Goal: Information Seeking & Learning: Learn about a topic

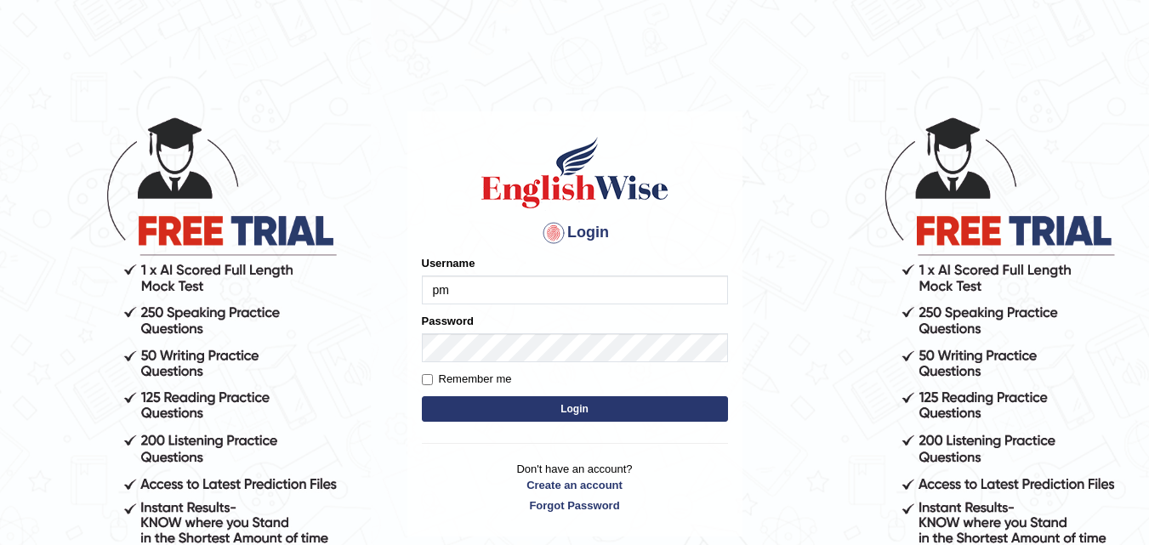
type input "p"
type input "Pmpatel9033_"
click at [496, 414] on button "Login" at bounding box center [575, 409] width 306 height 26
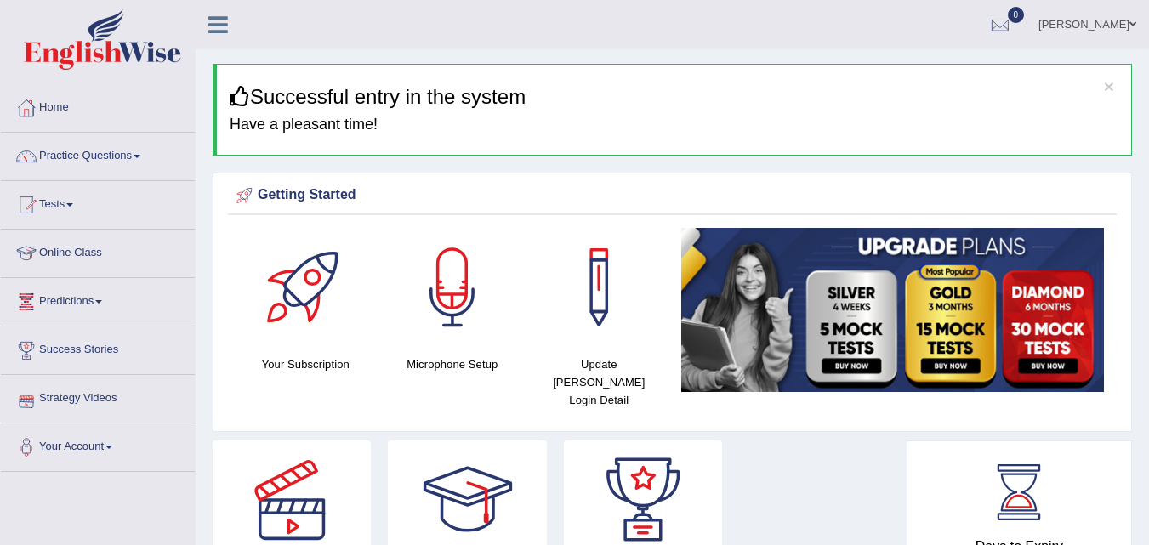
click at [77, 265] on link "Online Class" at bounding box center [98, 251] width 194 height 43
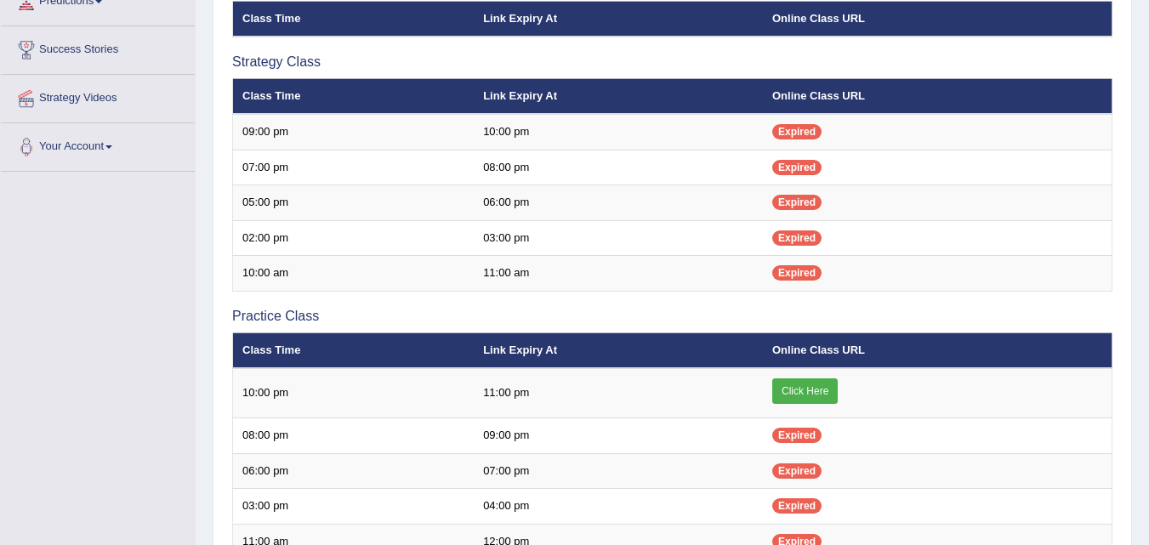
scroll to position [298, 0]
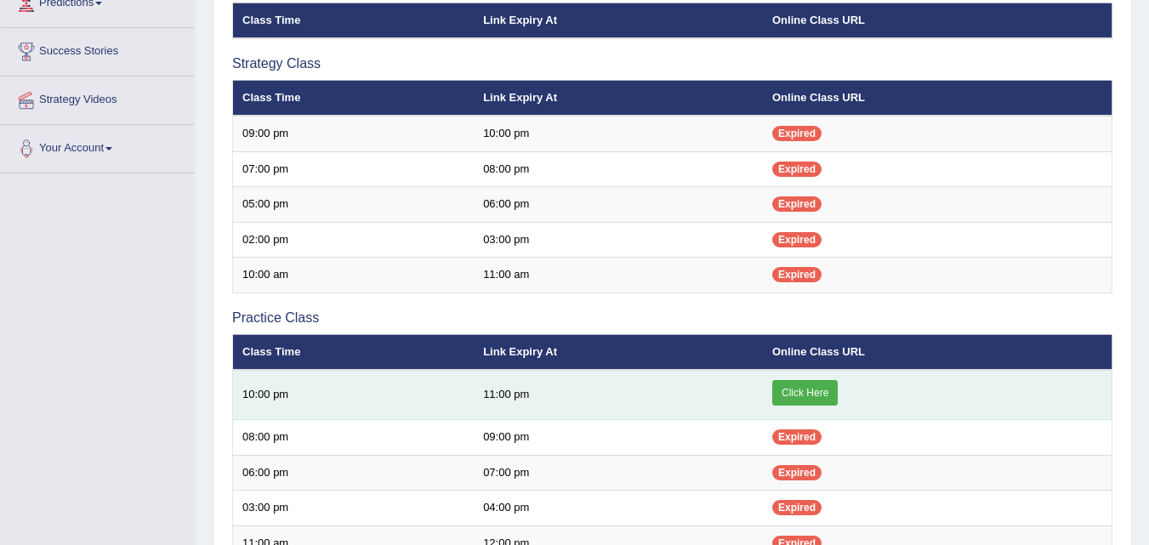
click at [780, 387] on link "Click Here" at bounding box center [804, 393] width 65 height 26
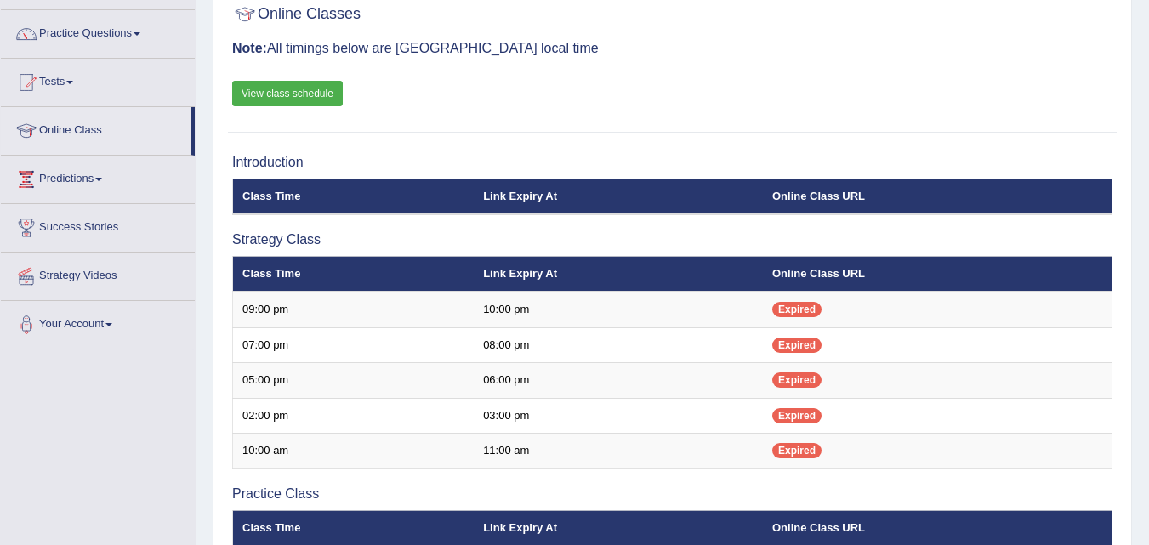
scroll to position [117, 0]
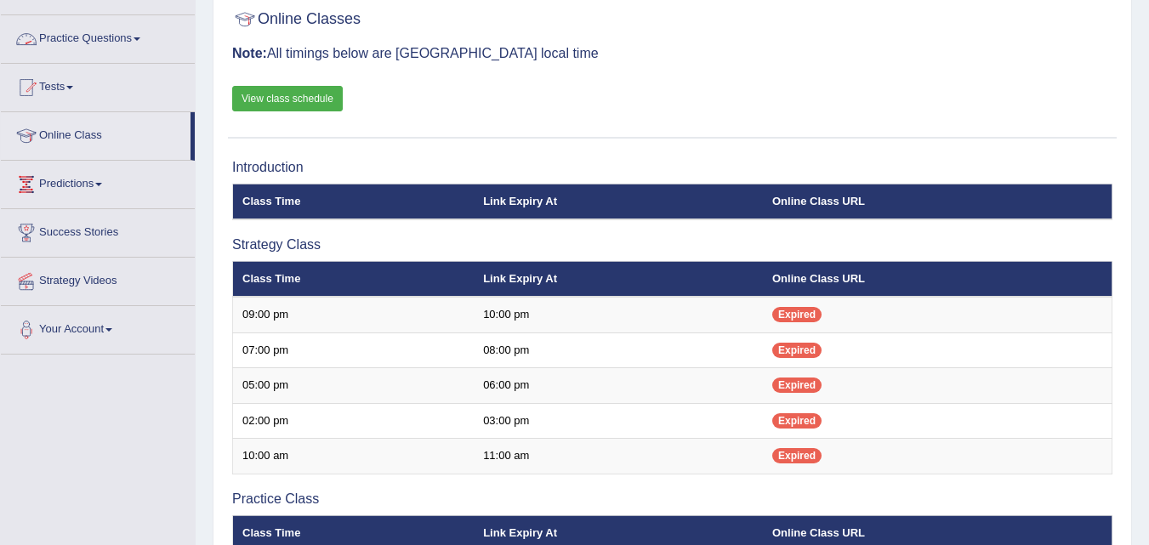
click at [140, 38] on span at bounding box center [136, 38] width 7 height 3
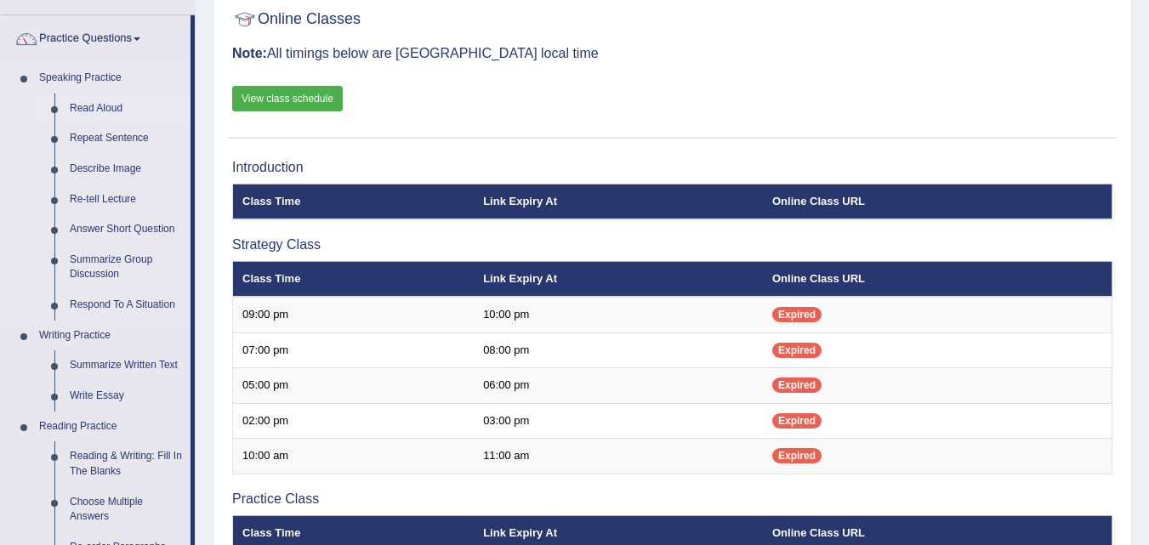
click at [105, 108] on link "Read Aloud" at bounding box center [126, 109] width 128 height 31
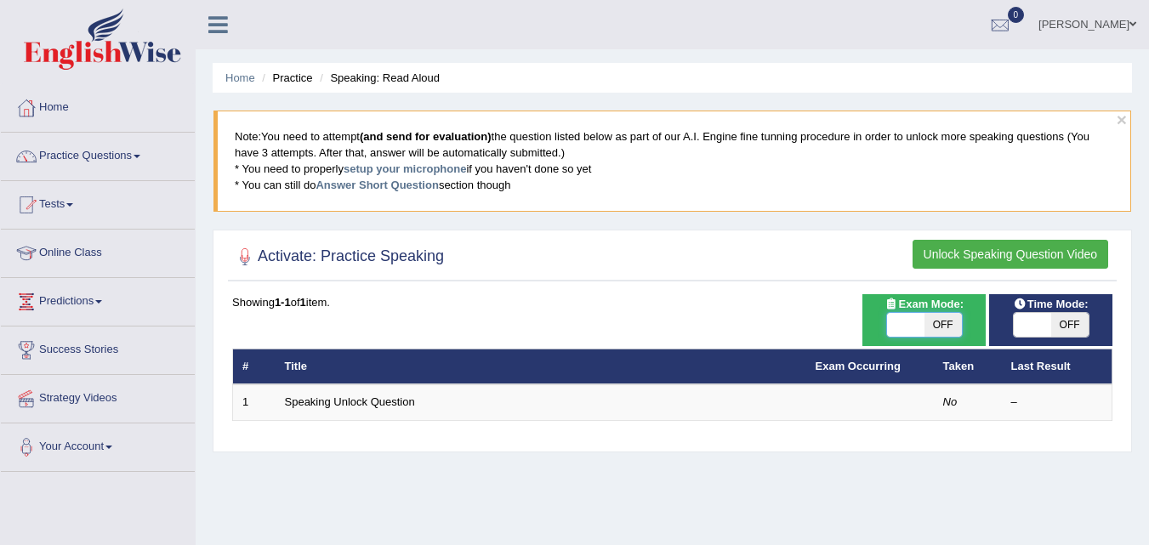
click at [916, 334] on span at bounding box center [905, 325] width 37 height 24
checkbox input "true"
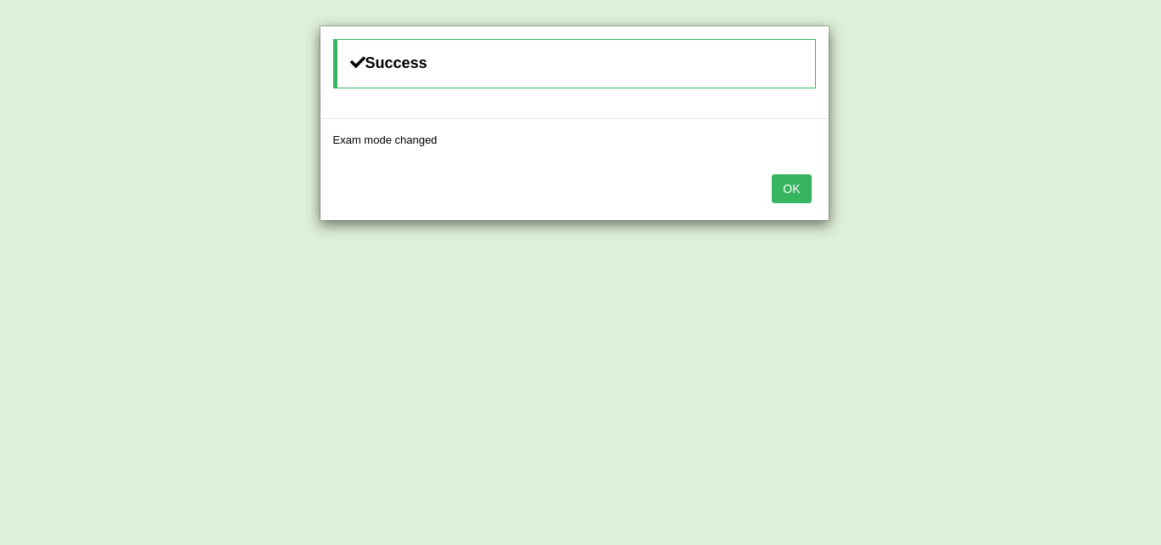
click at [797, 193] on button "OK" at bounding box center [791, 188] width 39 height 29
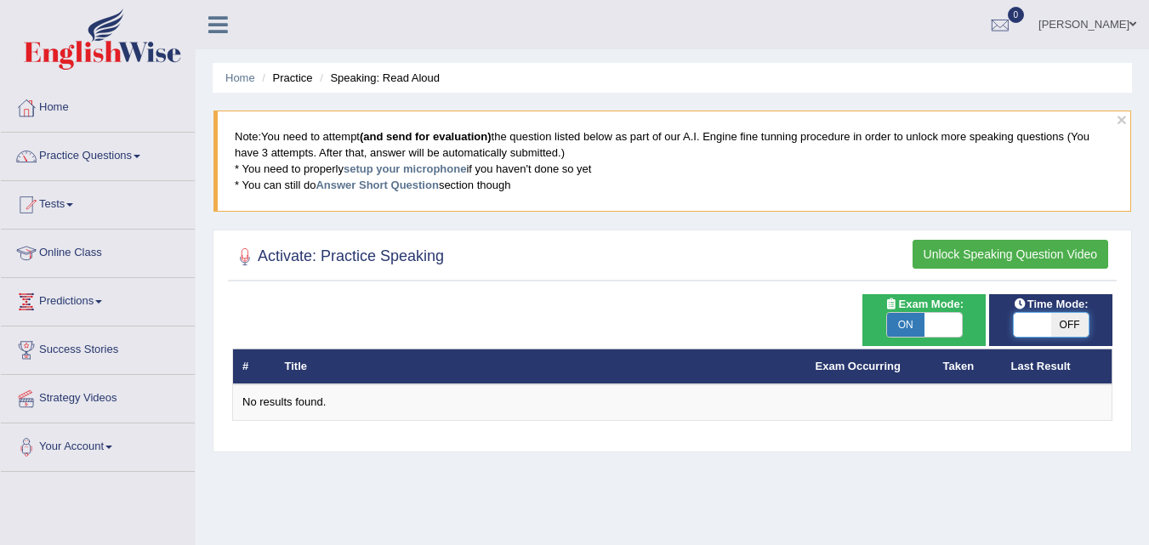
click at [1033, 327] on span at bounding box center [1031, 325] width 37 height 24
checkbox input "true"
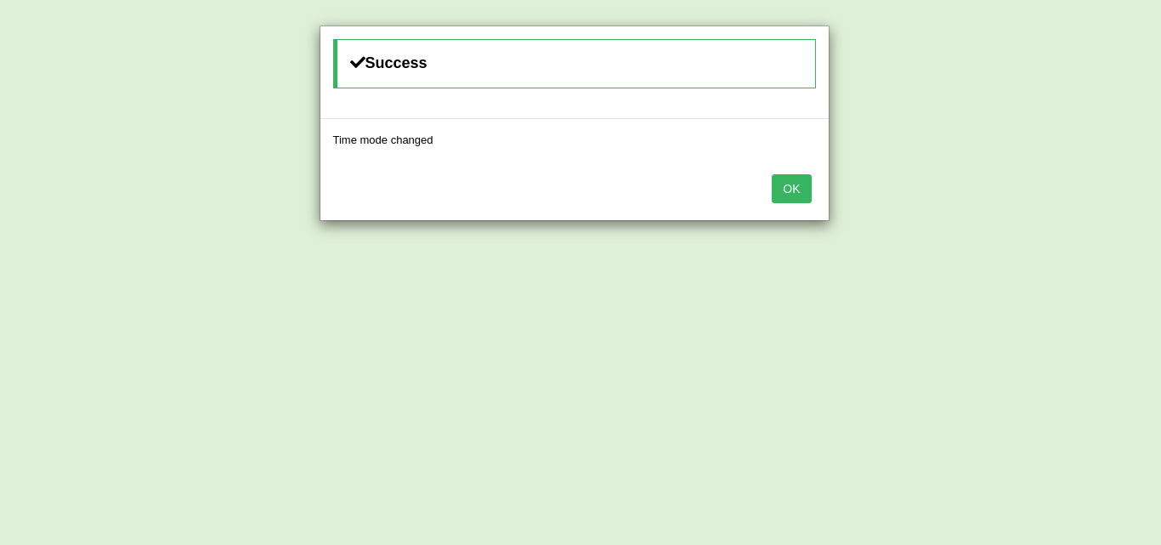
click at [790, 186] on button "OK" at bounding box center [791, 188] width 39 height 29
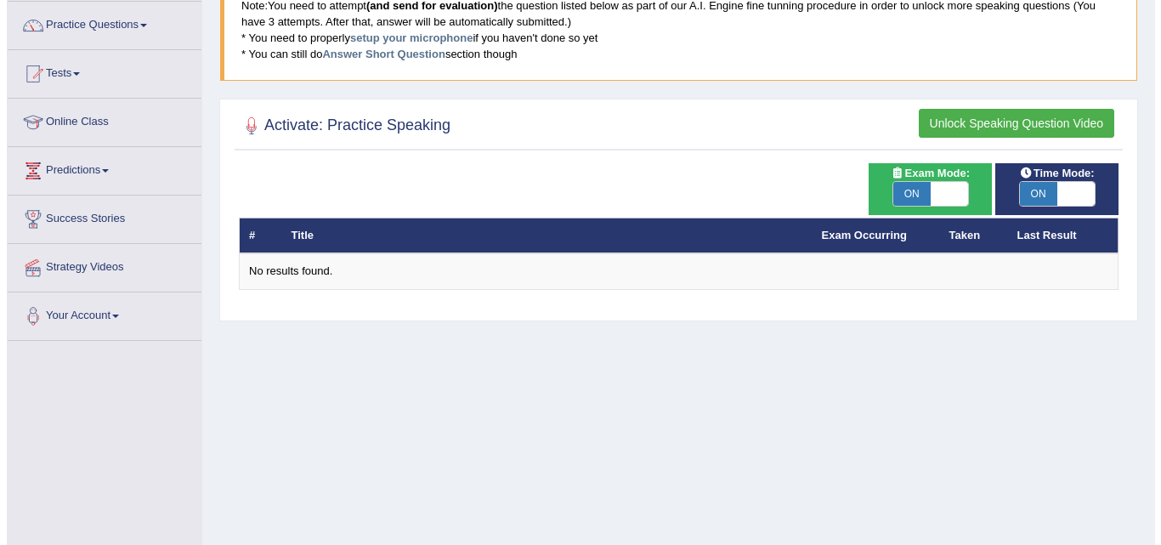
scroll to position [134, 0]
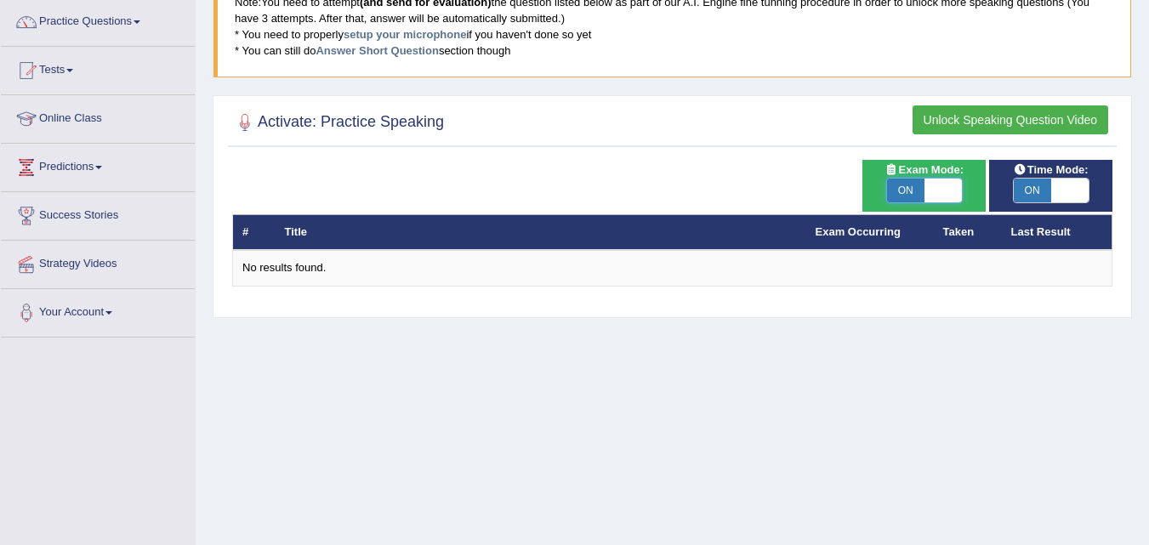
click at [939, 195] on span at bounding box center [942, 191] width 37 height 24
checkbox input "false"
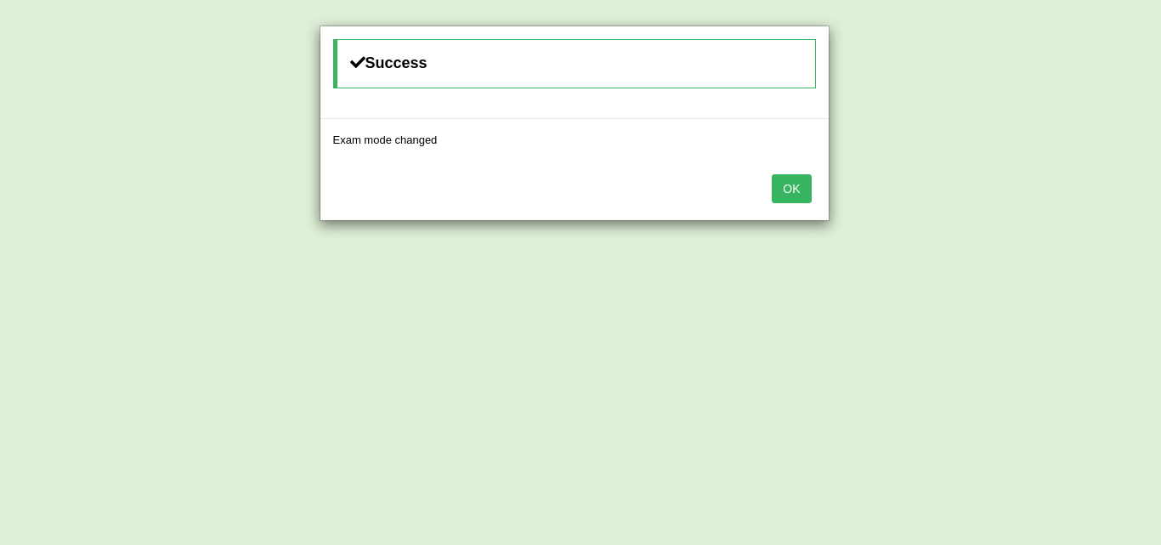
click at [805, 190] on button "OK" at bounding box center [791, 188] width 39 height 29
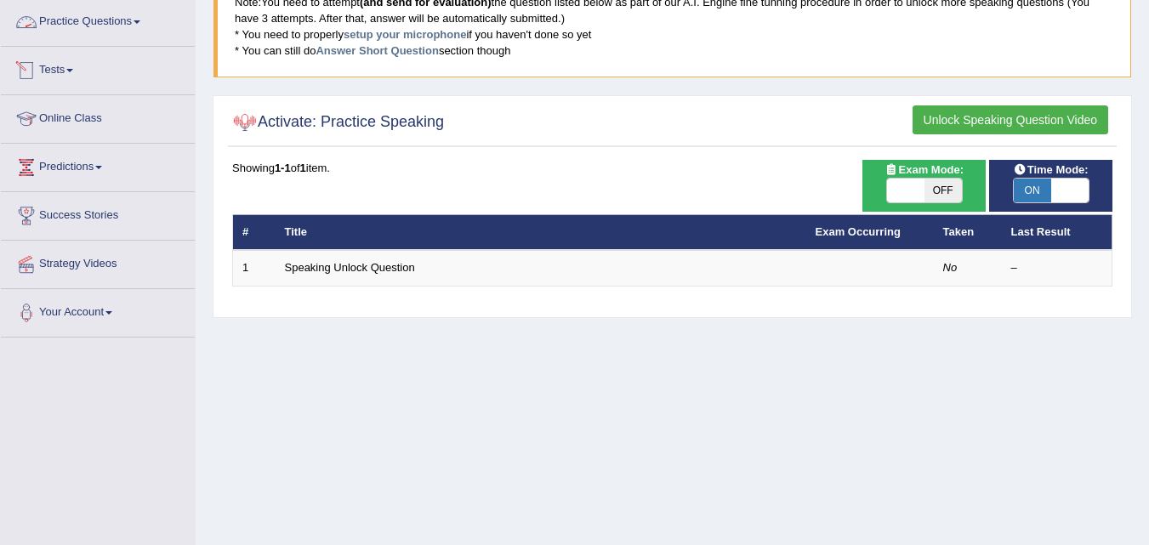
click at [140, 20] on span at bounding box center [136, 21] width 7 height 3
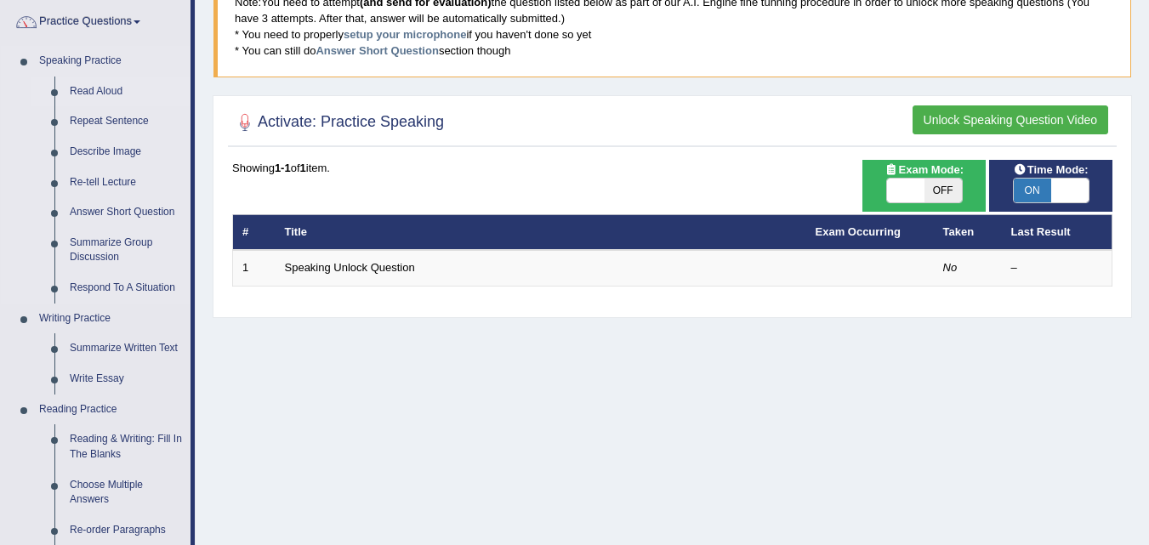
click at [105, 94] on link "Read Aloud" at bounding box center [126, 92] width 128 height 31
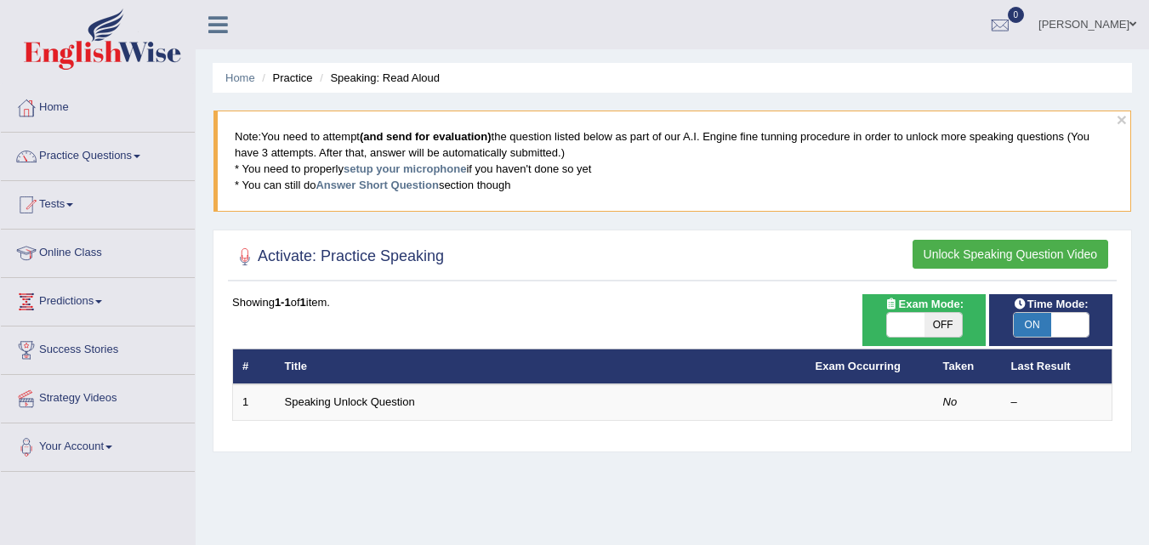
click at [937, 327] on span "OFF" at bounding box center [942, 325] width 37 height 24
checkbox input "true"
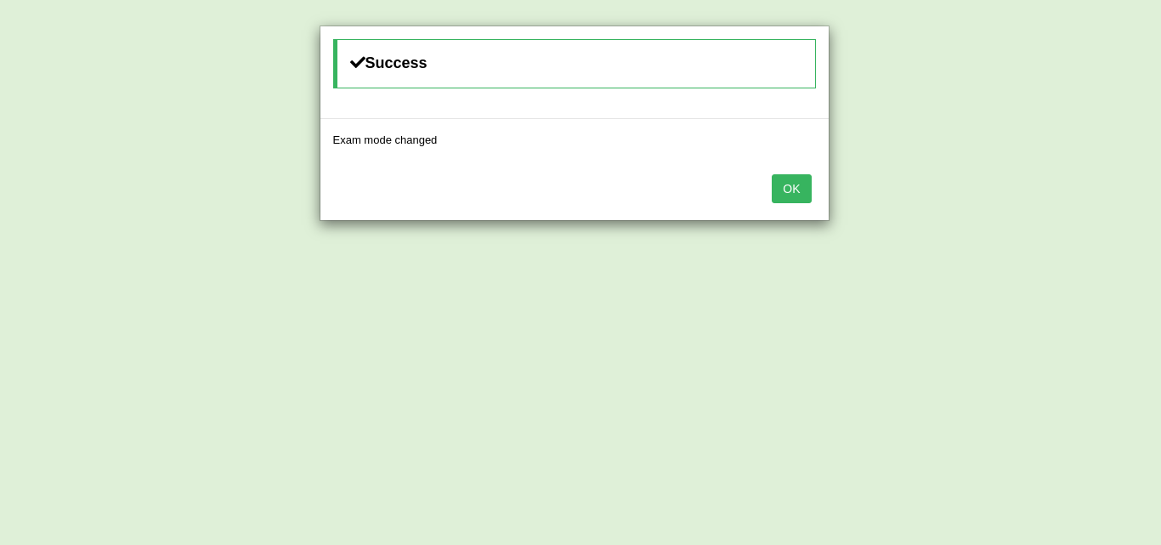
click at [789, 177] on button "OK" at bounding box center [791, 188] width 39 height 29
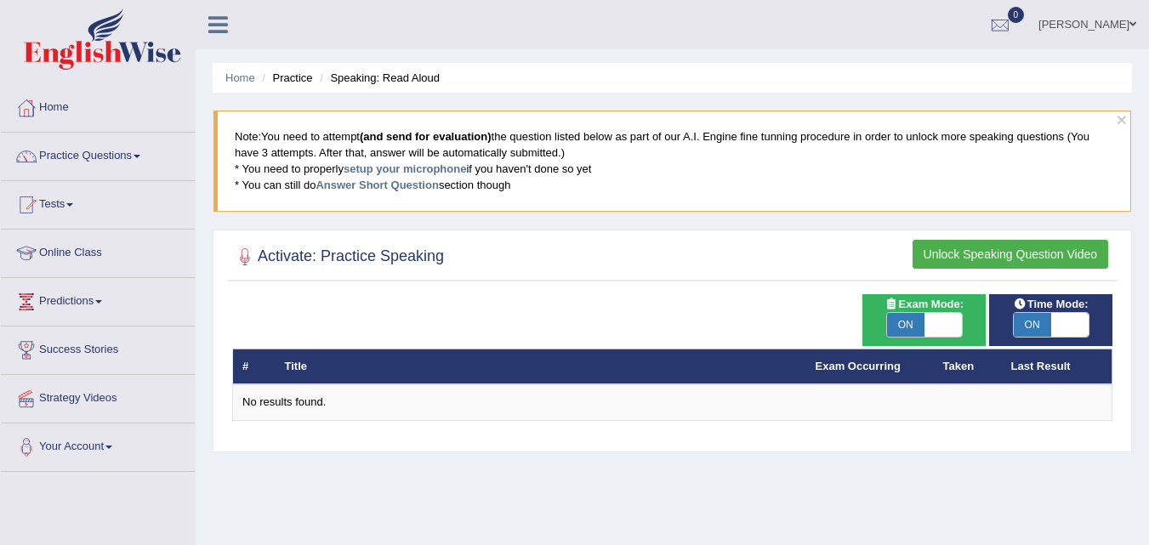
click at [1053, 337] on div "ON OFF" at bounding box center [1051, 325] width 77 height 26
click at [1055, 323] on span at bounding box center [1069, 325] width 37 height 24
checkbox input "false"
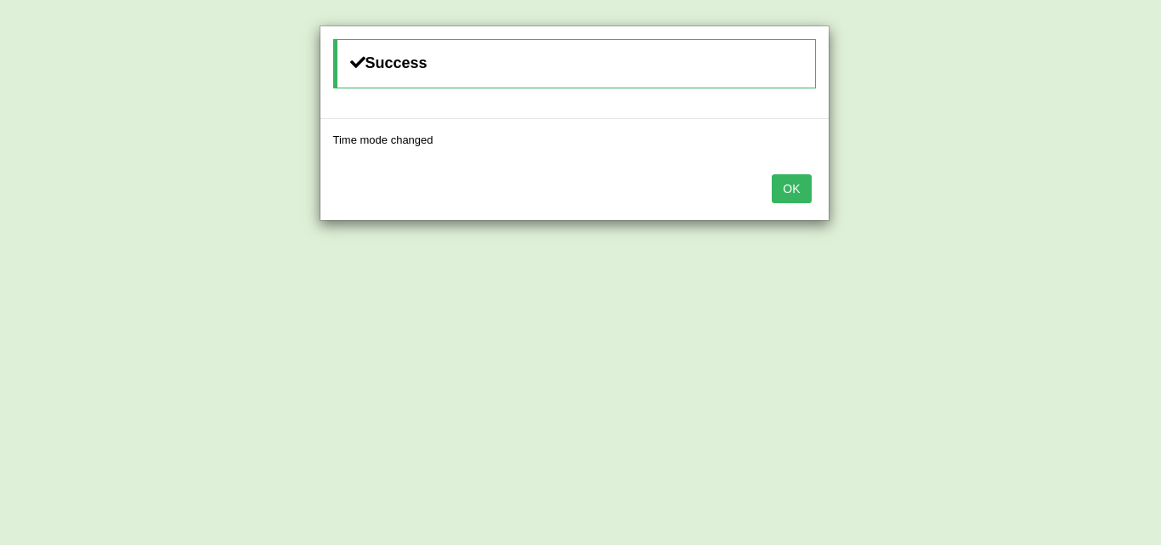
click at [795, 182] on button "OK" at bounding box center [791, 188] width 39 height 29
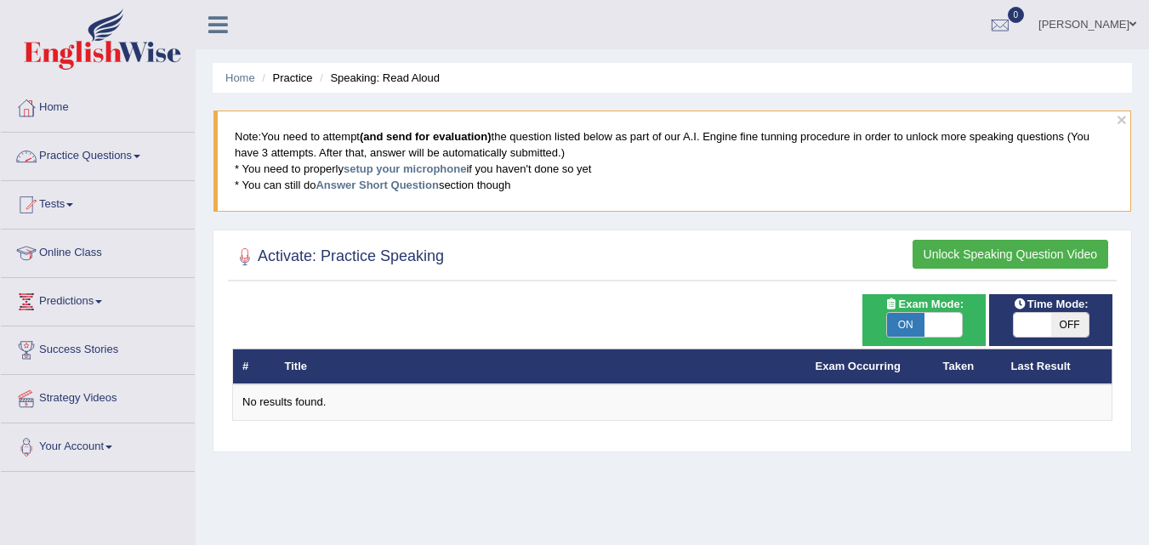
click at [125, 156] on link "Practice Questions" at bounding box center [98, 154] width 194 height 43
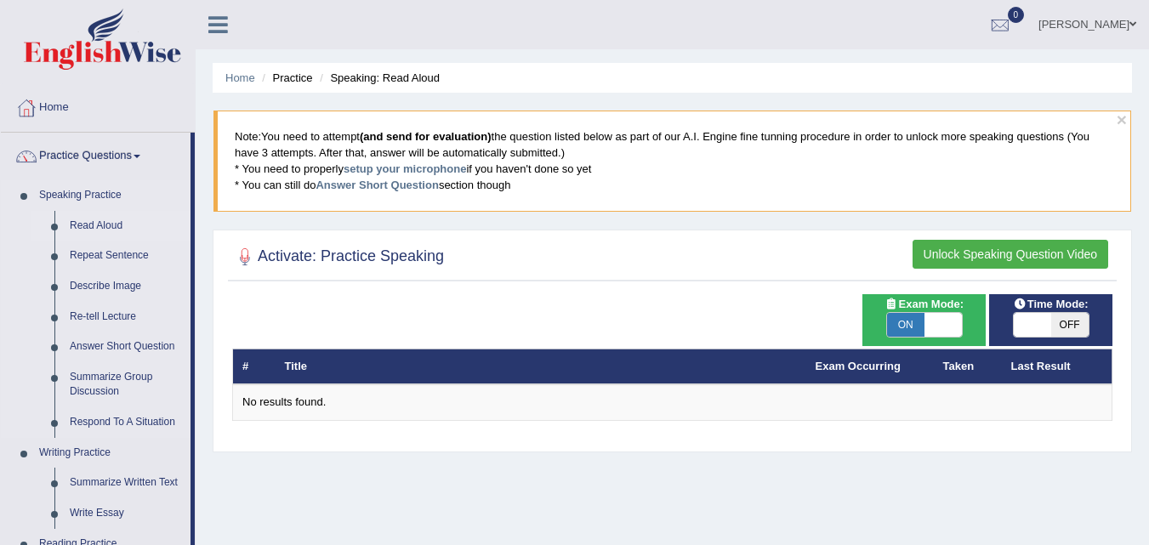
click at [109, 222] on link "Read Aloud" at bounding box center [126, 226] width 128 height 31
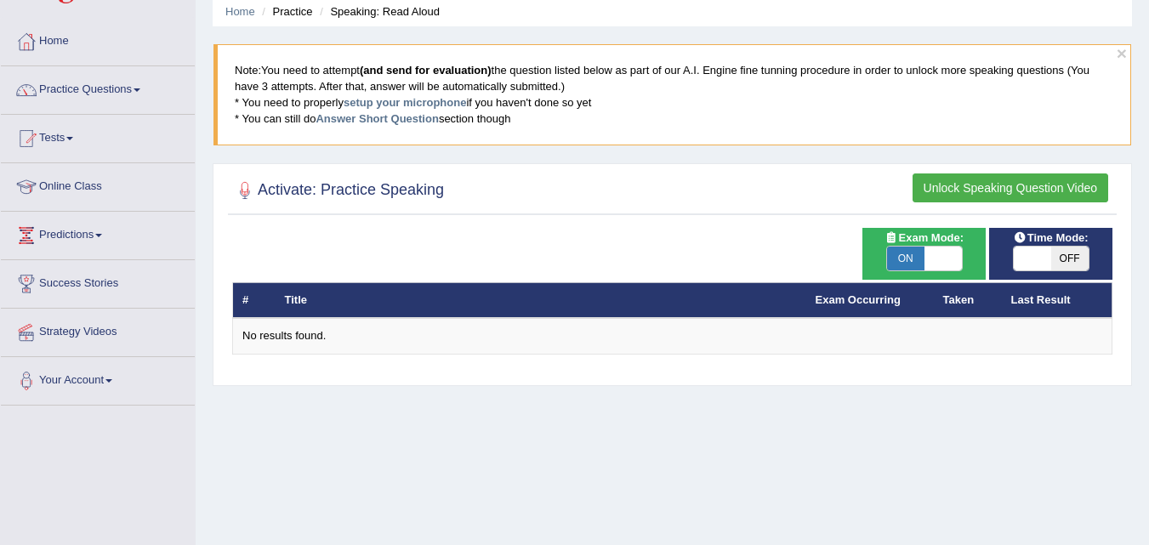
scroll to position [32, 0]
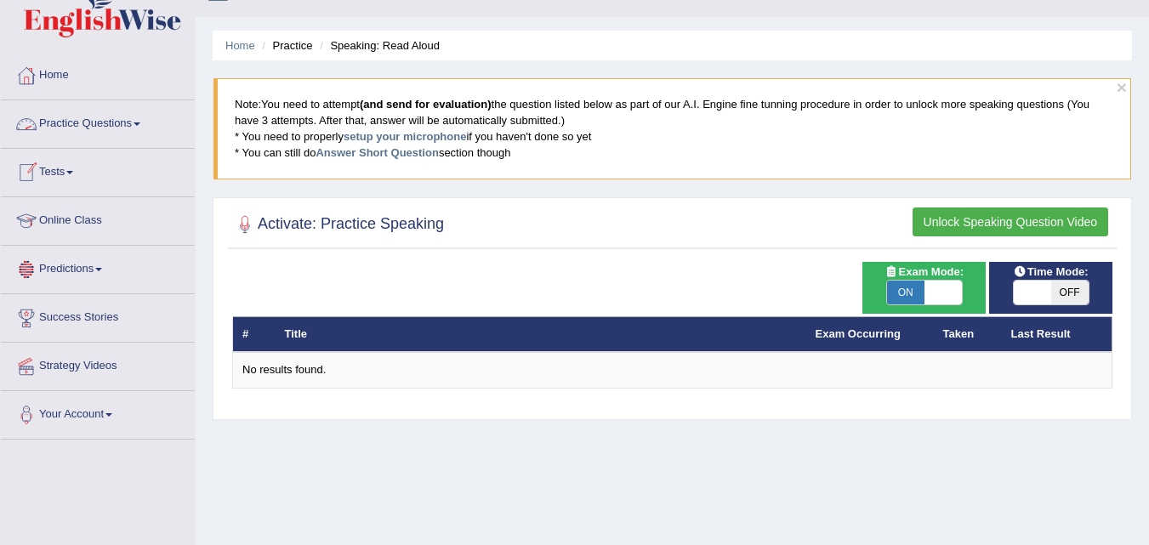
click at [133, 128] on link "Practice Questions" at bounding box center [98, 121] width 194 height 43
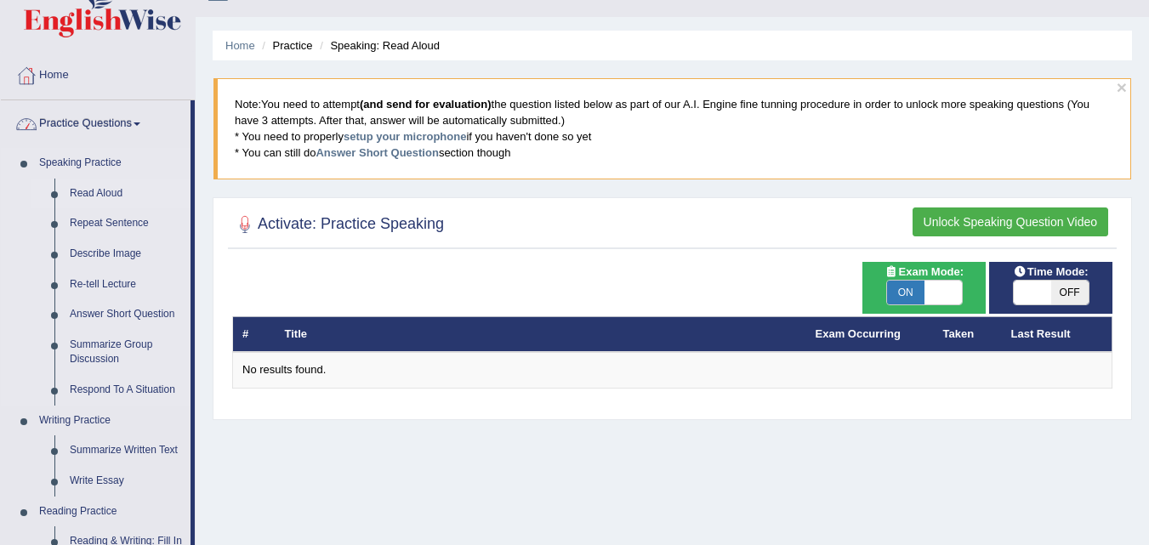
click at [97, 184] on link "Read Aloud" at bounding box center [126, 194] width 128 height 31
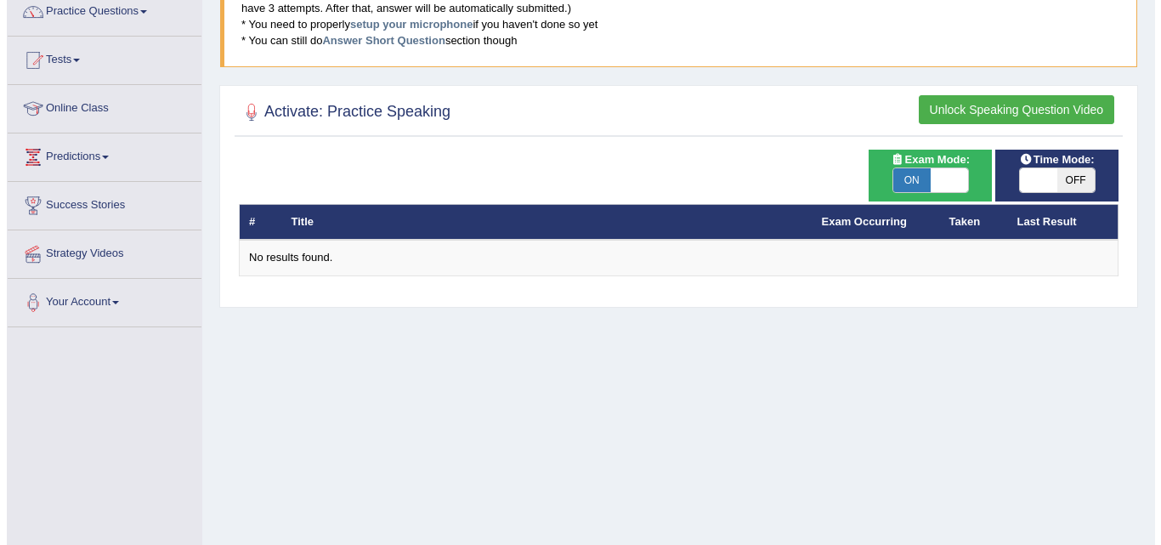
scroll to position [140, 0]
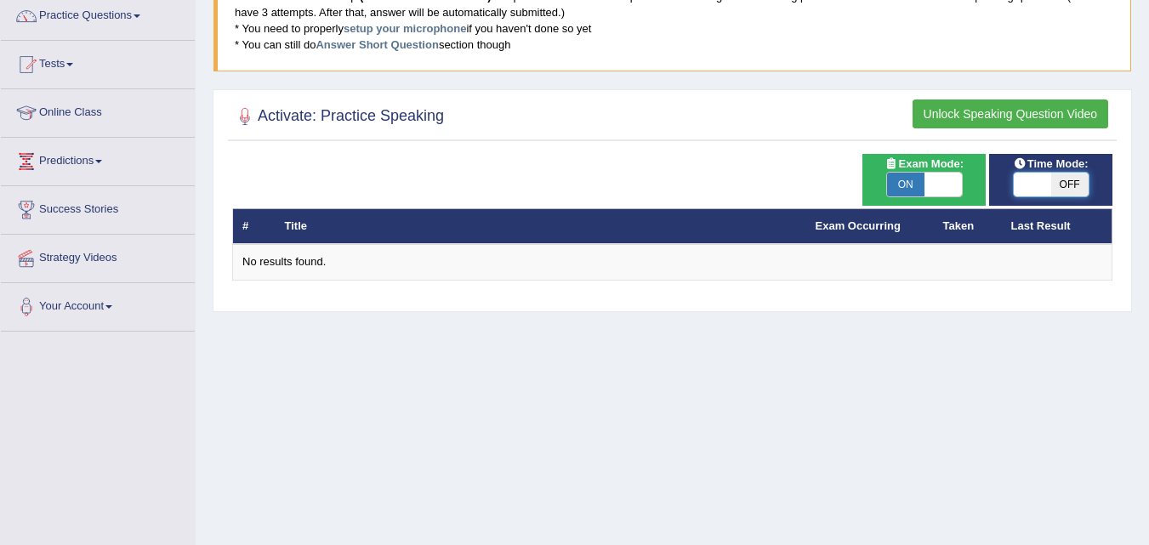
click at [1036, 182] on span at bounding box center [1031, 185] width 37 height 24
checkbox input "true"
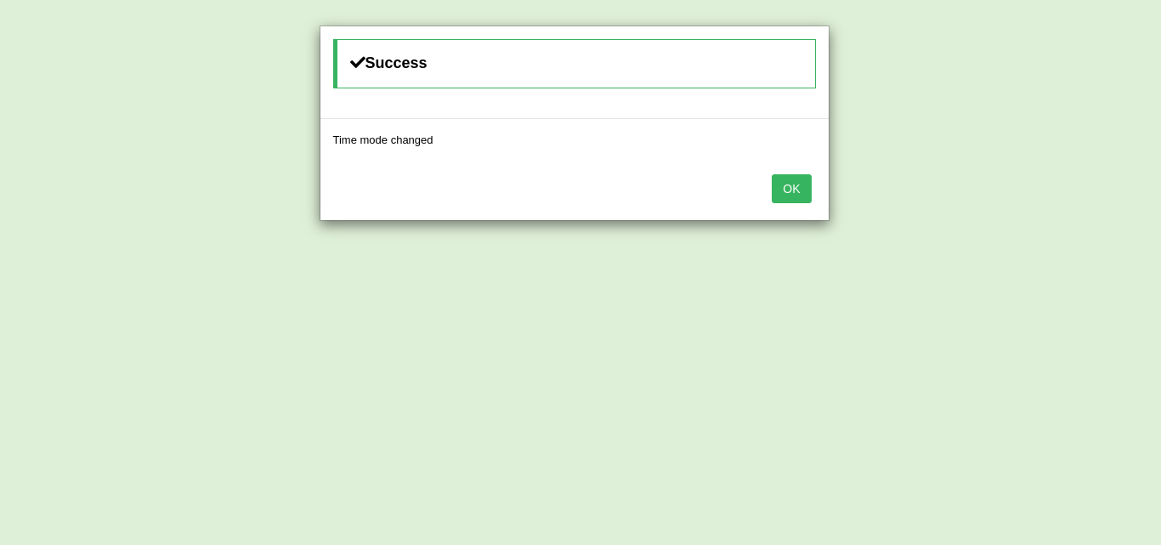
click at [782, 184] on button "OK" at bounding box center [791, 188] width 39 height 29
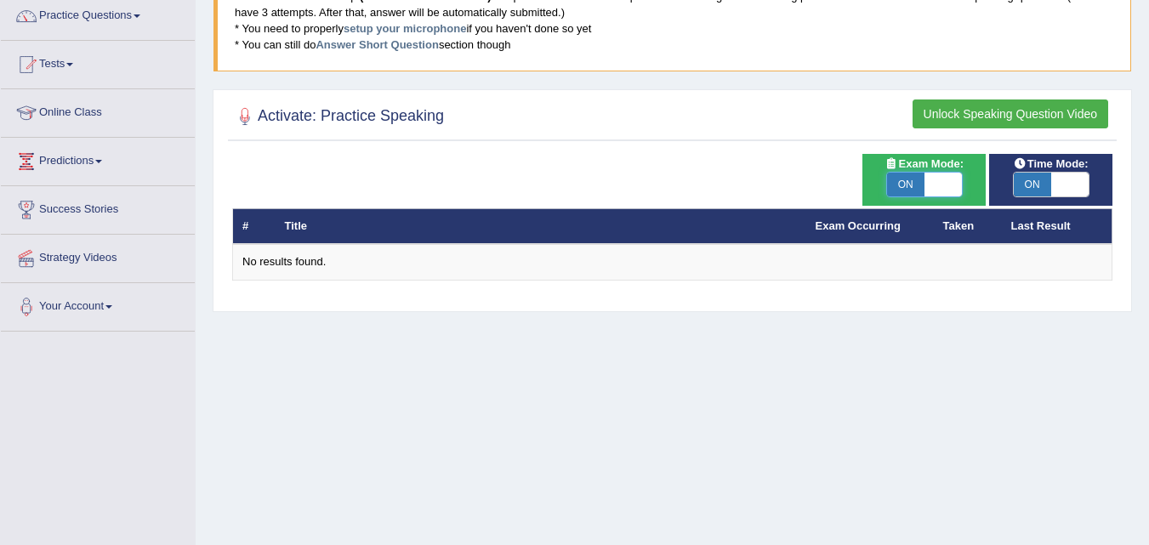
click at [952, 175] on span at bounding box center [942, 185] width 37 height 24
checkbox input "false"
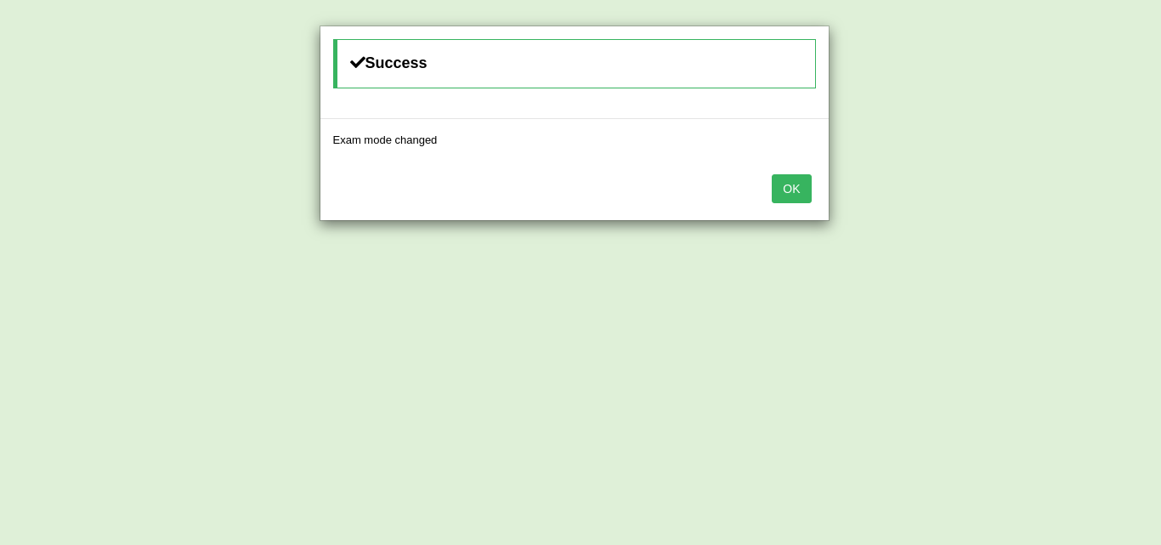
click at [791, 182] on button "OK" at bounding box center [791, 188] width 39 height 29
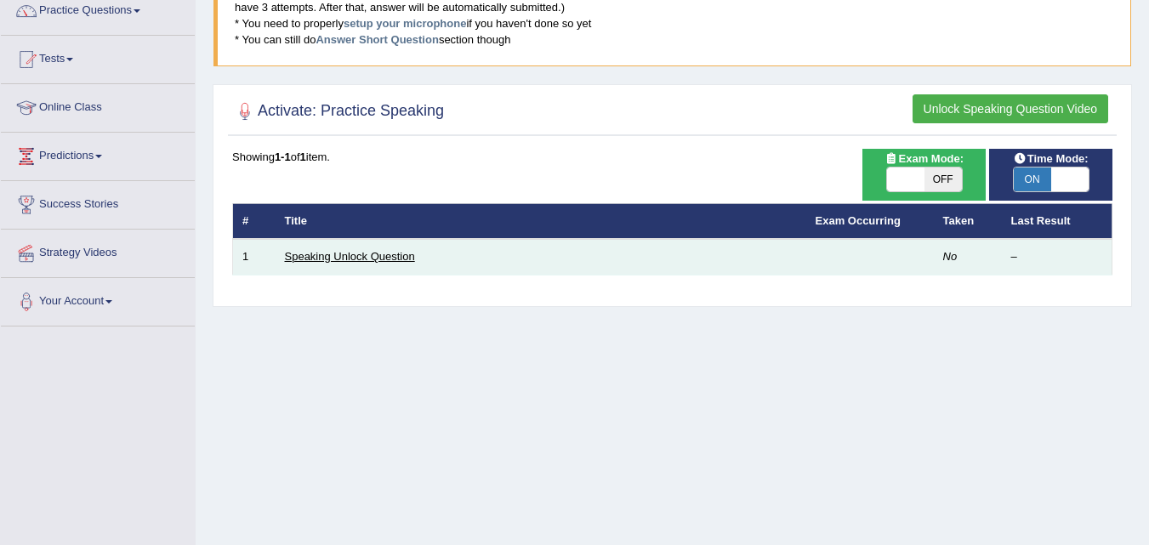
click at [393, 258] on link "Speaking Unlock Question" at bounding box center [350, 256] width 130 height 13
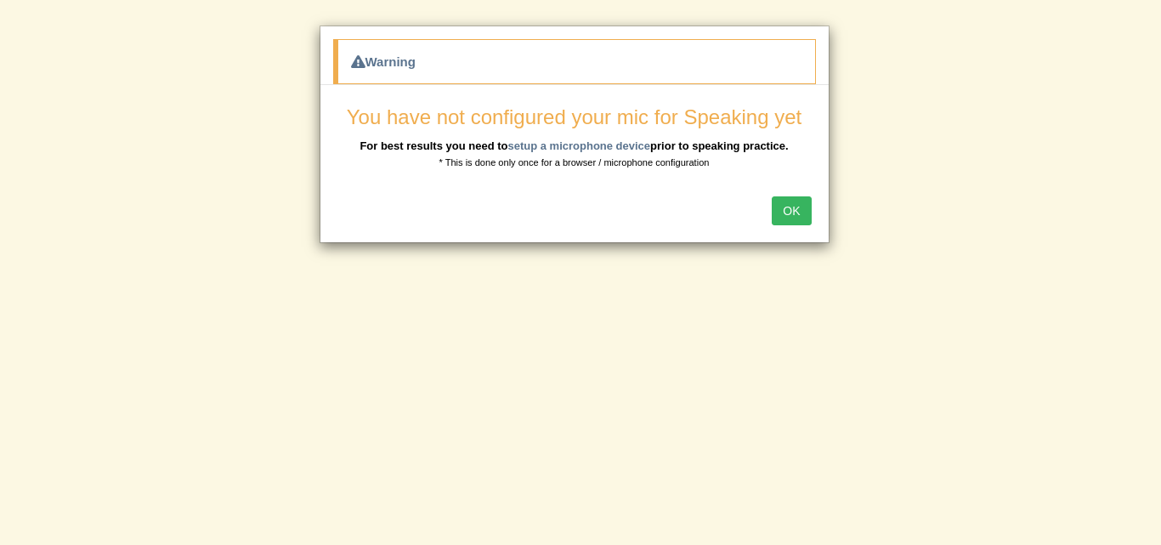
click at [792, 216] on button "OK" at bounding box center [791, 210] width 39 height 29
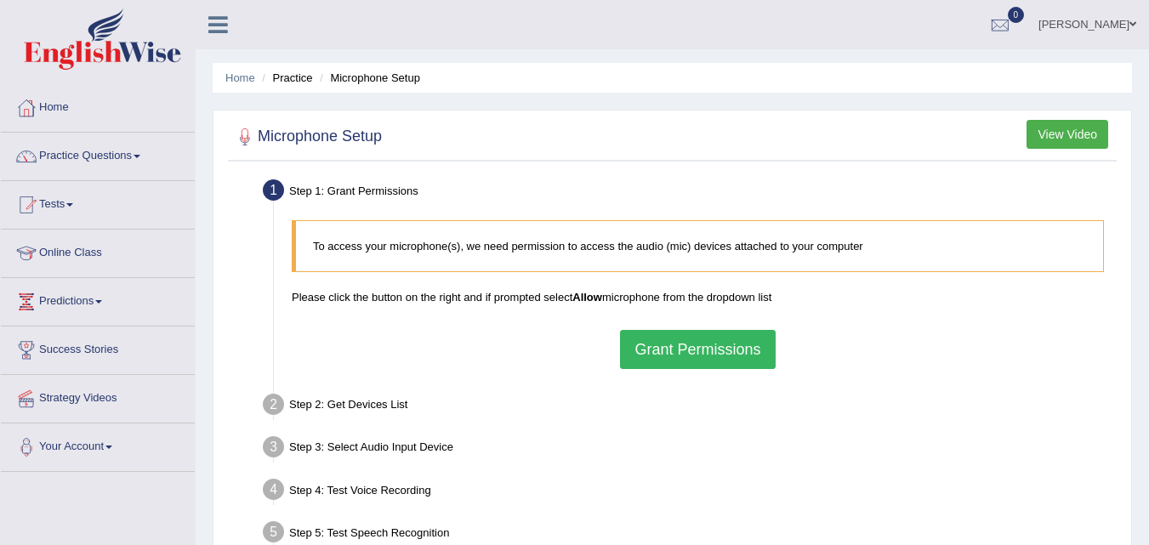
click at [716, 353] on button "Grant Permissions" at bounding box center [697, 349] width 155 height 39
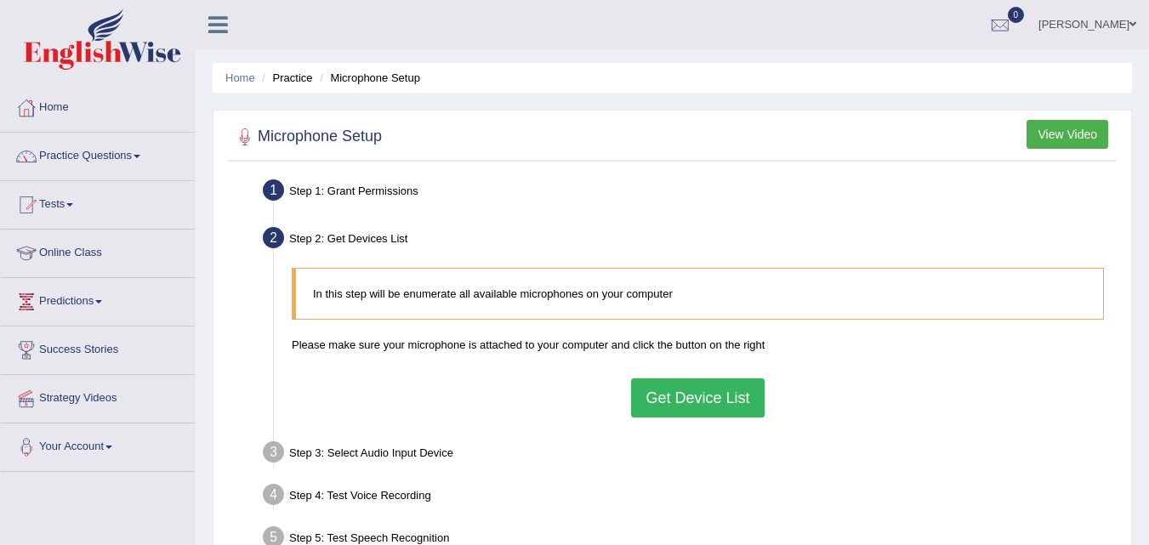
click at [690, 403] on button "Get Device List" at bounding box center [697, 397] width 133 height 39
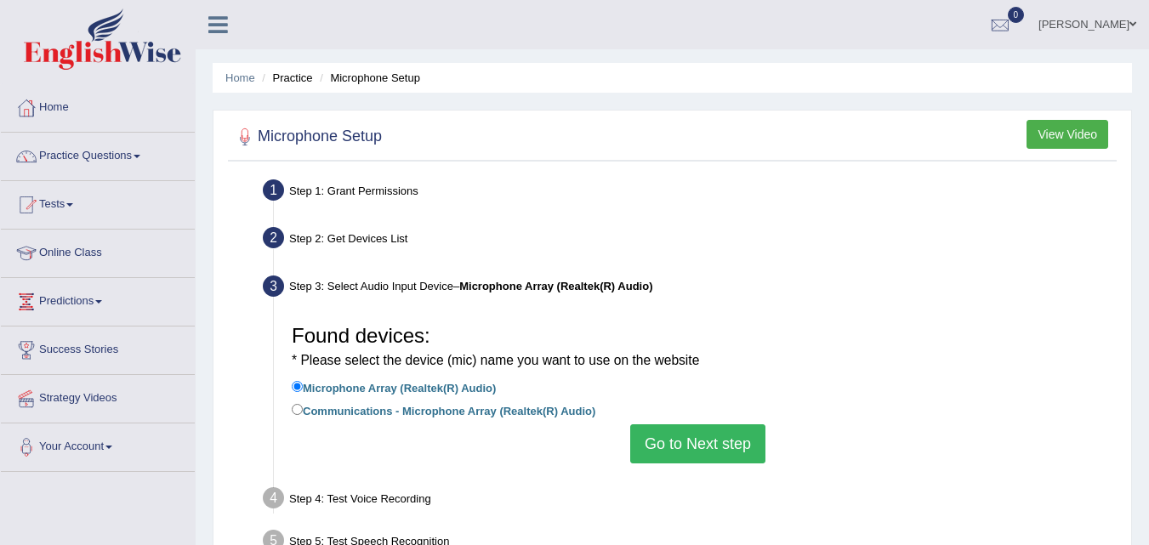
click at [732, 446] on button "Go to Next step" at bounding box center [697, 443] width 135 height 39
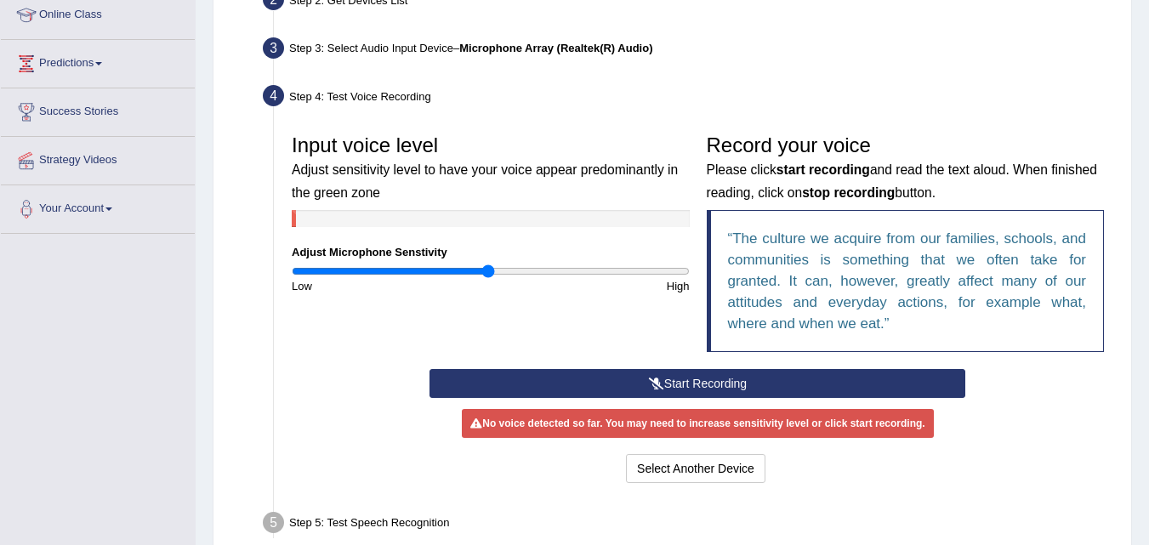
scroll to position [241, 0]
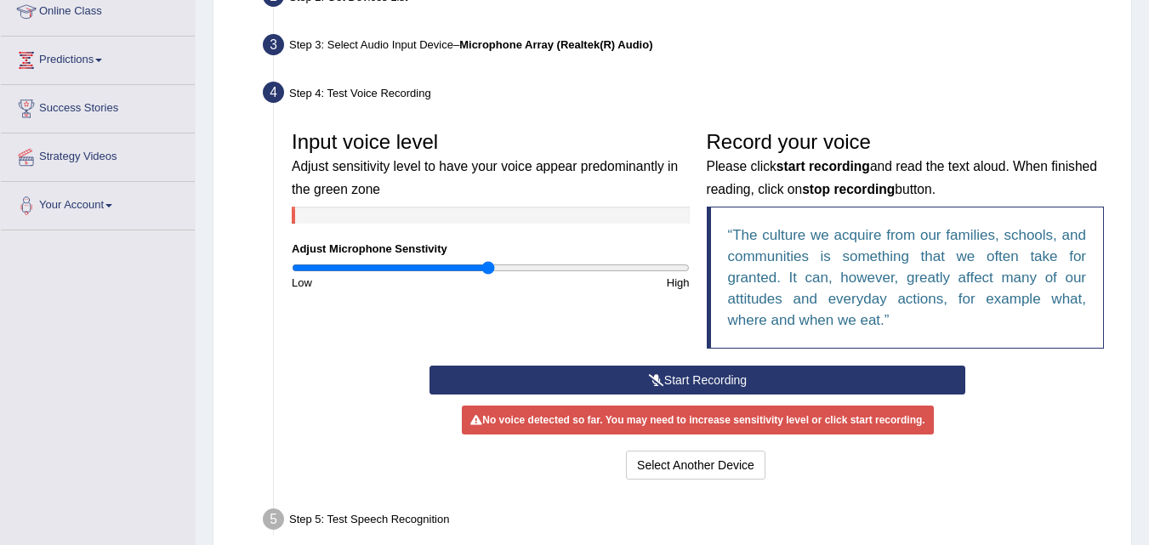
click at [816, 366] on button "Start Recording" at bounding box center [697, 380] width 536 height 29
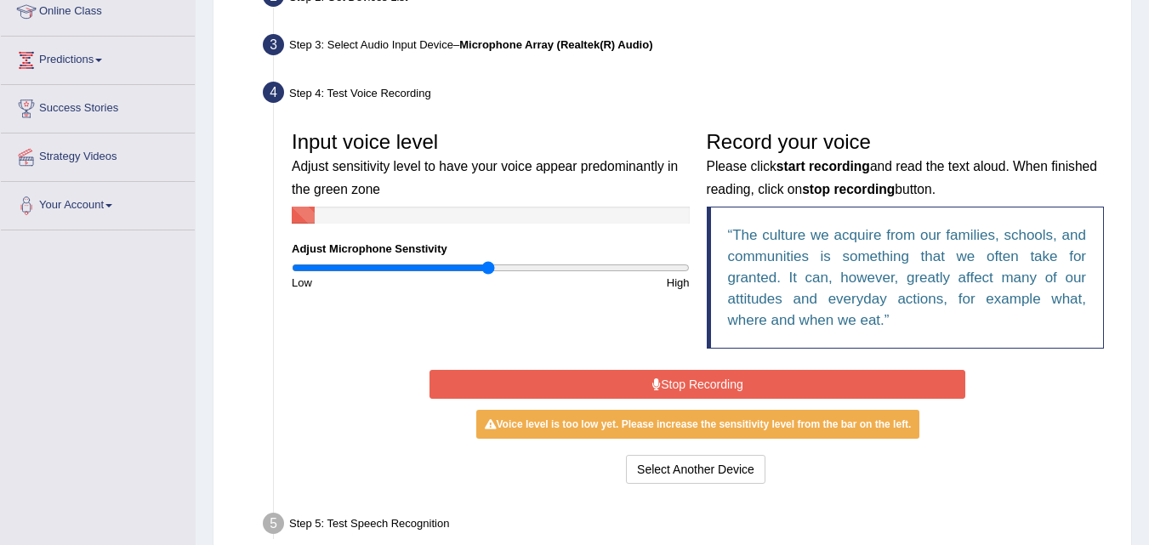
click at [803, 377] on button "Stop Recording" at bounding box center [697, 384] width 536 height 29
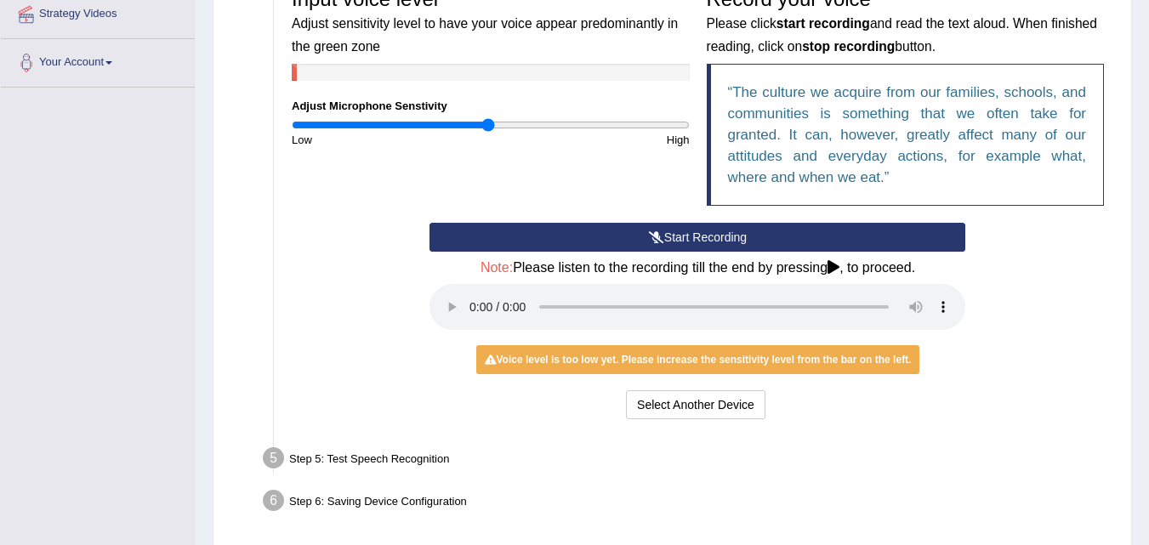
scroll to position [448, 0]
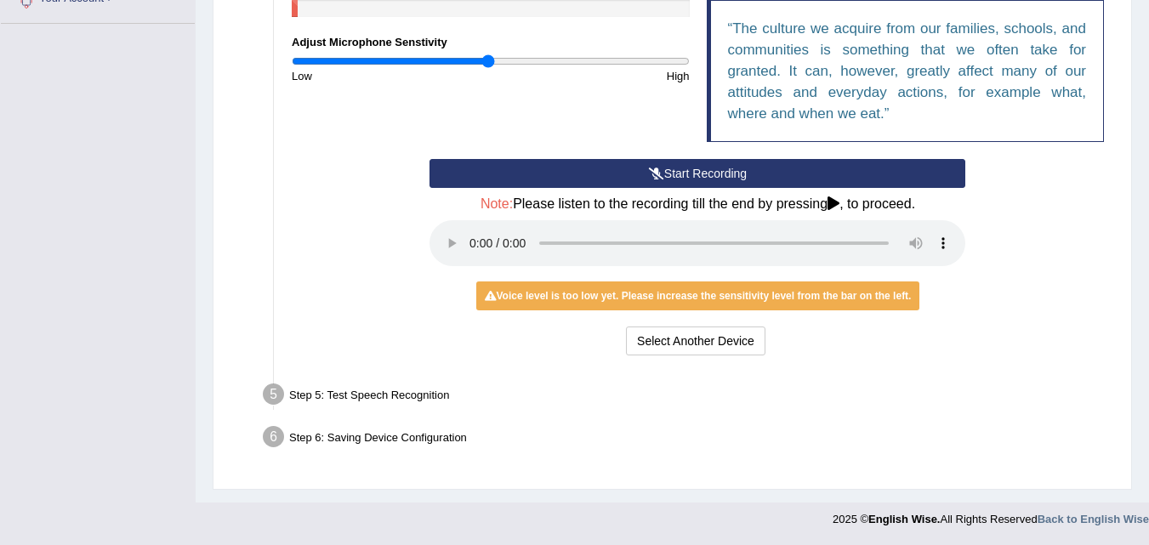
click at [639, 171] on button "Start Recording" at bounding box center [697, 173] width 536 height 29
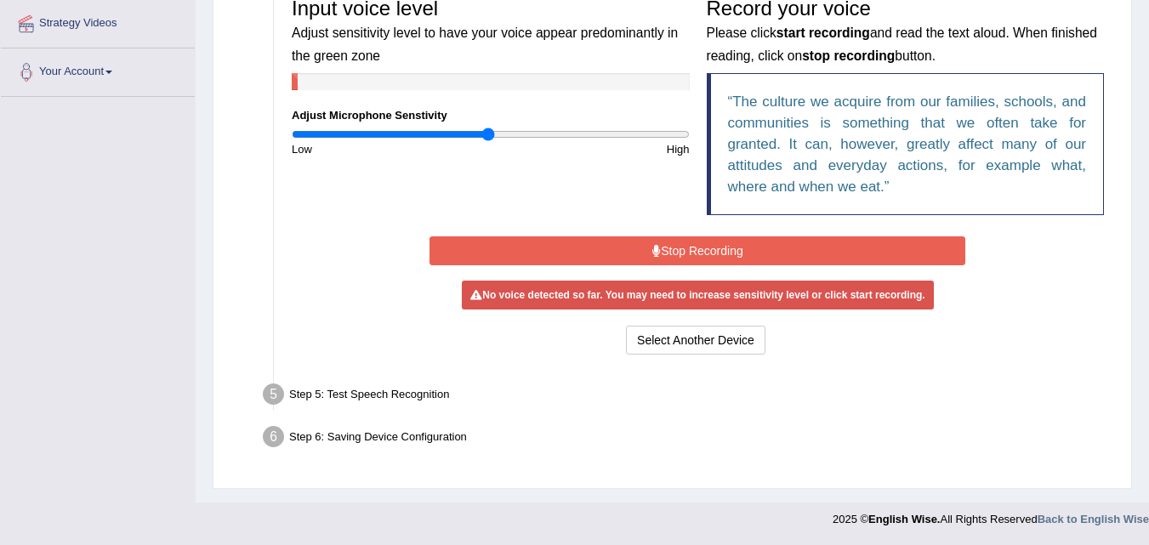
scroll to position [371, 0]
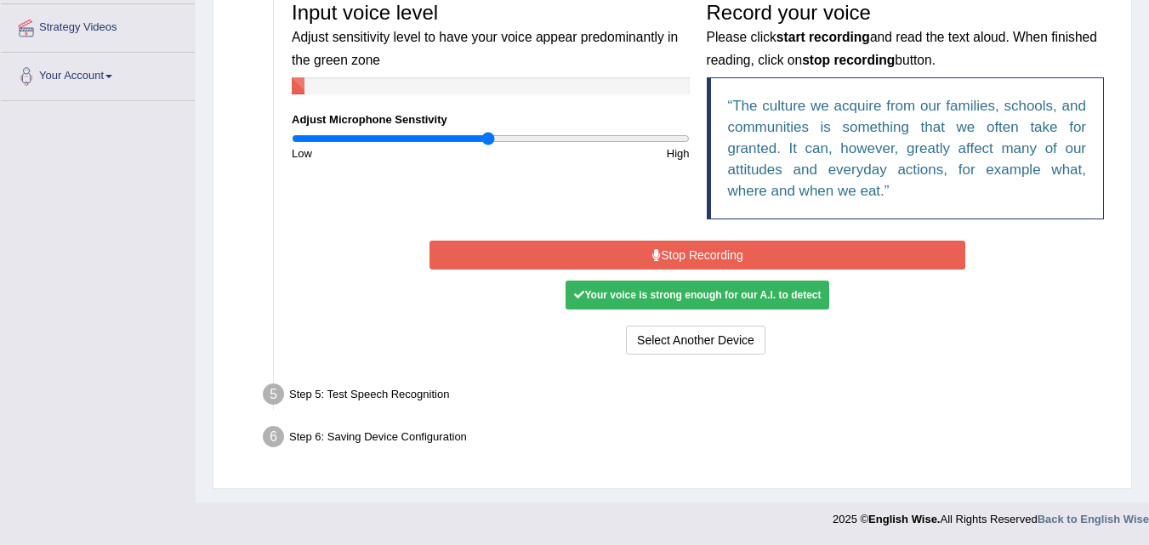
click at [672, 264] on button "Stop Recording" at bounding box center [697, 255] width 536 height 29
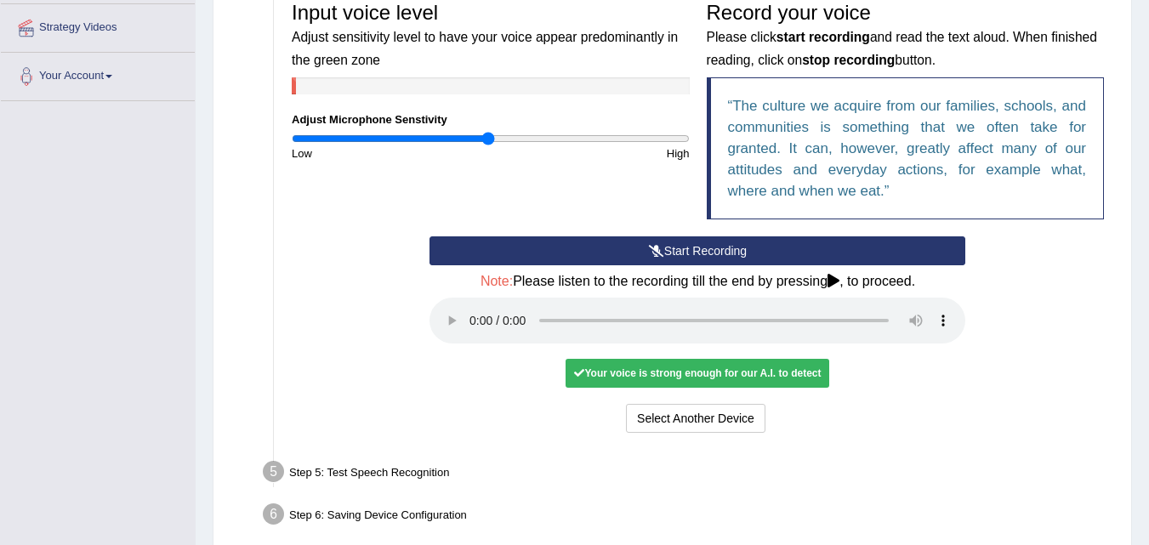
scroll to position [448, 0]
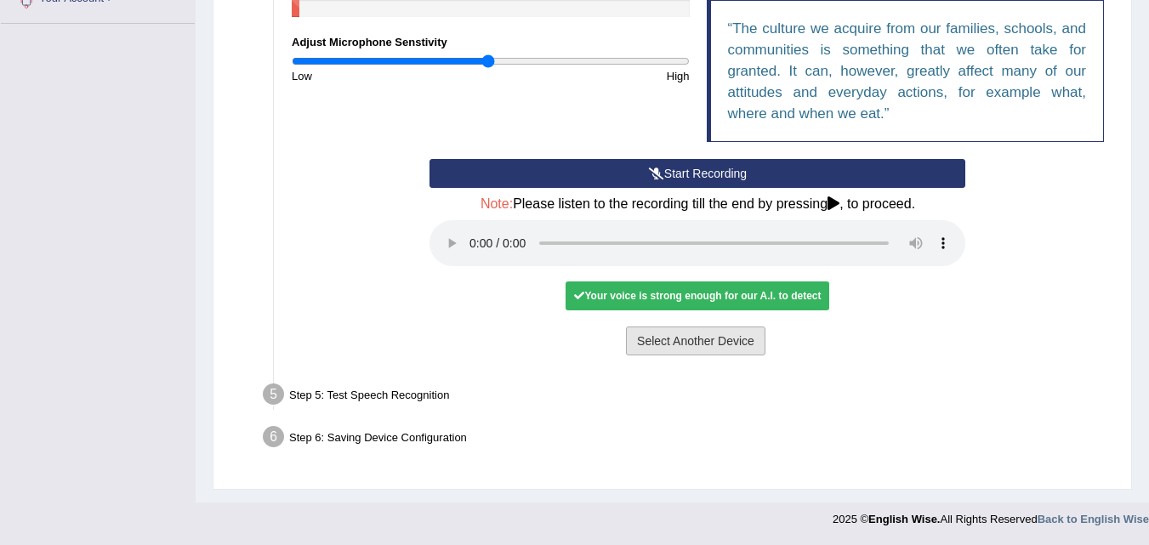
click at [702, 336] on button "Select Another Device" at bounding box center [695, 340] width 139 height 29
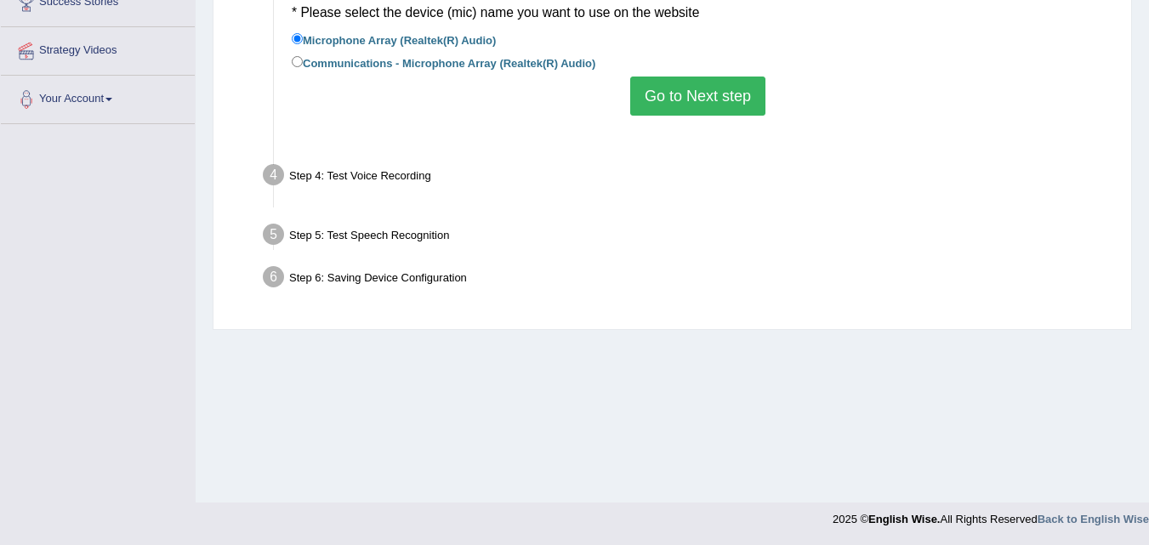
scroll to position [348, 0]
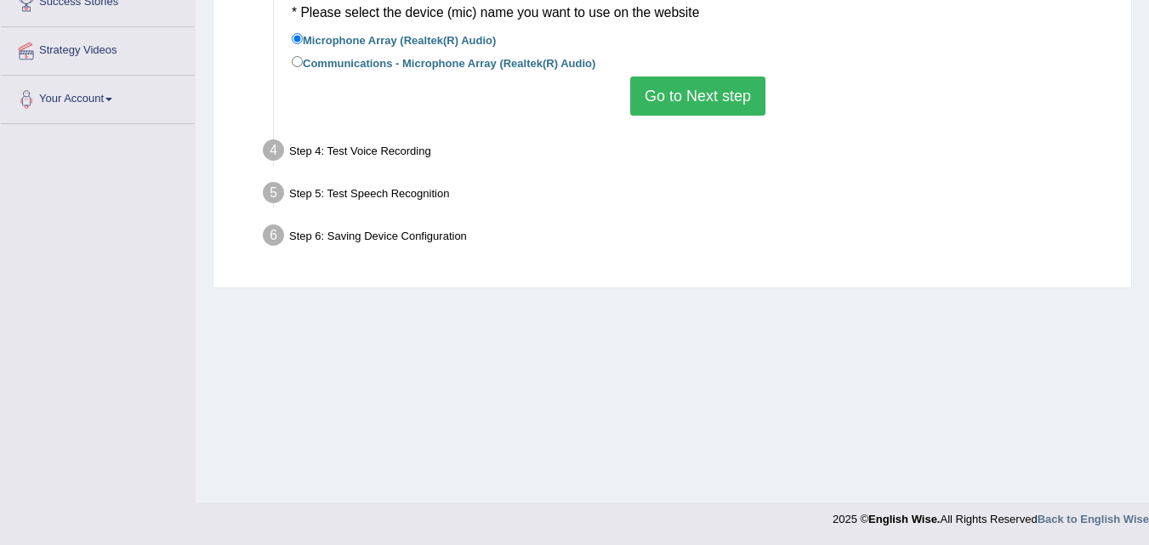
click at [702, 84] on button "Go to Next step" at bounding box center [697, 96] width 135 height 39
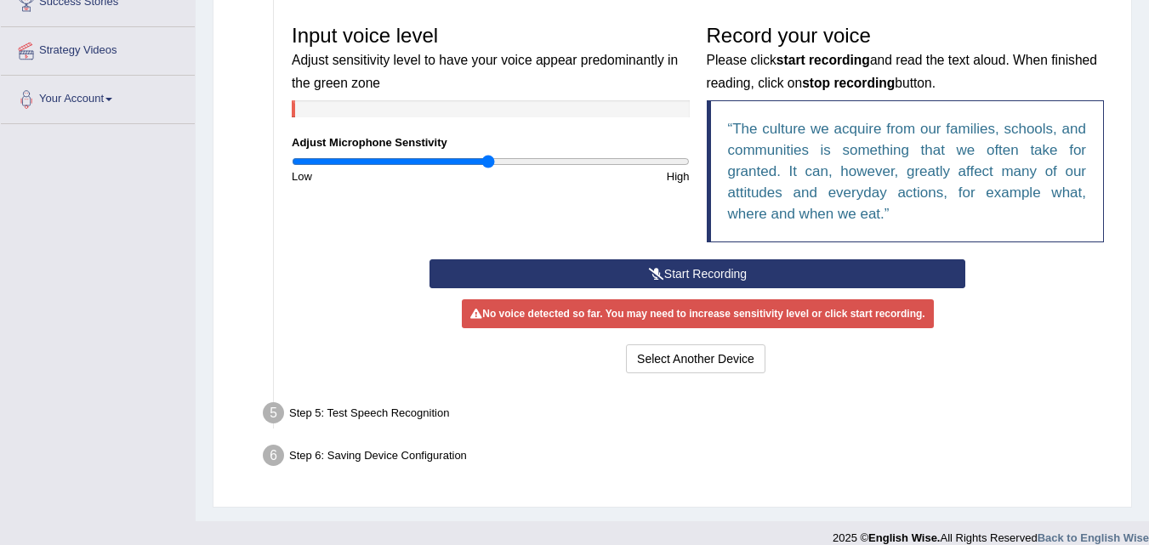
click at [840, 272] on button "Start Recording" at bounding box center [697, 273] width 536 height 29
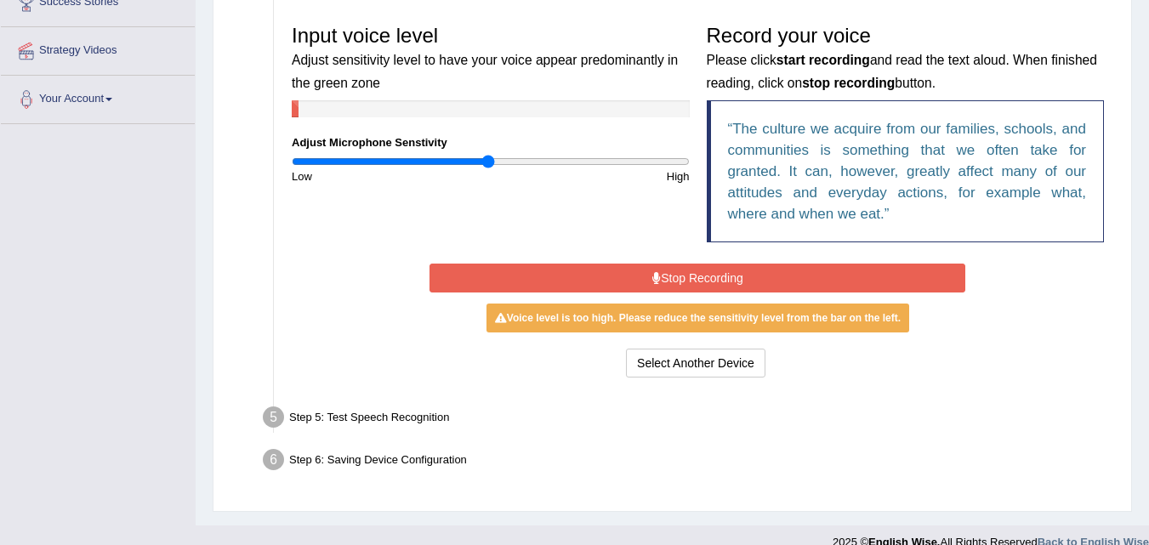
click at [871, 281] on button "Stop Recording" at bounding box center [697, 278] width 536 height 29
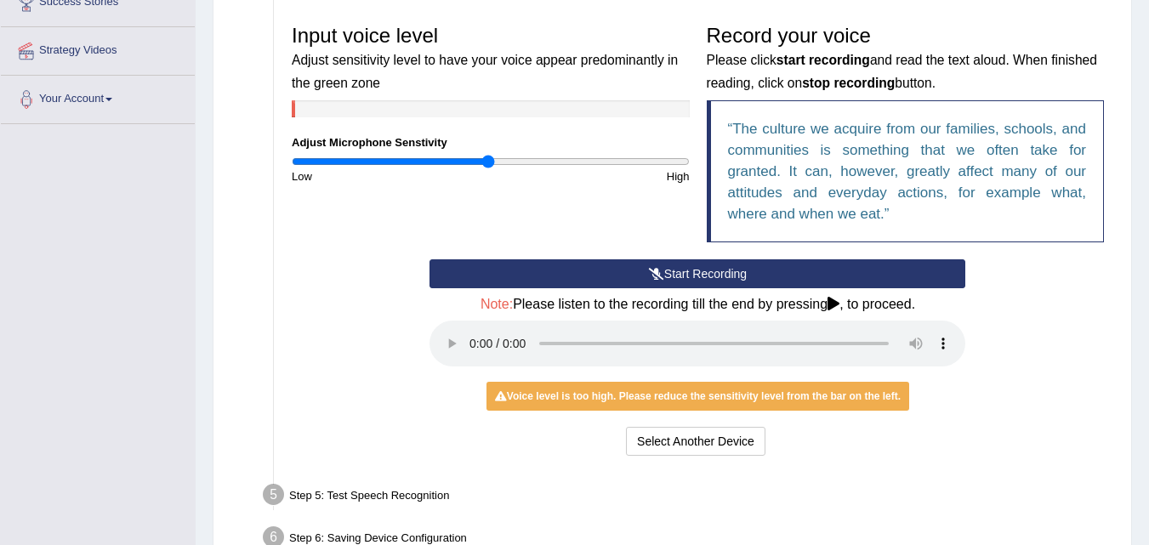
click at [871, 281] on button "Start Recording" at bounding box center [697, 273] width 536 height 29
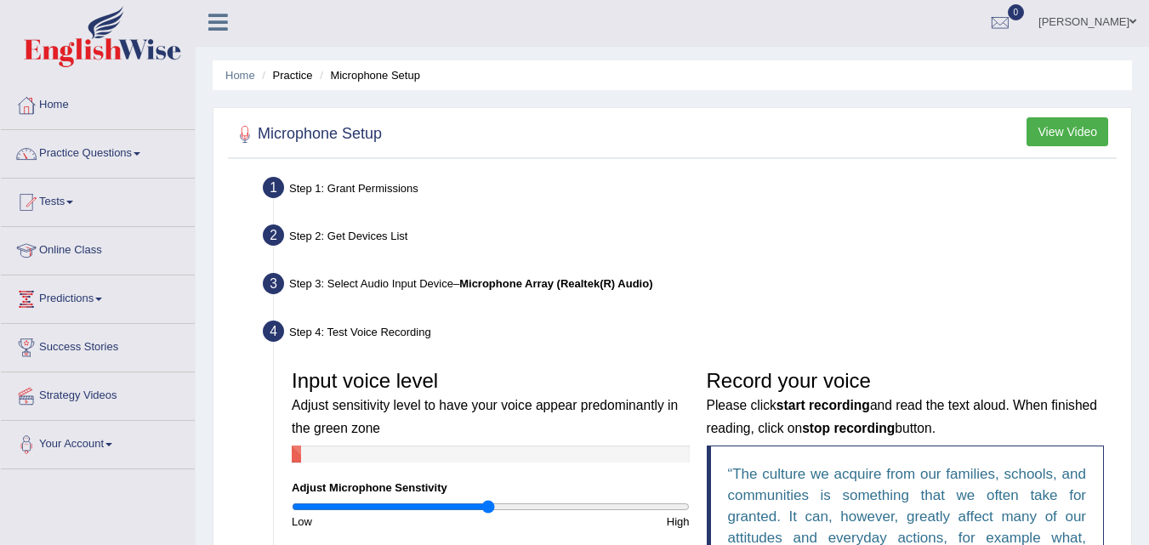
scroll to position [4, 0]
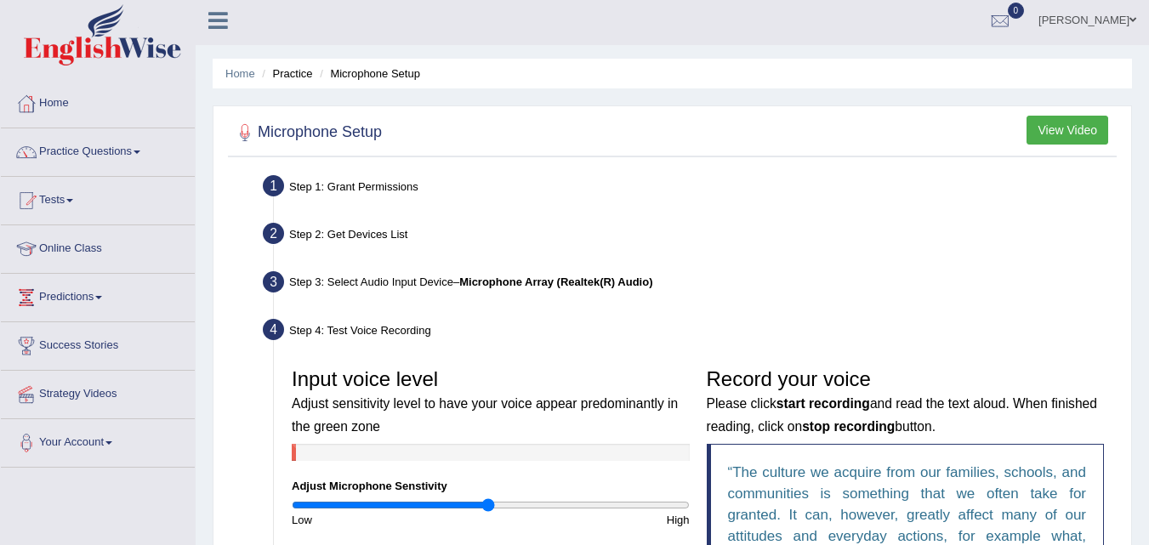
click at [373, 72] on li "Microphone Setup" at bounding box center [367, 73] width 105 height 16
click at [288, 76] on li "Practice" at bounding box center [285, 73] width 54 height 16
click at [247, 72] on link "Home" at bounding box center [240, 73] width 30 height 13
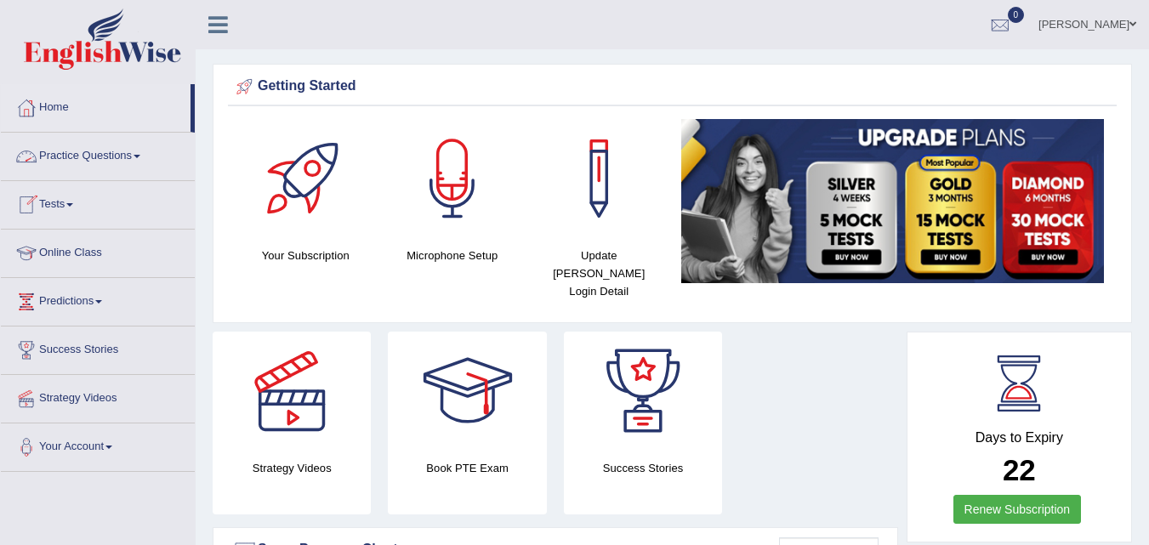
click at [138, 150] on link "Practice Questions" at bounding box center [98, 154] width 194 height 43
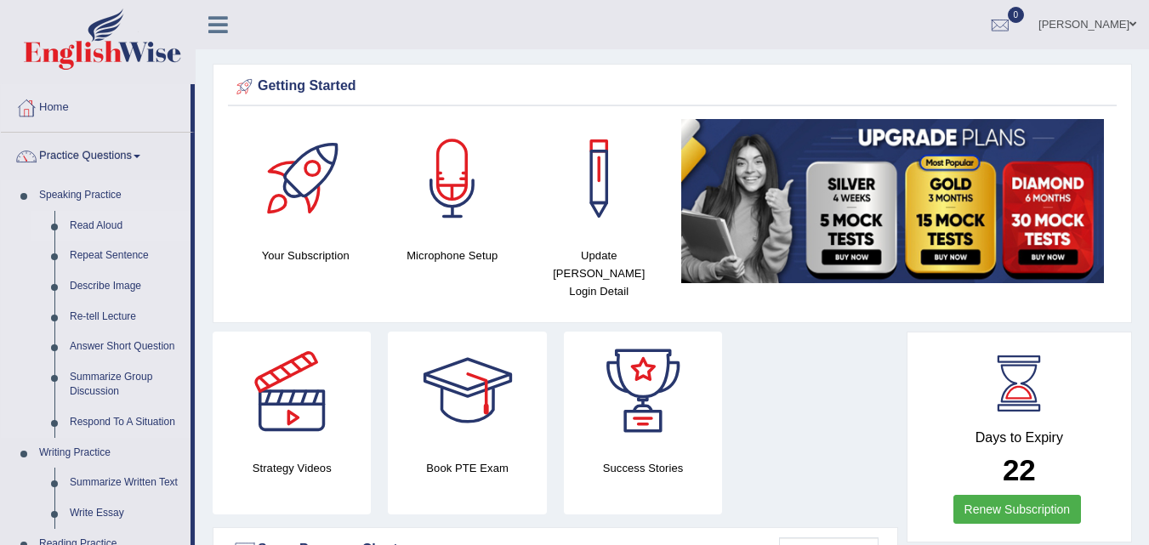
click at [94, 219] on link "Read Aloud" at bounding box center [126, 226] width 128 height 31
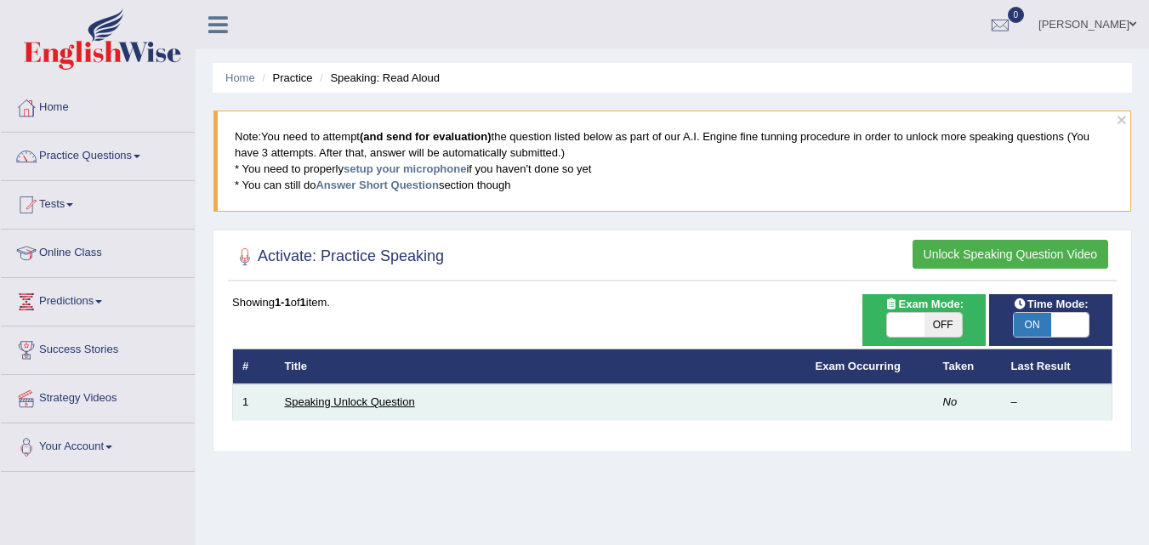
click at [384, 400] on link "Speaking Unlock Question" at bounding box center [350, 401] width 130 height 13
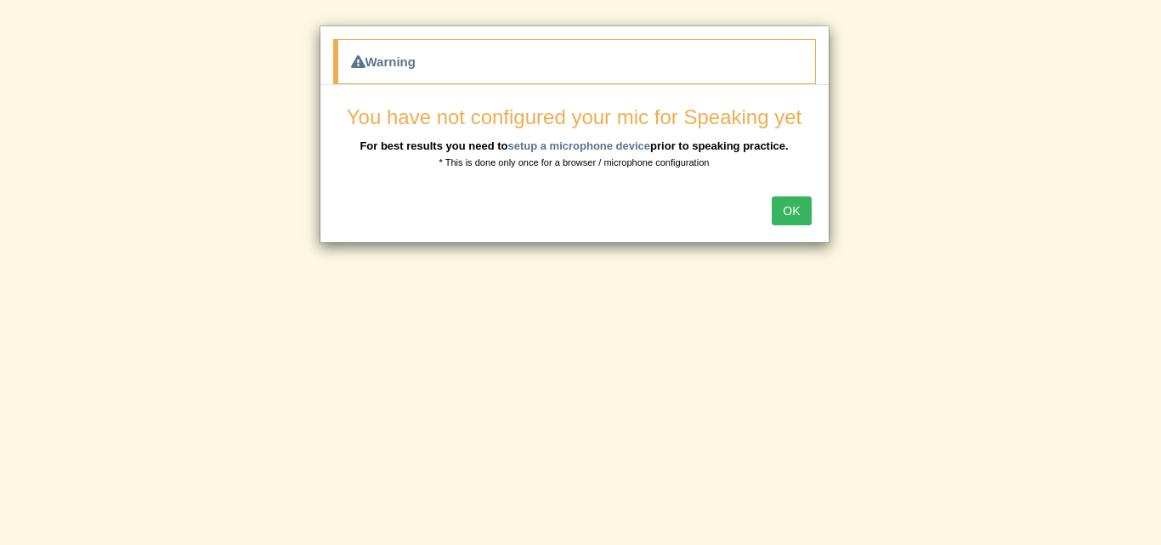
click at [782, 212] on button "OK" at bounding box center [791, 210] width 39 height 29
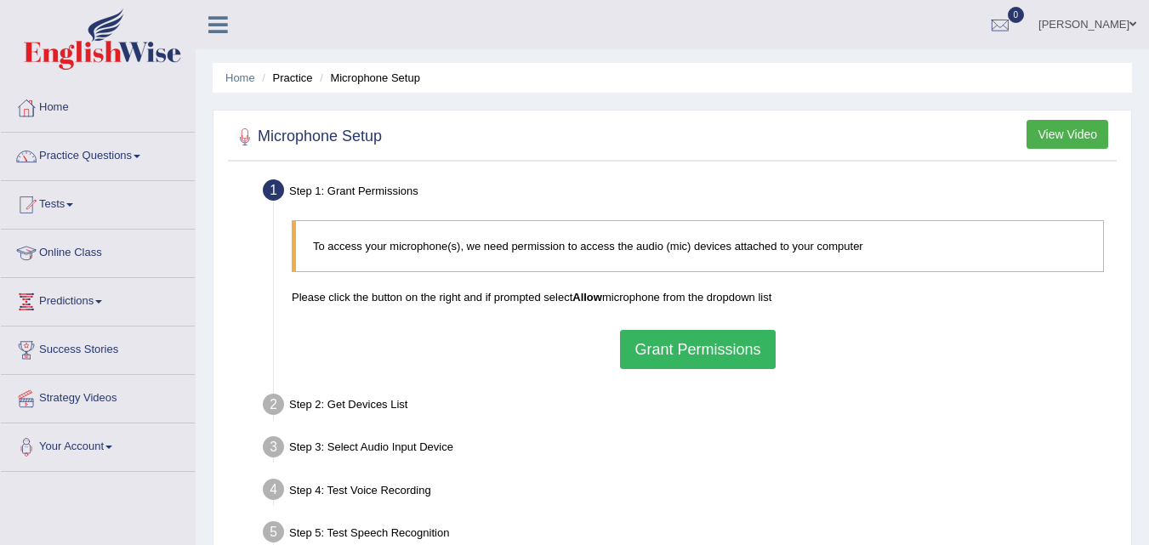
click at [705, 349] on button "Grant Permissions" at bounding box center [697, 349] width 155 height 39
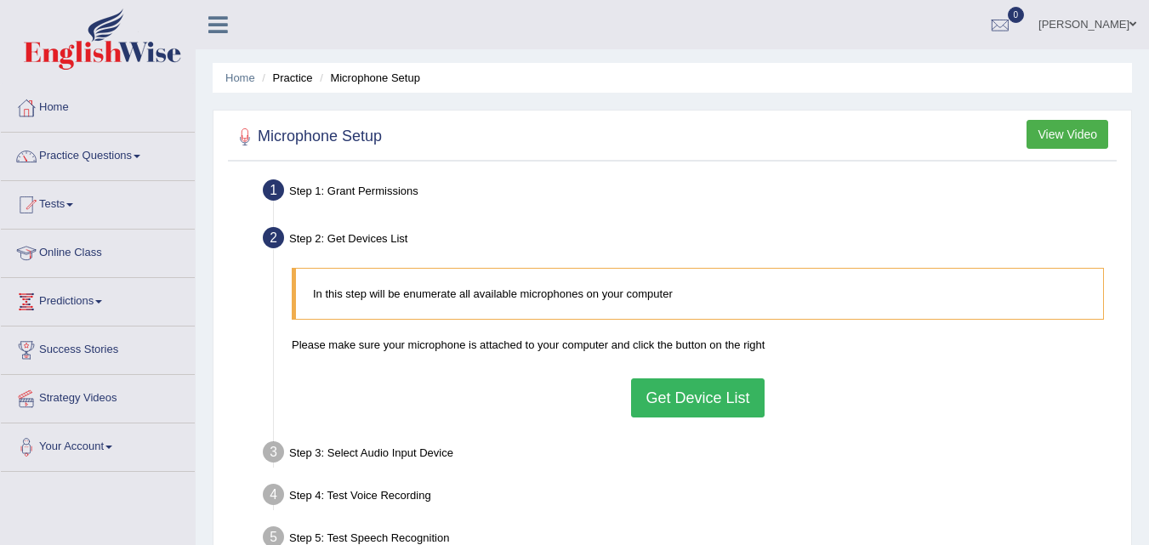
click at [697, 388] on button "Get Device List" at bounding box center [697, 397] width 133 height 39
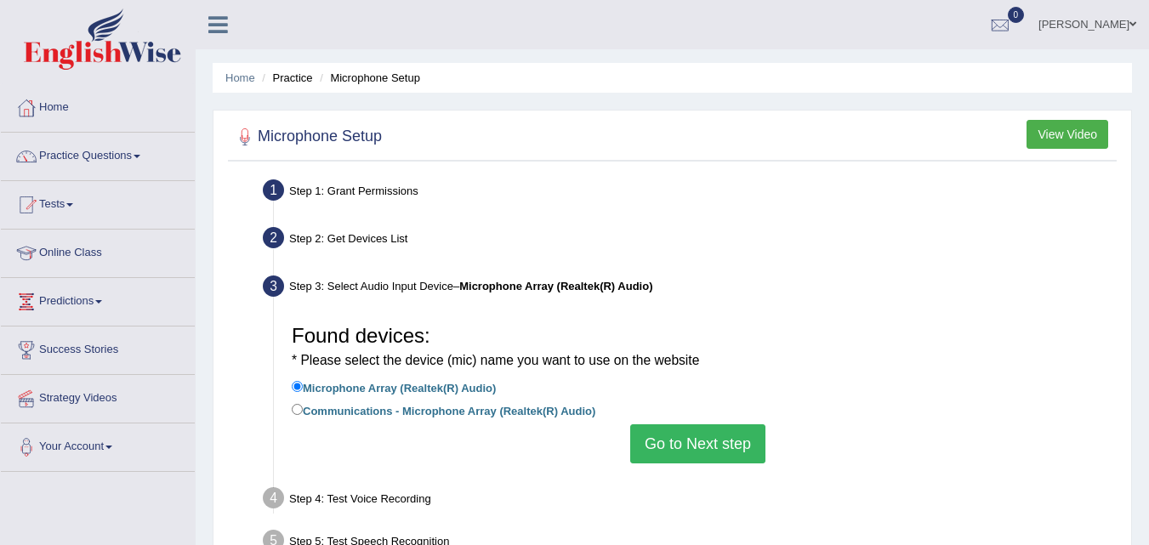
click at [402, 411] on label "Communications - Microphone Array (Realtek(R) Audio)" at bounding box center [444, 409] width 304 height 19
click at [303, 411] on input "Communications - Microphone Array (Realtek(R) Audio)" at bounding box center [297, 409] width 11 height 11
radio input "true"
click at [713, 456] on button "Go to Next step" at bounding box center [697, 443] width 135 height 39
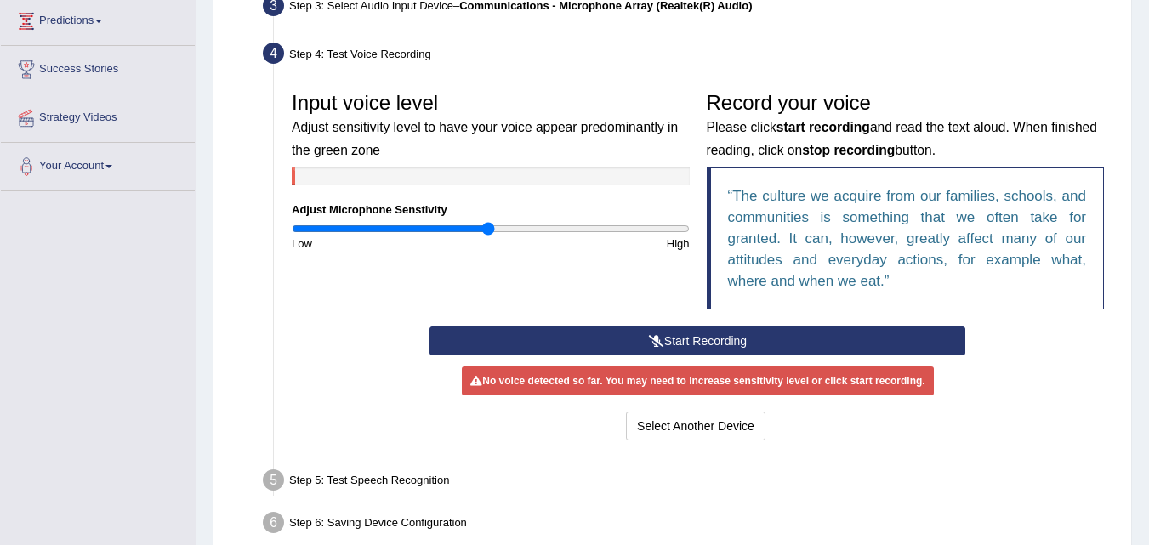
scroll to position [282, 0]
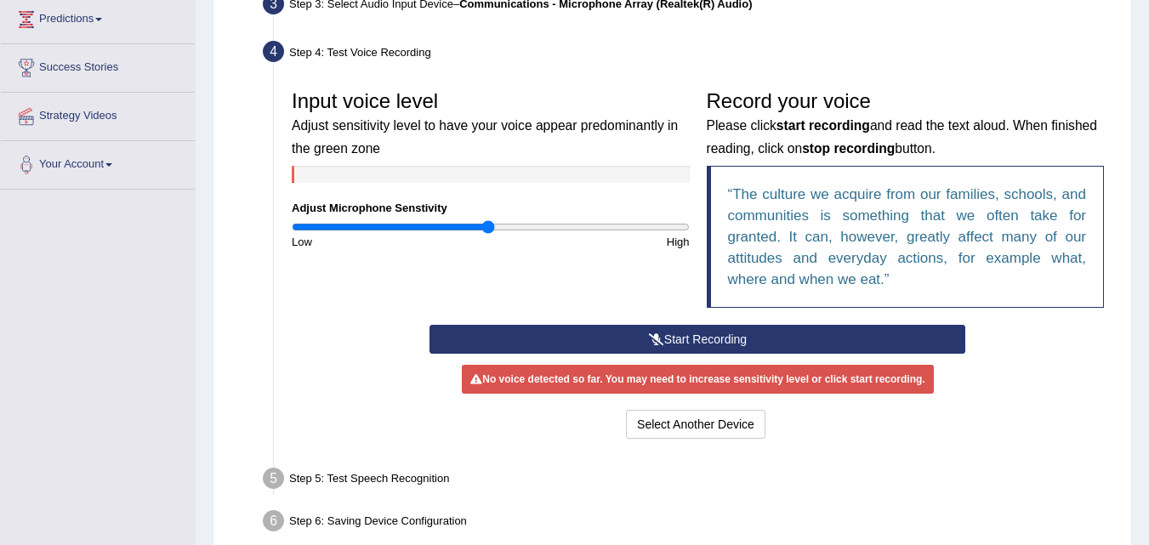
click at [820, 338] on button "Start Recording" at bounding box center [697, 339] width 536 height 29
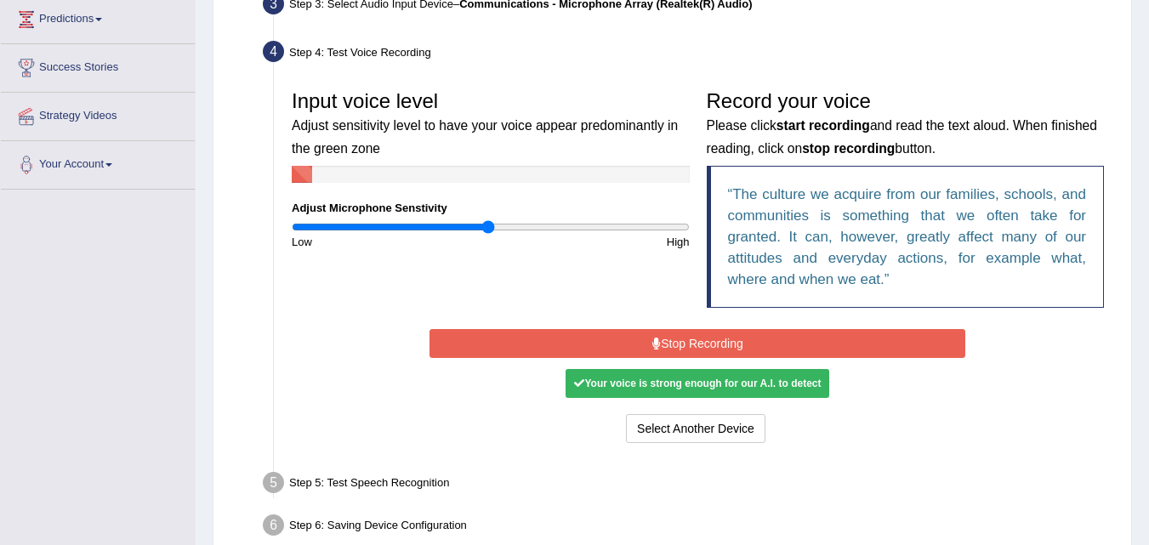
scroll to position [371, 0]
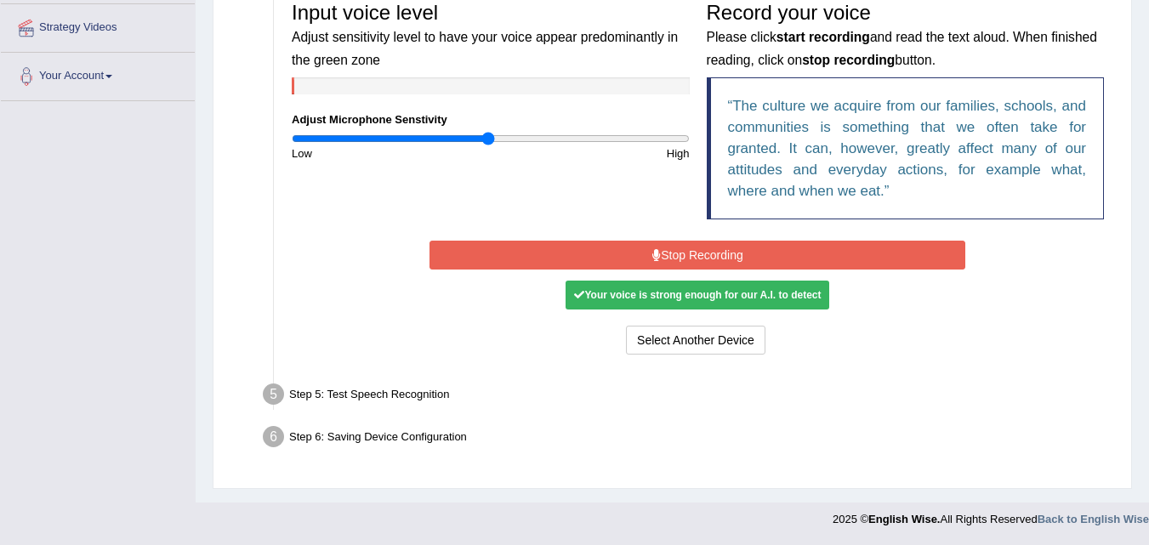
click at [644, 252] on button "Stop Recording" at bounding box center [697, 255] width 536 height 29
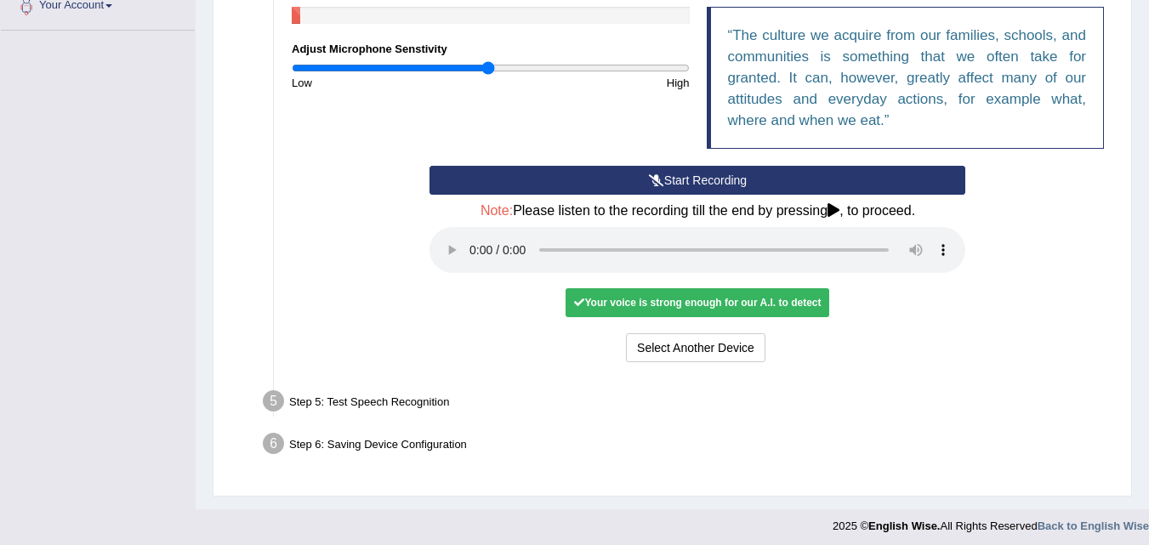
scroll to position [448, 0]
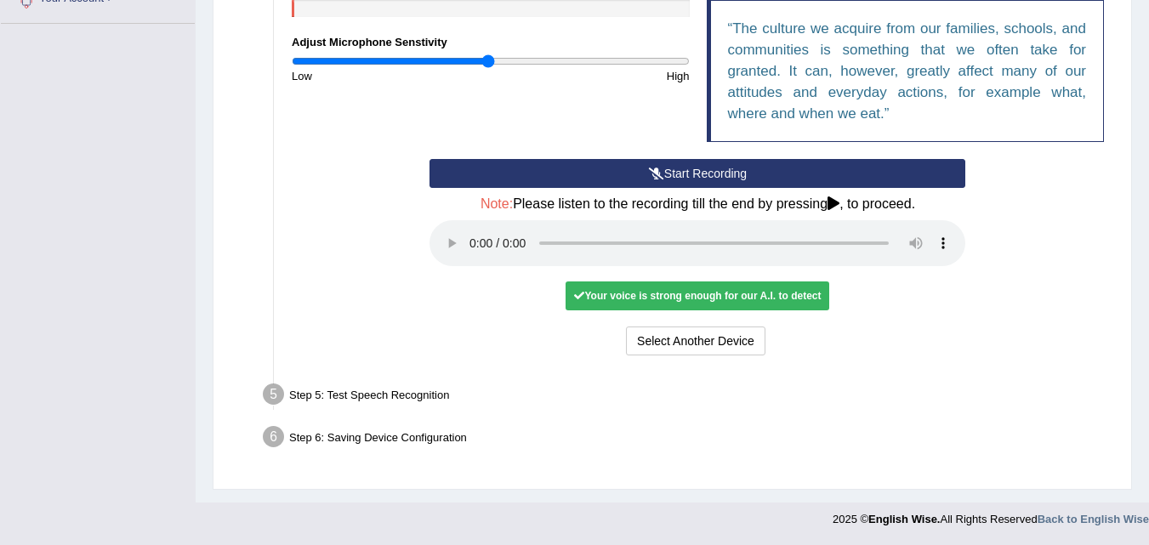
click at [630, 161] on button "Start Recording" at bounding box center [697, 173] width 536 height 29
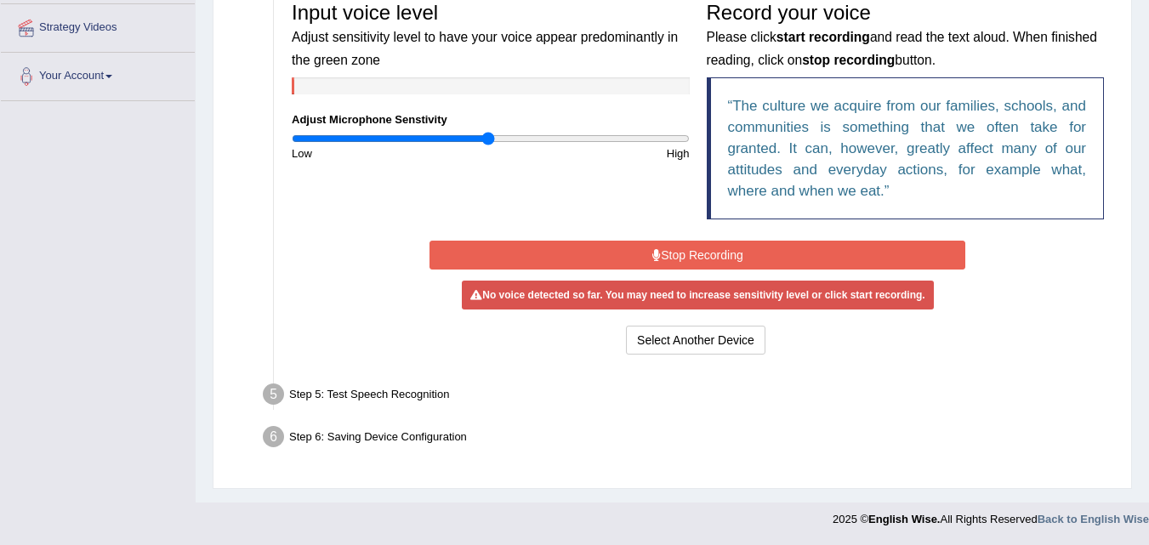
scroll to position [371, 0]
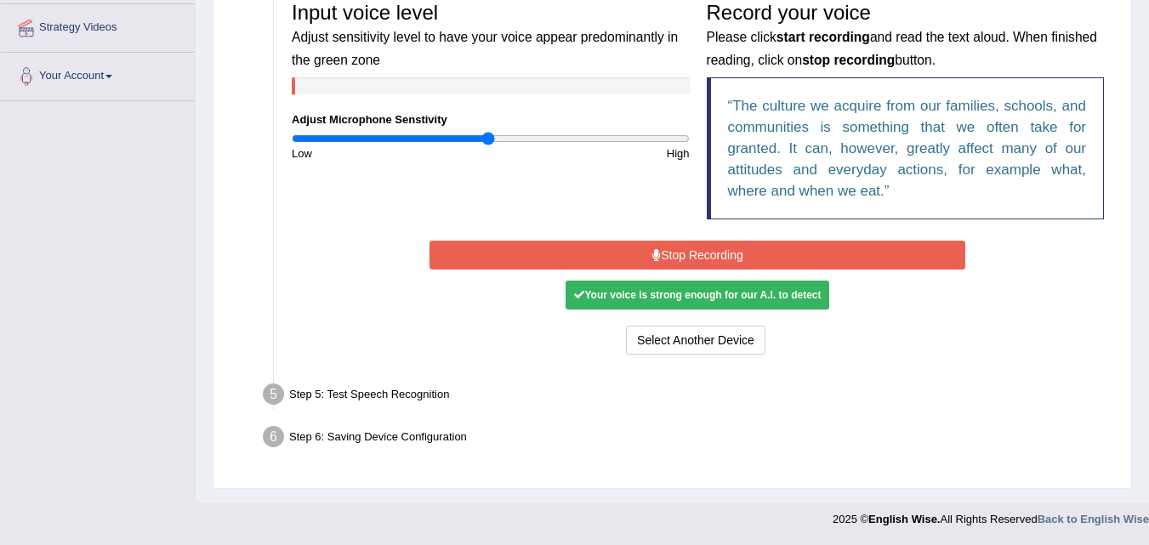
click at [706, 254] on button "Stop Recording" at bounding box center [697, 255] width 536 height 29
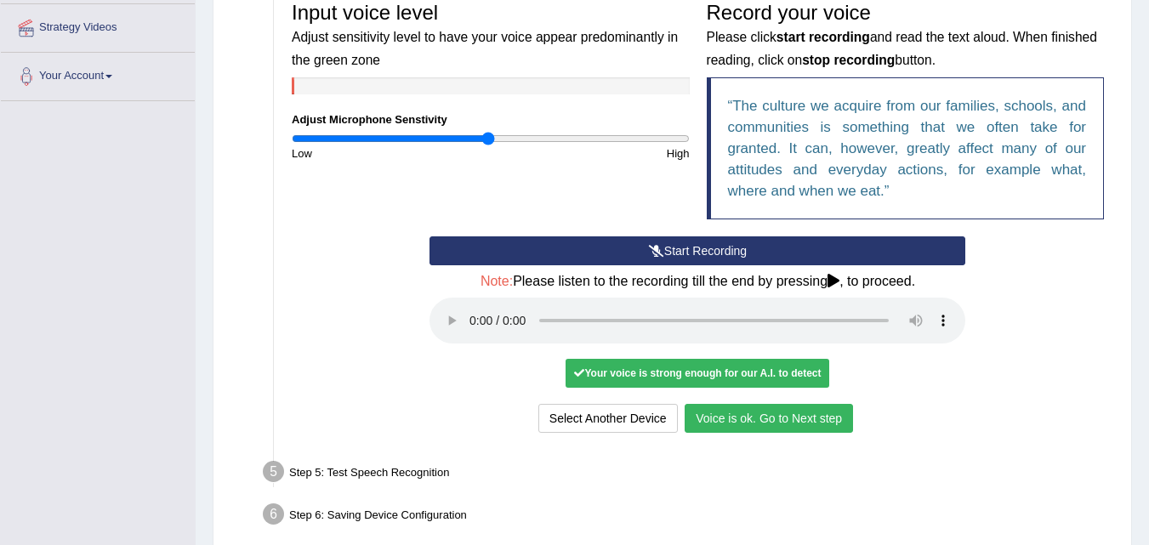
scroll to position [448, 0]
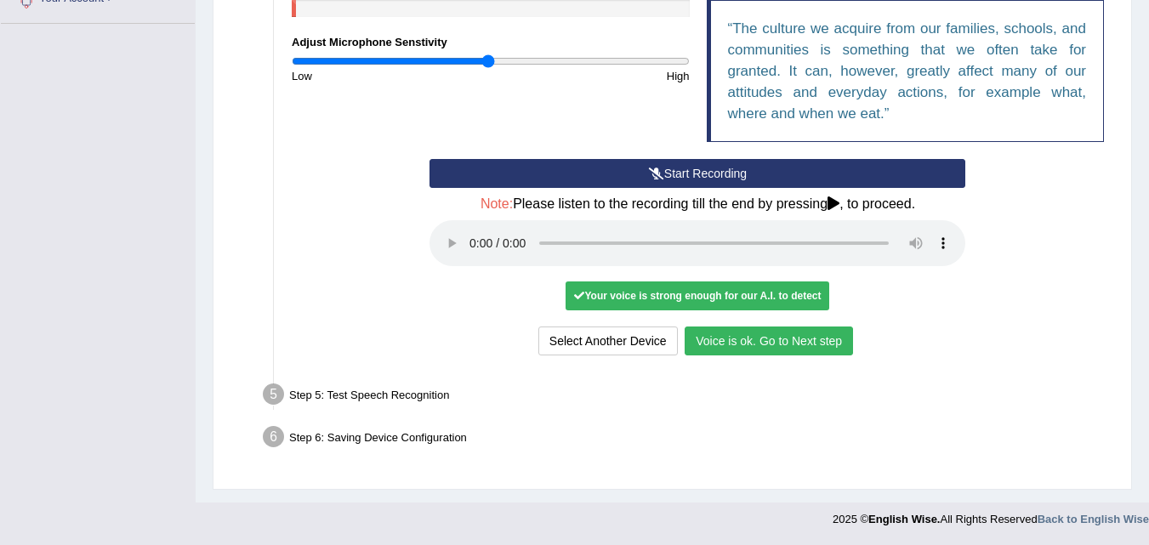
click at [794, 344] on button "Voice is ok. Go to Next step" at bounding box center [768, 340] width 168 height 29
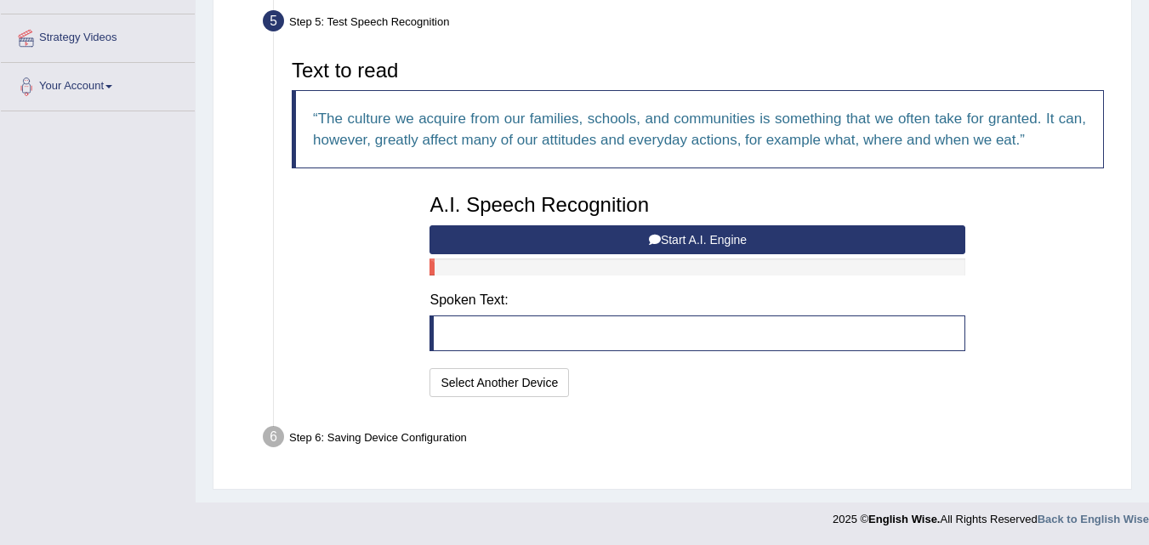
scroll to position [360, 0]
click at [676, 240] on button "Start A.I. Engine" at bounding box center [697, 239] width 536 height 29
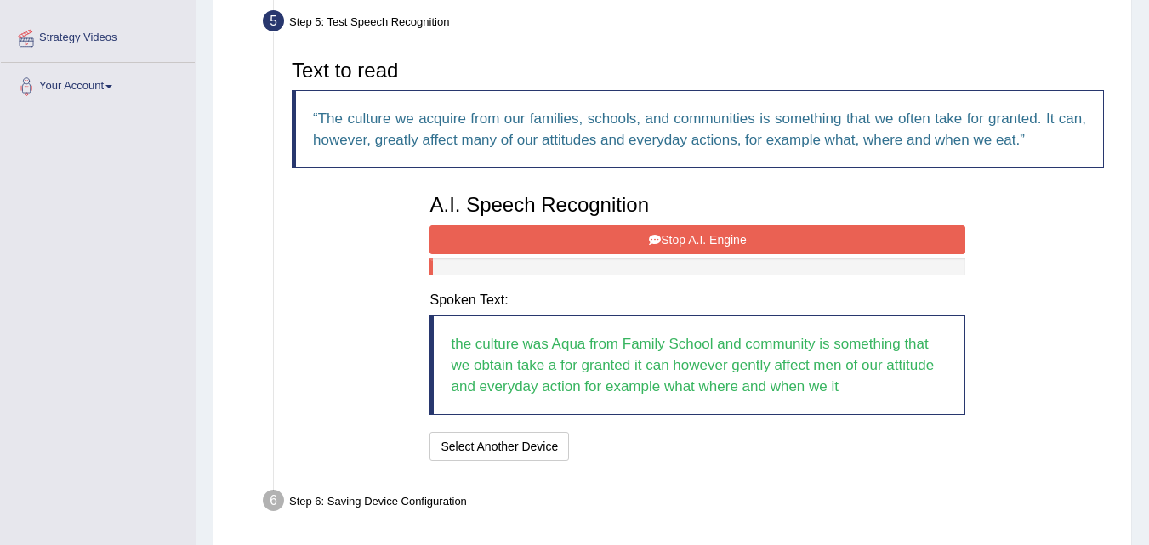
scroll to position [424, 0]
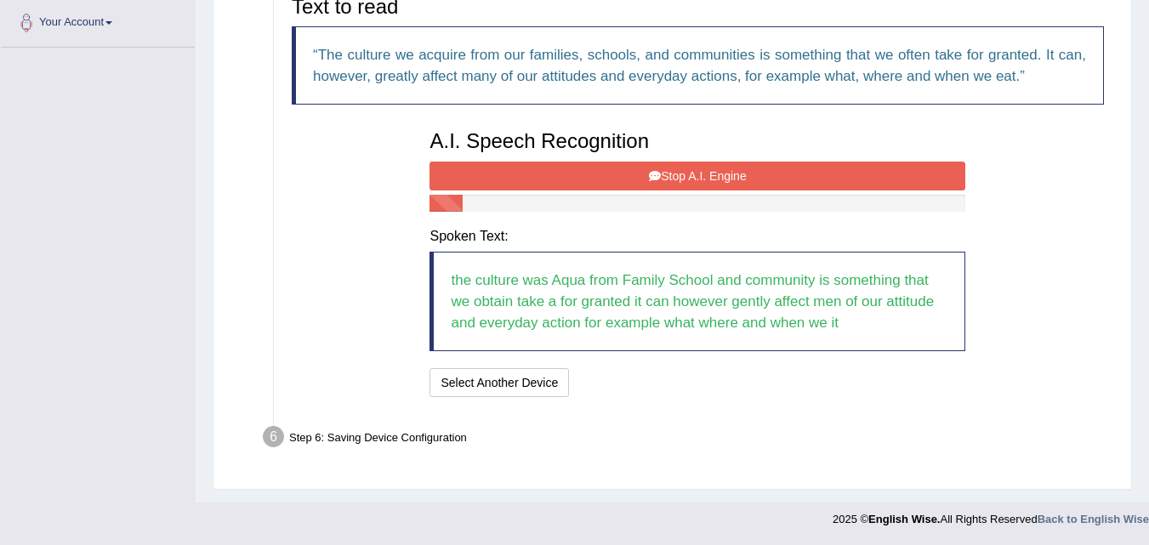
click at [679, 176] on button "Stop A.I. Engine" at bounding box center [697, 176] width 536 height 29
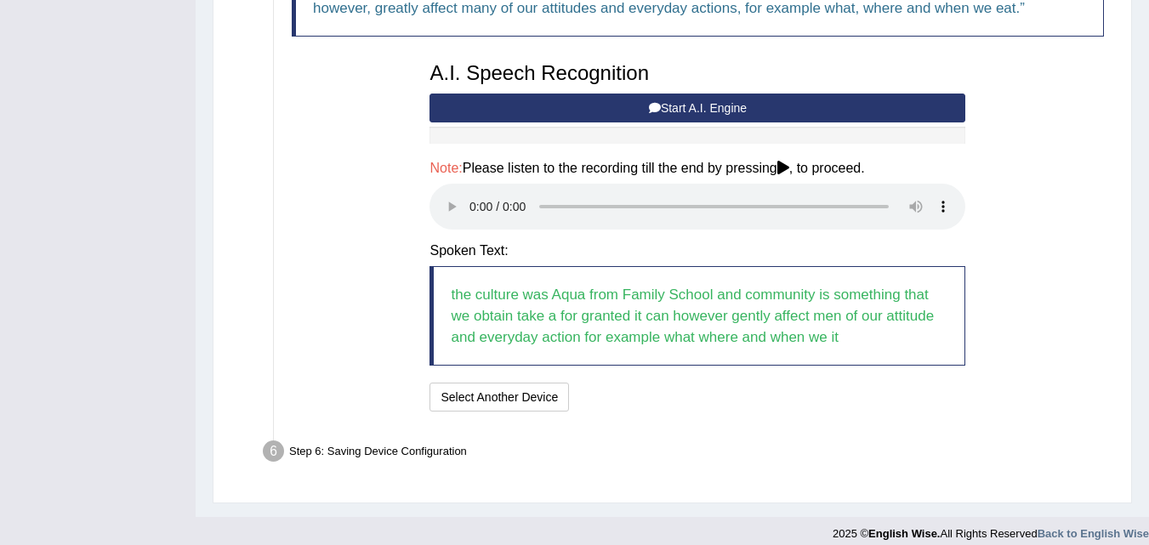
scroll to position [491, 0]
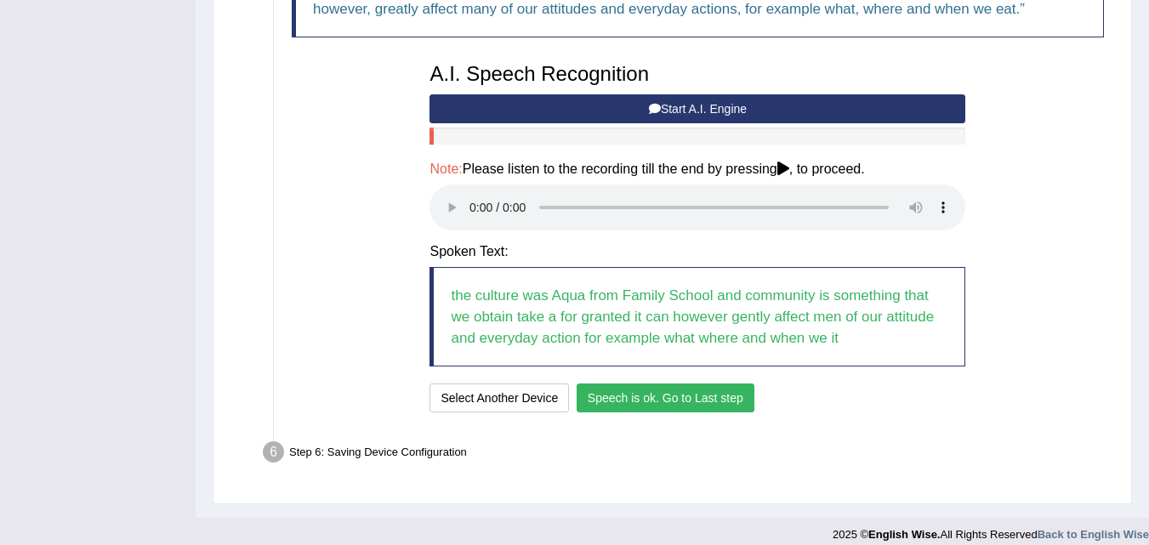
click at [621, 389] on button "Speech is ok. Go to Last step" at bounding box center [665, 397] width 178 height 29
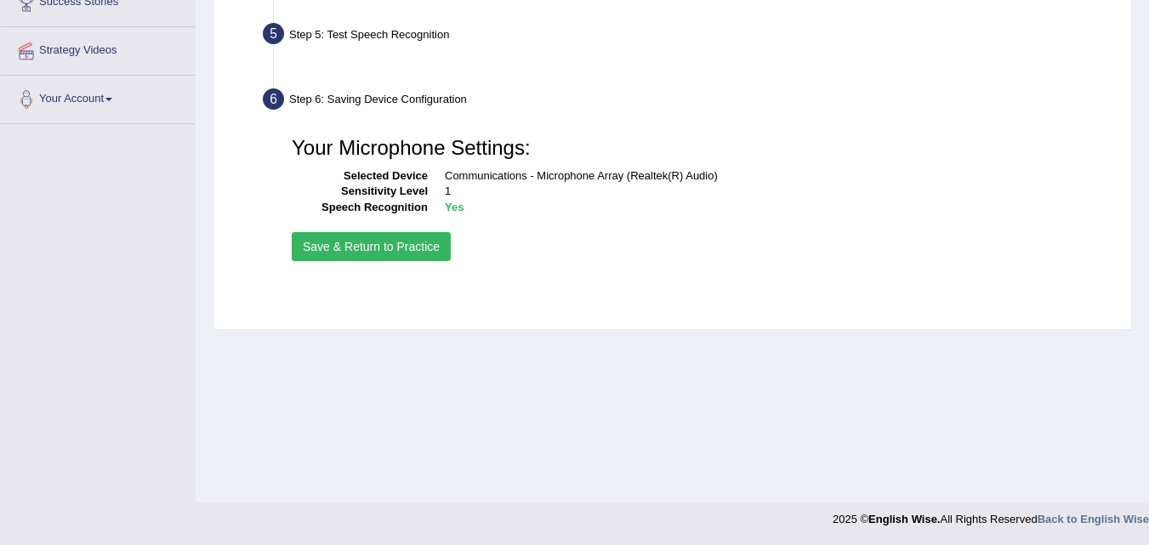
scroll to position [348, 0]
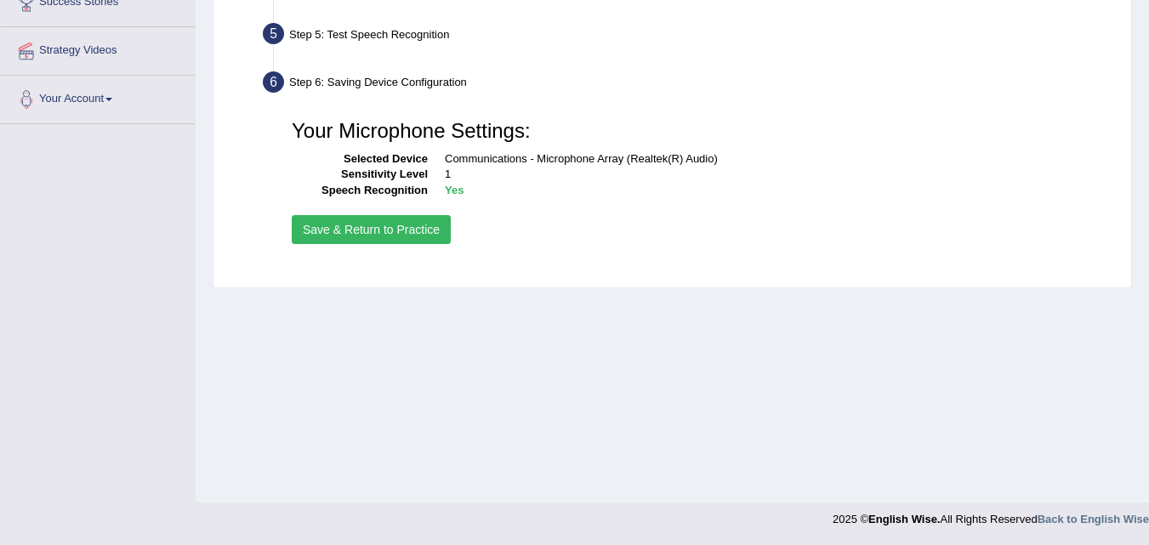
click at [406, 220] on button "Save & Return to Practice" at bounding box center [371, 229] width 159 height 29
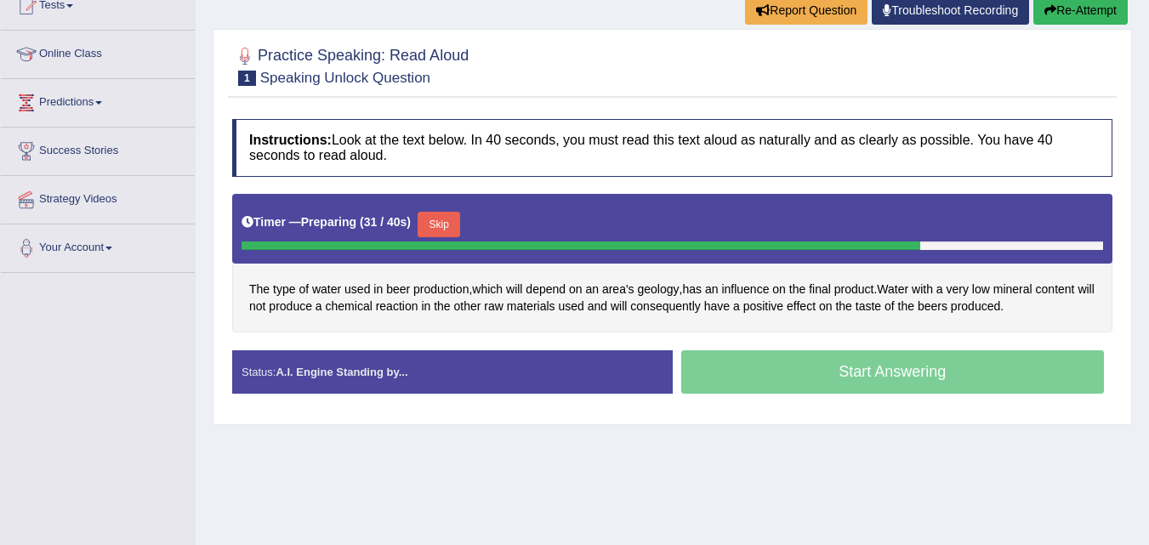
scroll to position [195, 0]
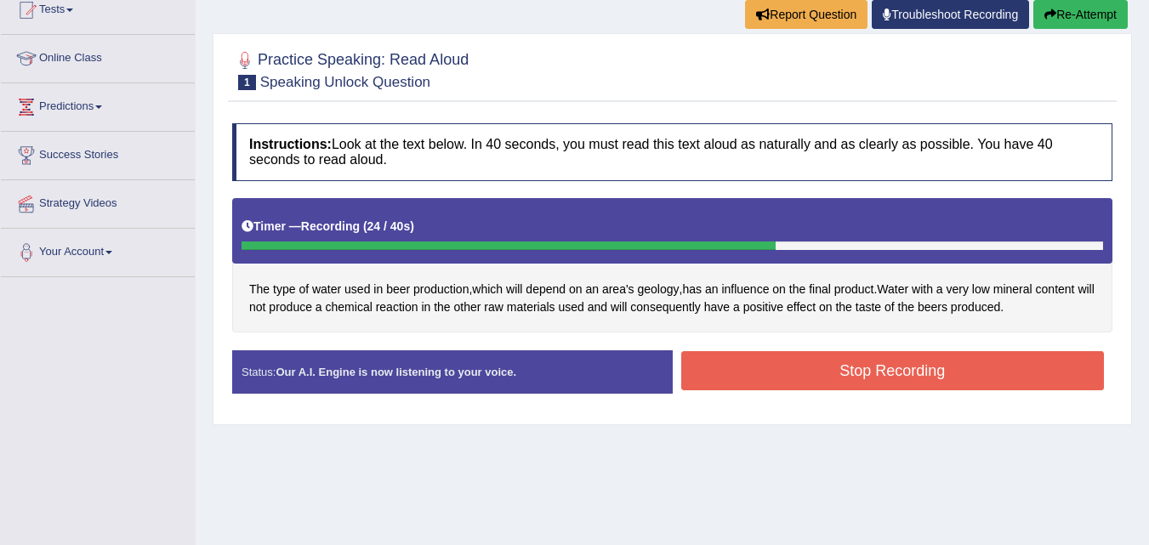
click at [930, 373] on button "Stop Recording" at bounding box center [892, 370] width 423 height 39
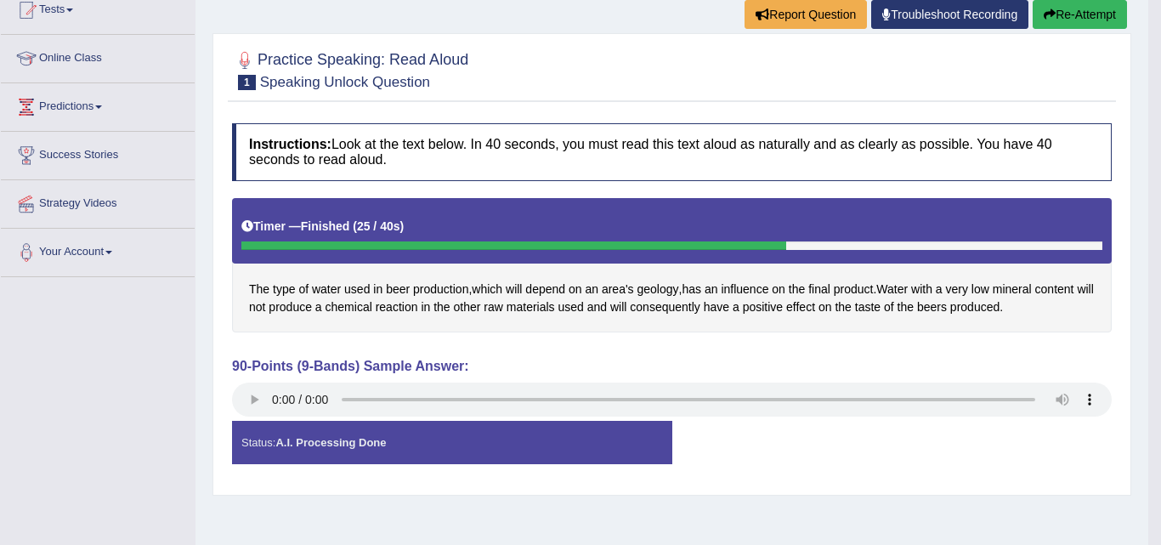
drag, startPoint x: 1159, startPoint y: 250, endPoint x: 1148, endPoint y: 348, distance: 98.4
click at [1148, 348] on div "Saving your answer..." at bounding box center [580, 272] width 1161 height 545
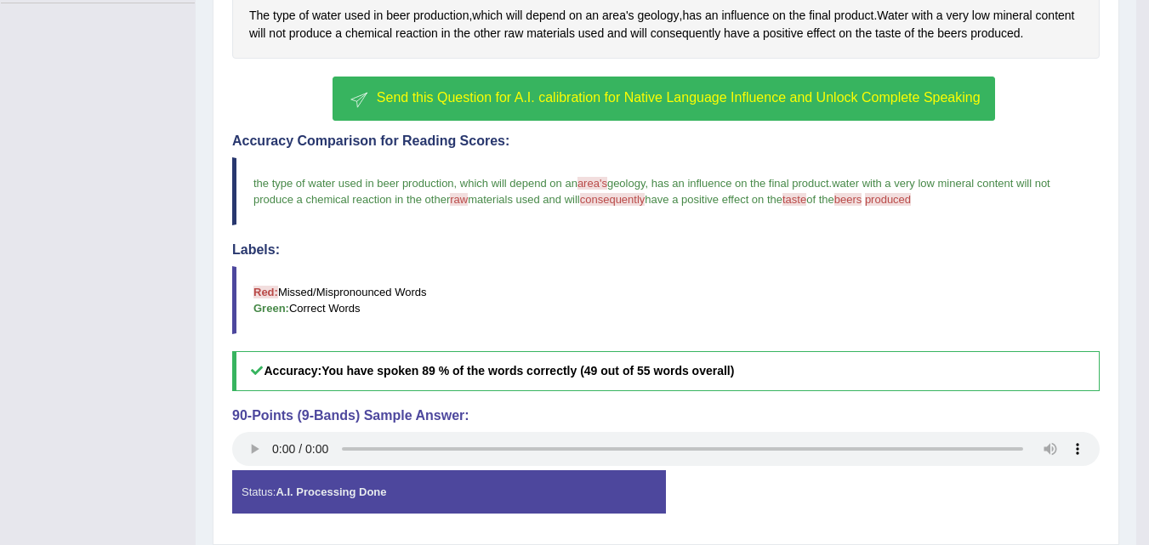
scroll to position [524, 0]
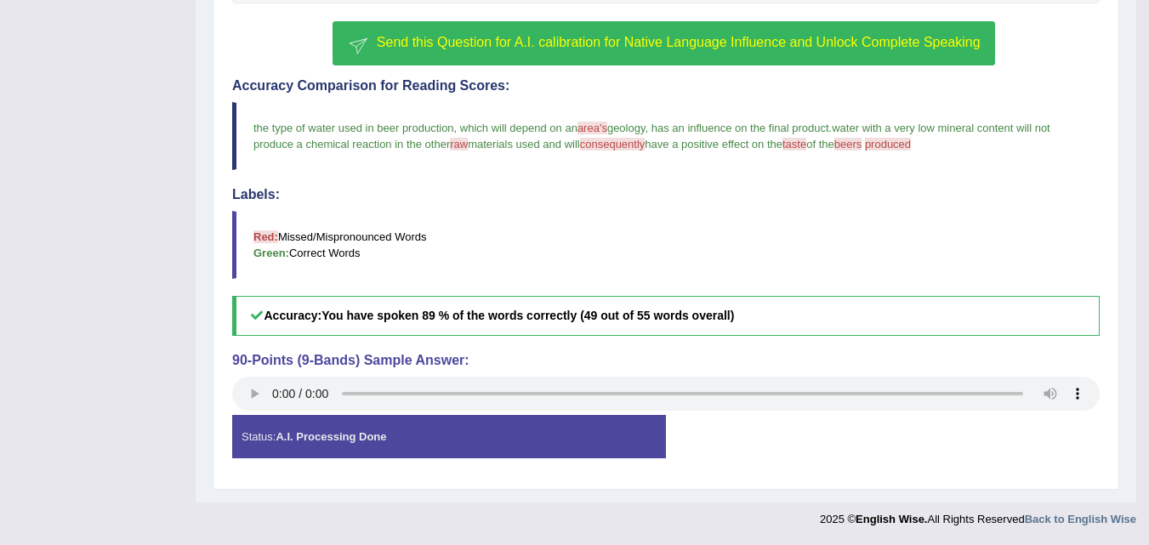
drag, startPoint x: 1147, startPoint y: 516, endPoint x: 1147, endPoint y: 469, distance: 46.8
drag, startPoint x: 1147, startPoint y: 468, endPoint x: 1158, endPoint y: 332, distance: 135.6
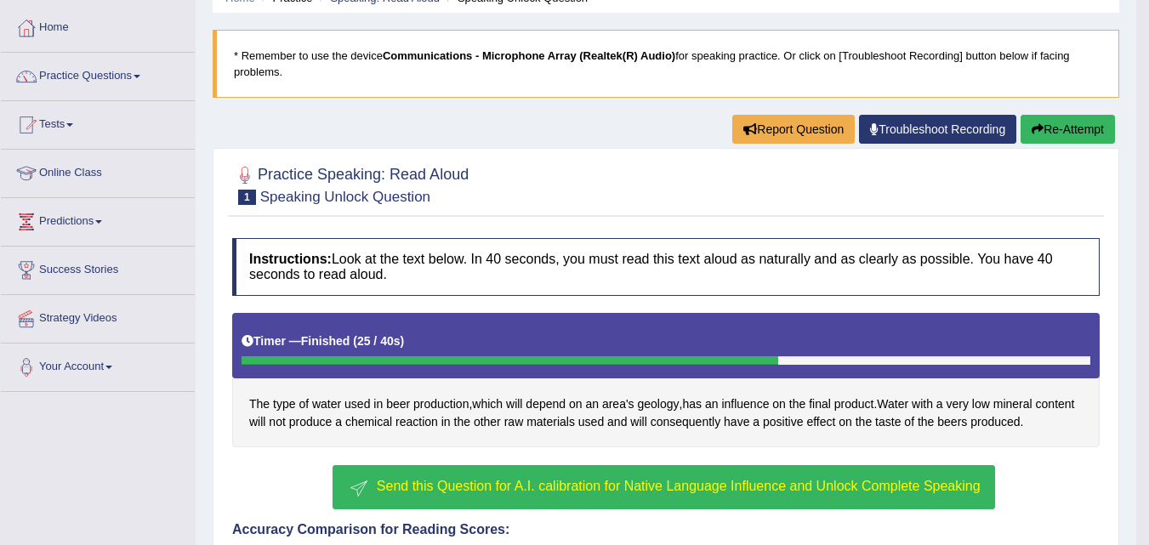
scroll to position [0, 0]
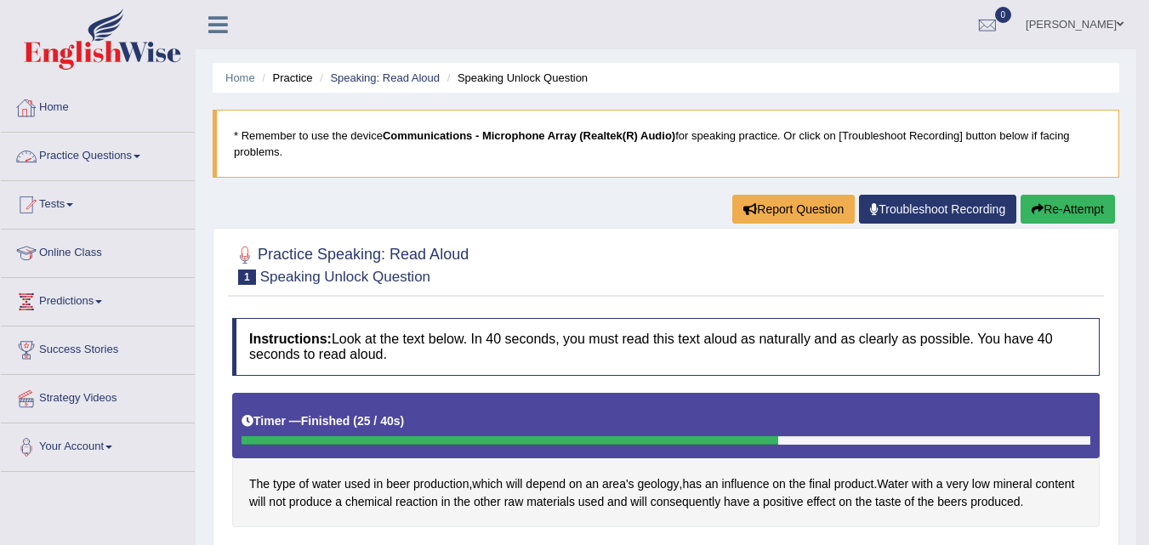
click at [105, 153] on link "Practice Questions" at bounding box center [98, 154] width 194 height 43
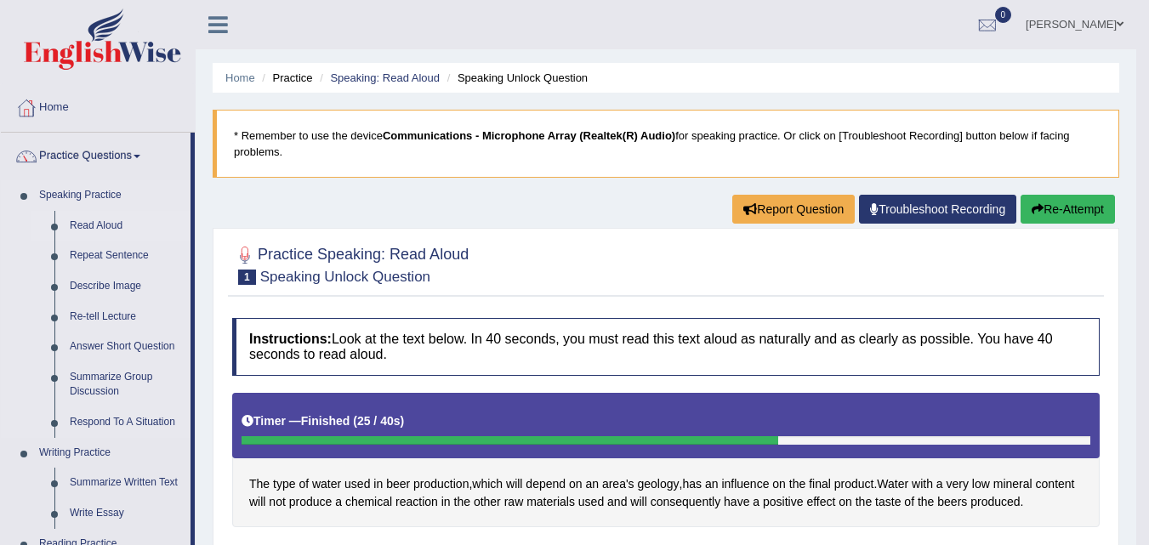
click at [109, 220] on link "Read Aloud" at bounding box center [126, 226] width 128 height 31
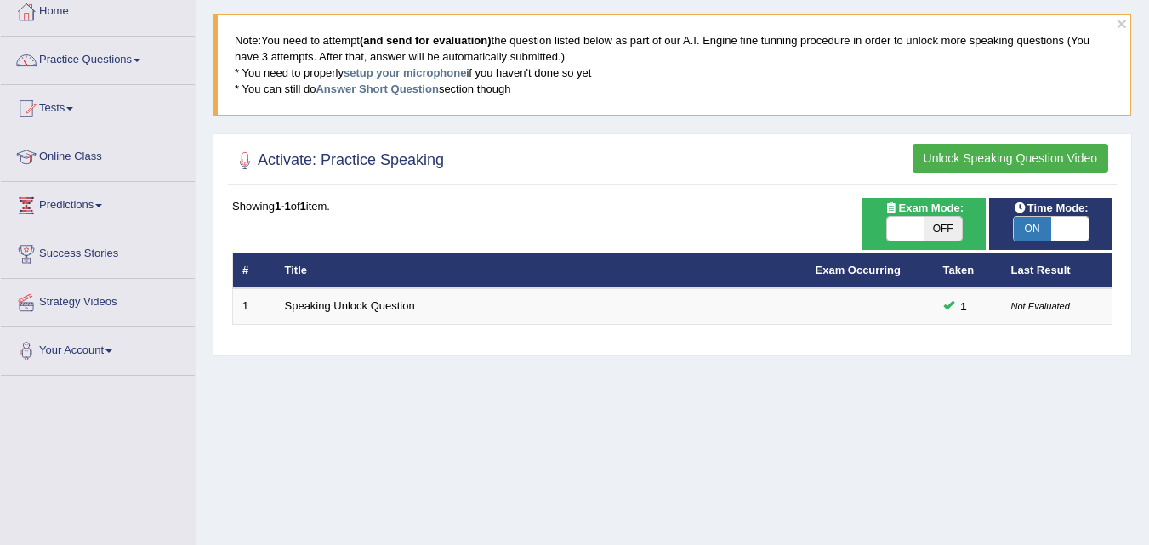
scroll to position [157, 0]
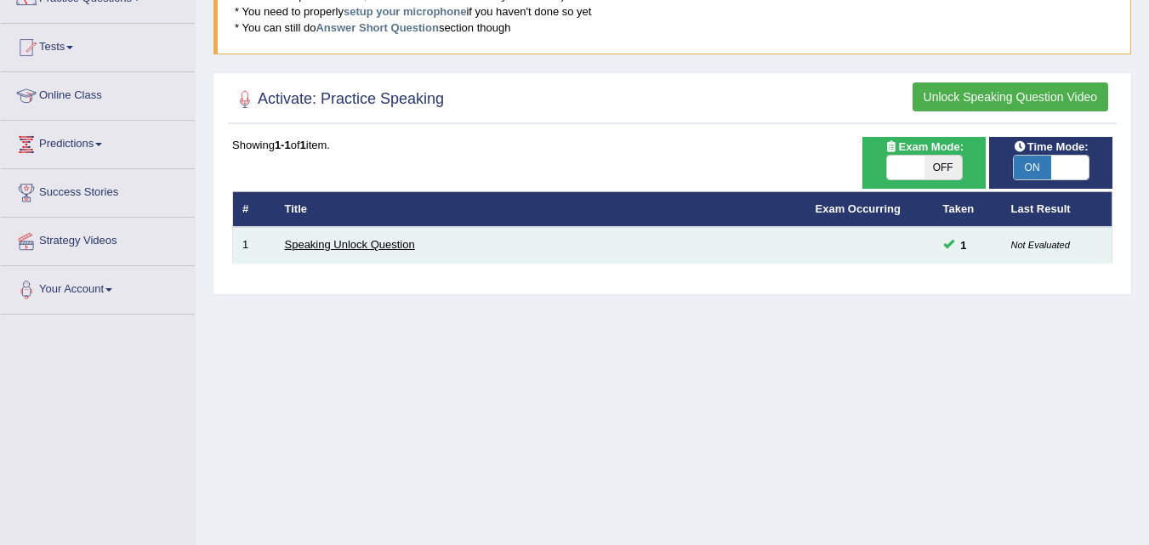
click at [391, 247] on link "Speaking Unlock Question" at bounding box center [350, 244] width 130 height 13
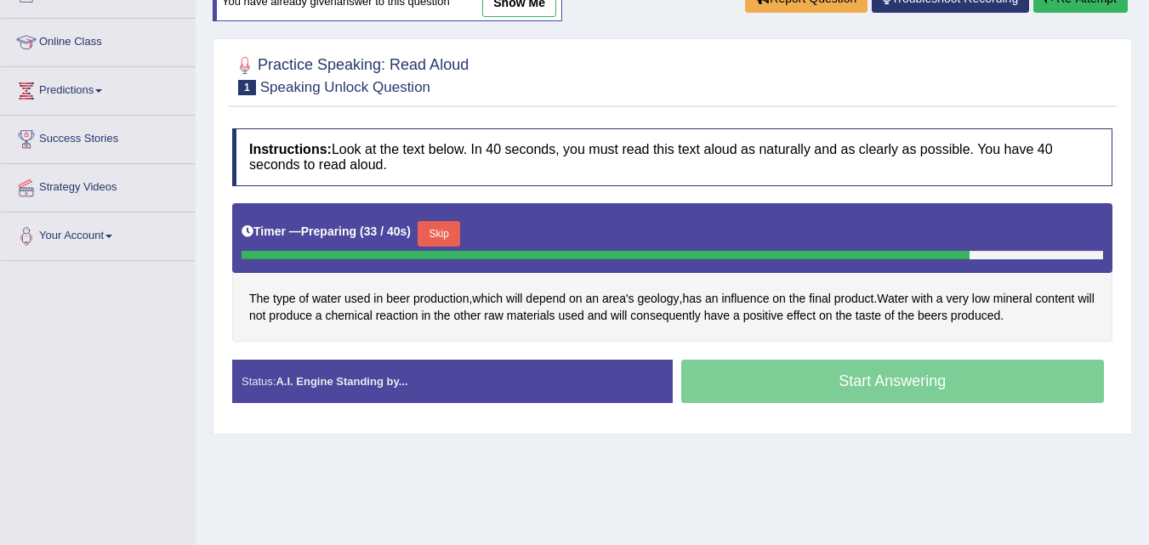
scroll to position [229, 0]
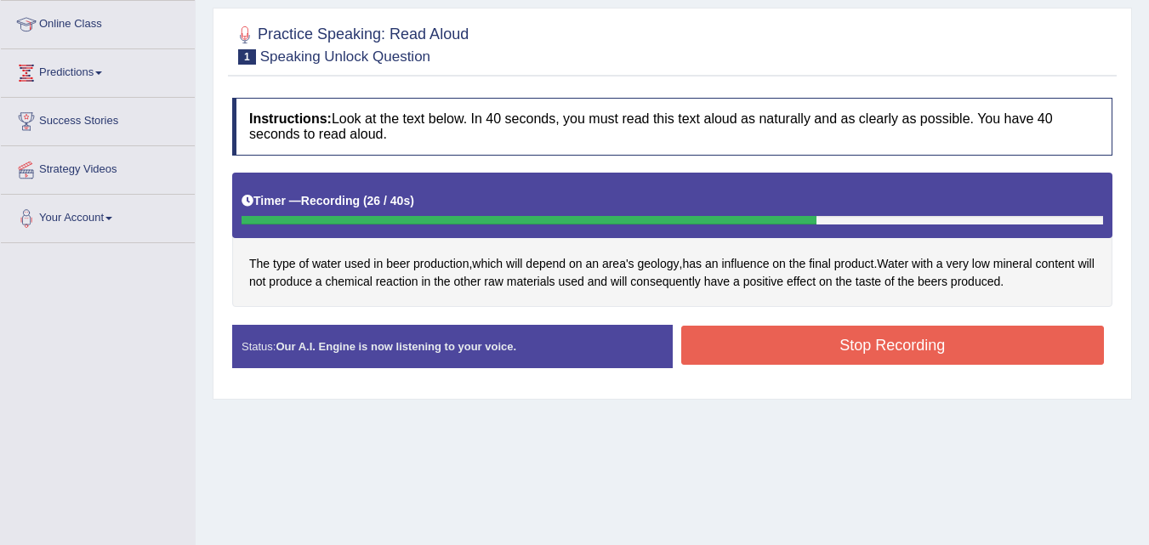
click at [901, 352] on button "Stop Recording" at bounding box center [892, 345] width 423 height 39
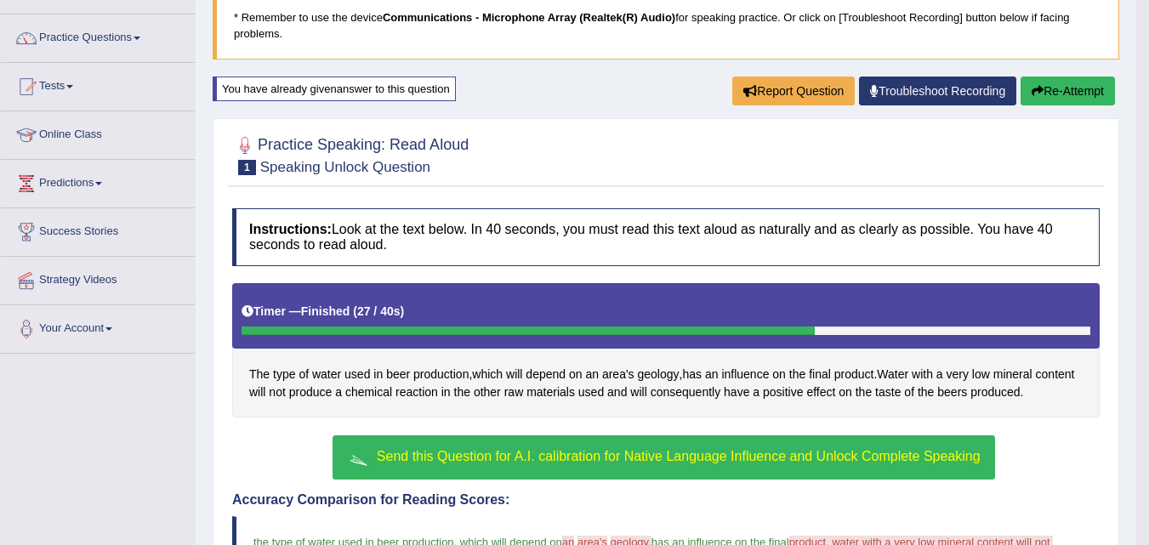
scroll to position [94, 0]
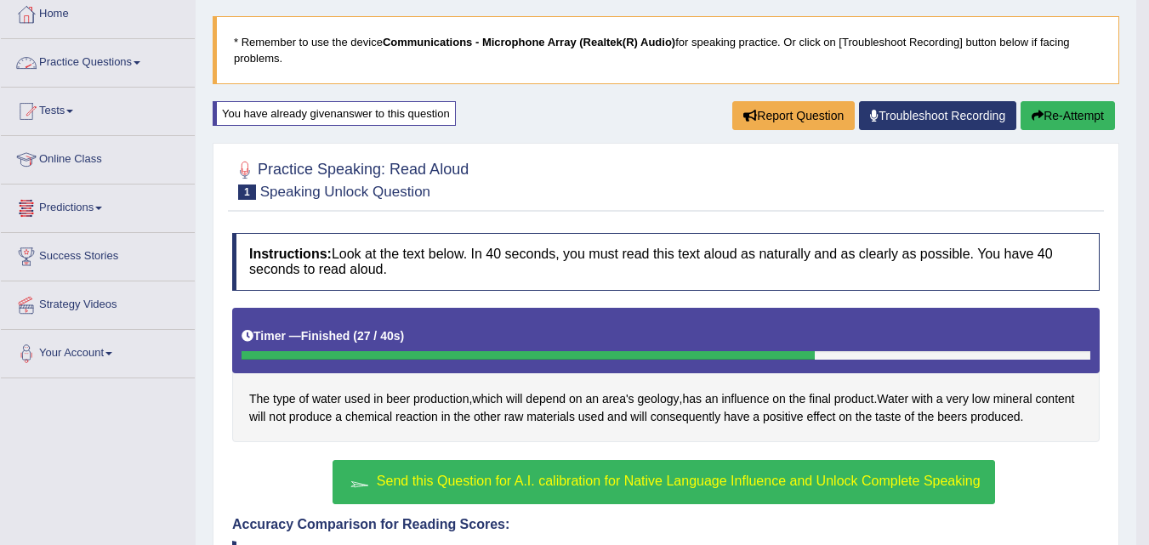
click at [133, 67] on link "Practice Questions" at bounding box center [98, 60] width 194 height 43
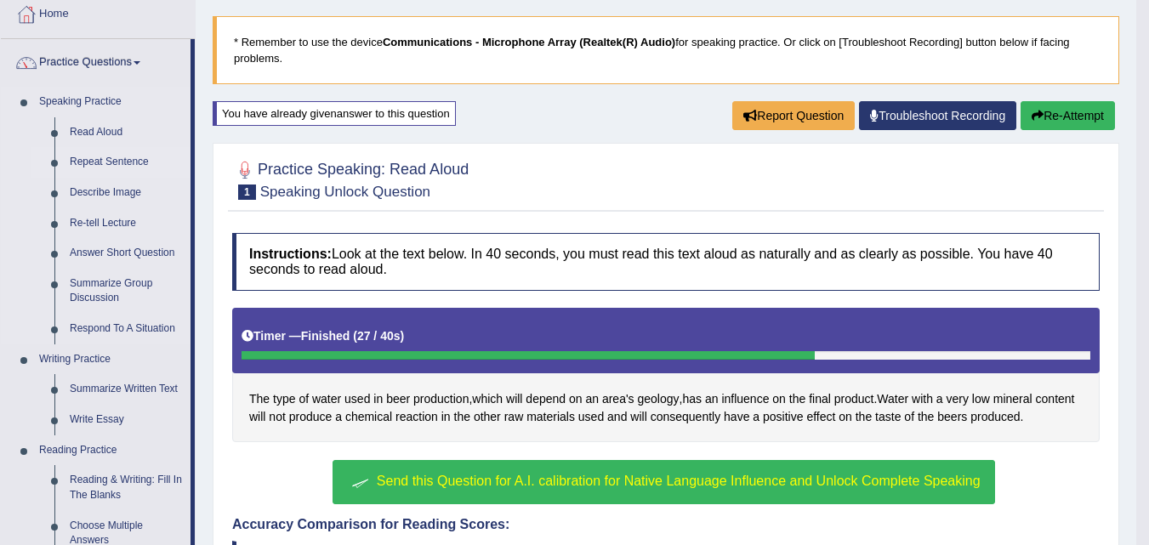
click at [117, 160] on link "Repeat Sentence" at bounding box center [126, 162] width 128 height 31
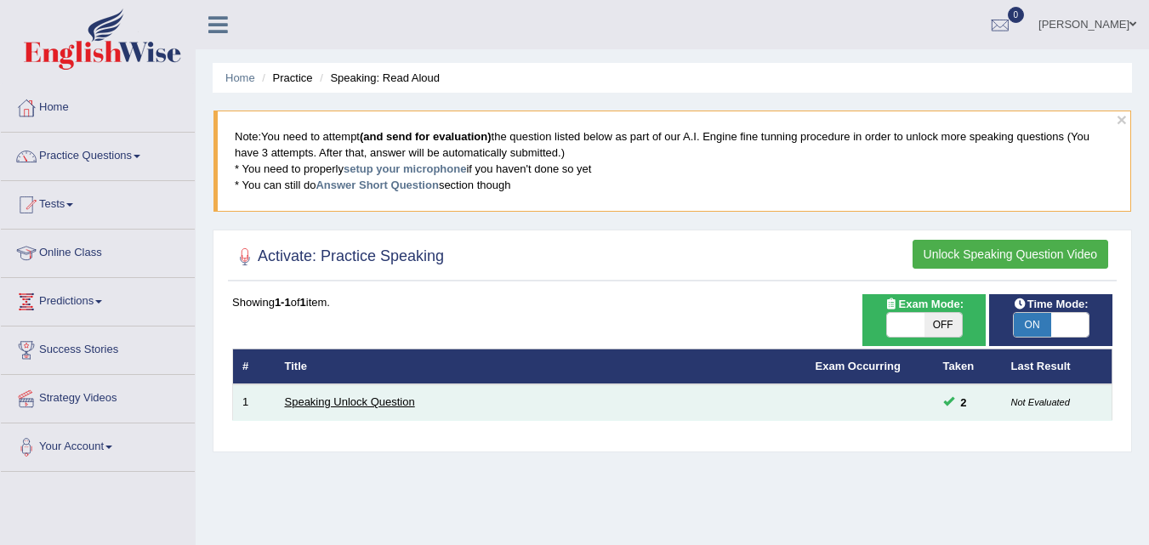
click at [318, 401] on link "Speaking Unlock Question" at bounding box center [350, 401] width 130 height 13
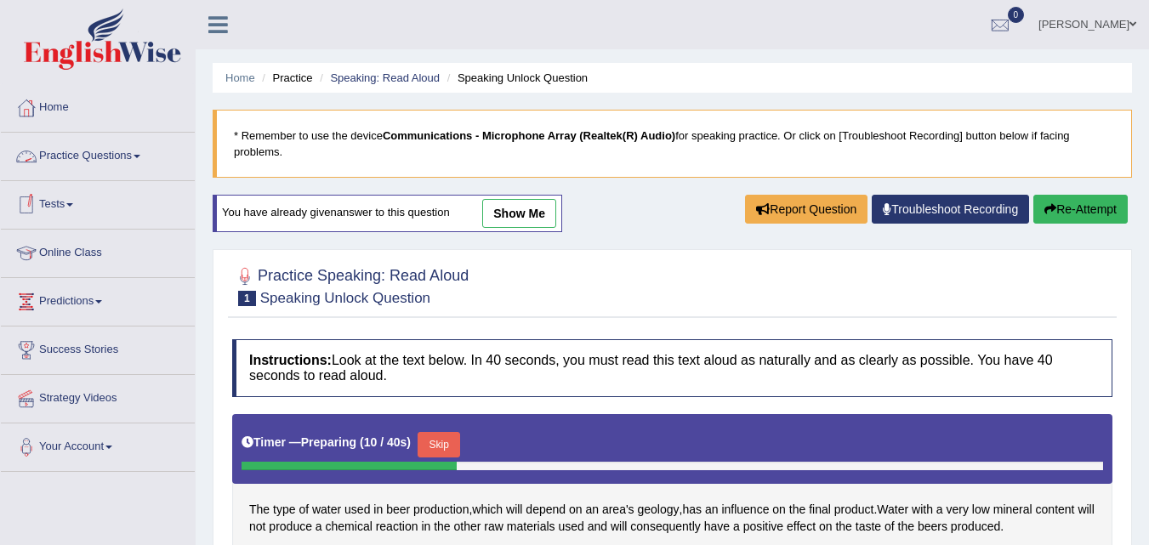
click at [133, 159] on link "Practice Questions" at bounding box center [98, 154] width 194 height 43
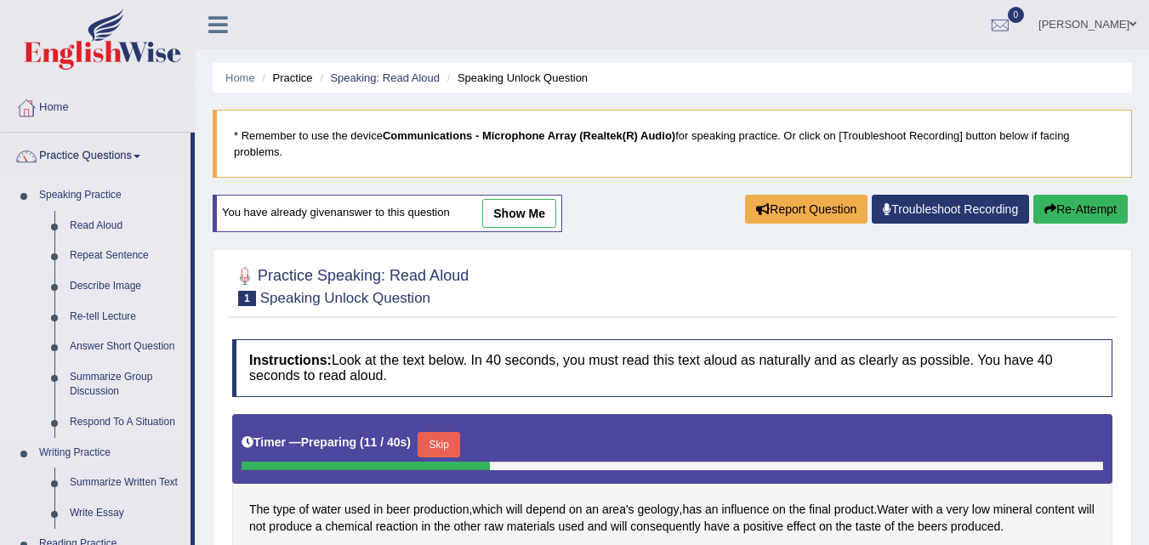
click at [91, 254] on link "Repeat Sentence" at bounding box center [126, 256] width 128 height 31
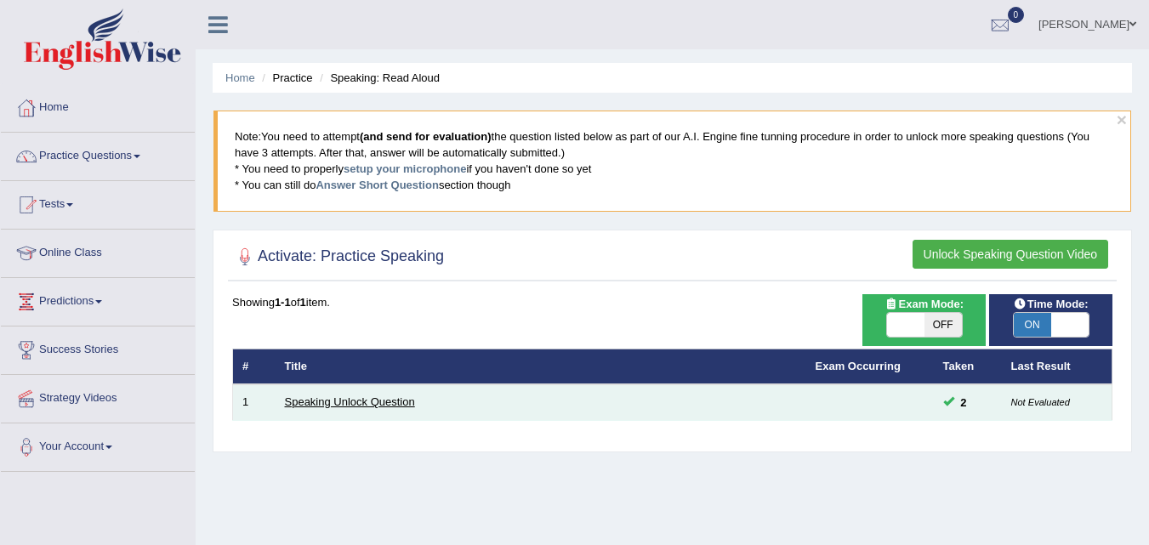
click at [357, 407] on link "Speaking Unlock Question" at bounding box center [350, 401] width 130 height 13
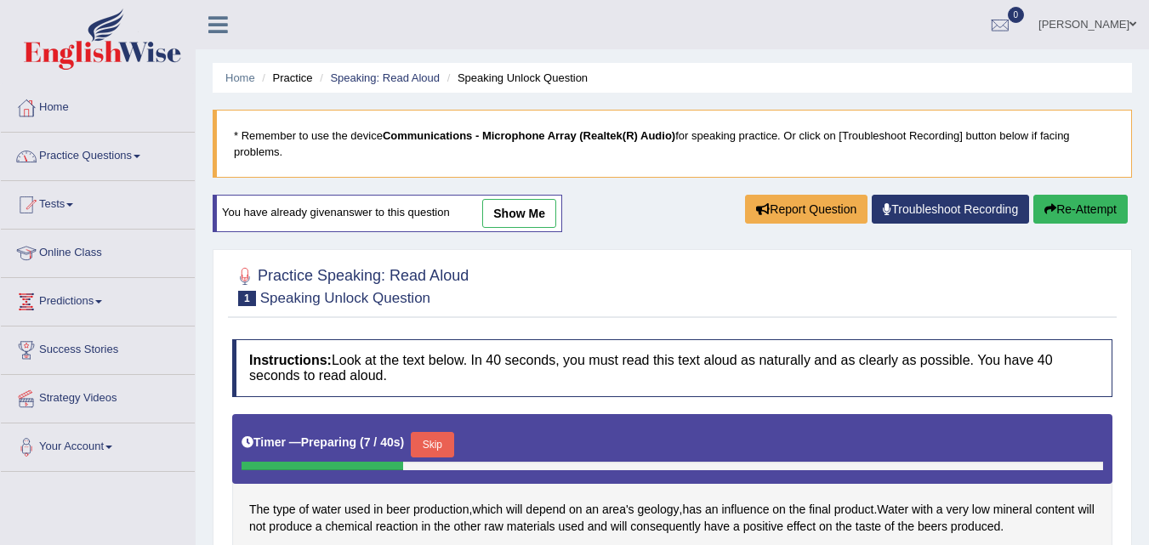
click at [122, 155] on link "Practice Questions" at bounding box center [98, 154] width 194 height 43
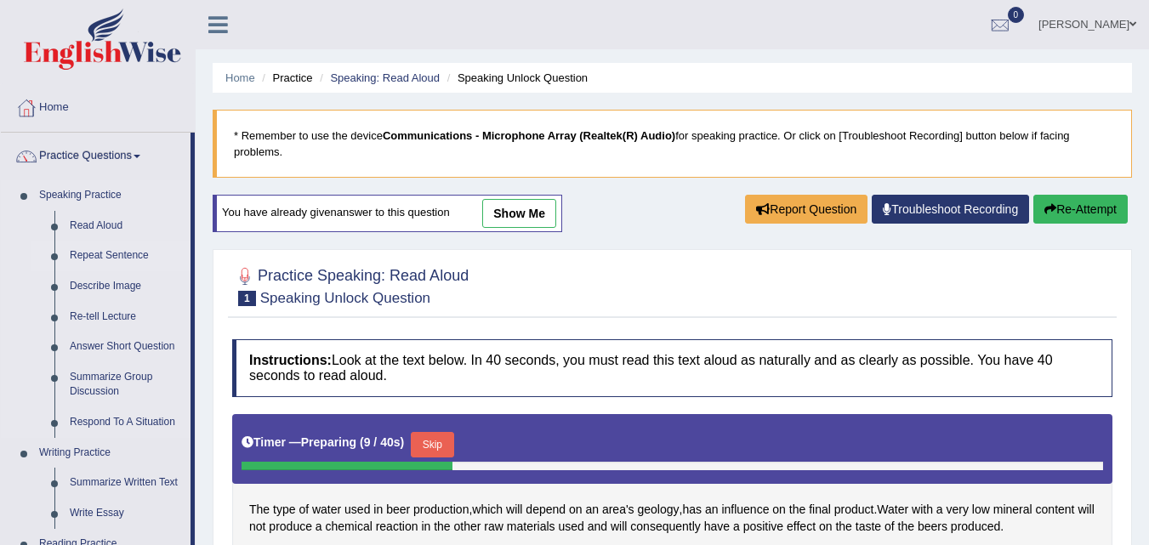
click at [98, 253] on link "Repeat Sentence" at bounding box center [126, 256] width 128 height 31
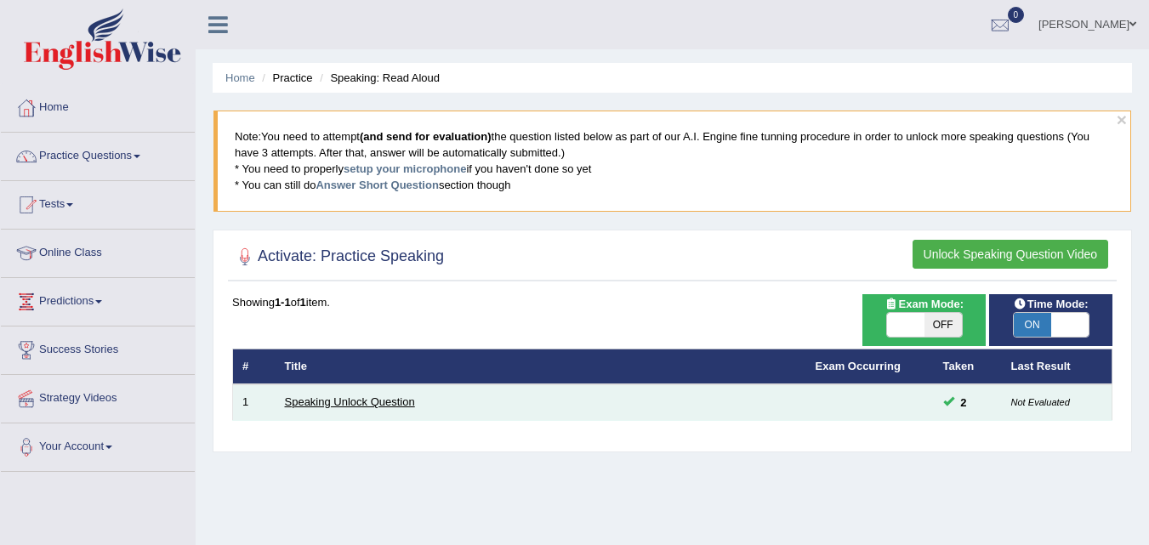
click at [355, 400] on link "Speaking Unlock Question" at bounding box center [350, 401] width 130 height 13
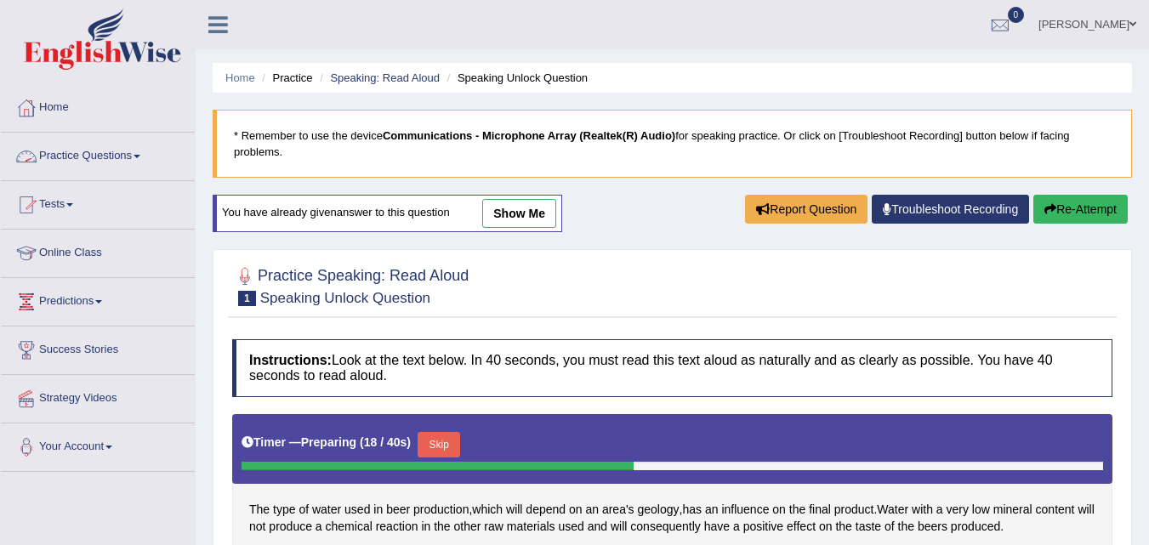
click at [139, 152] on link "Practice Questions" at bounding box center [98, 154] width 194 height 43
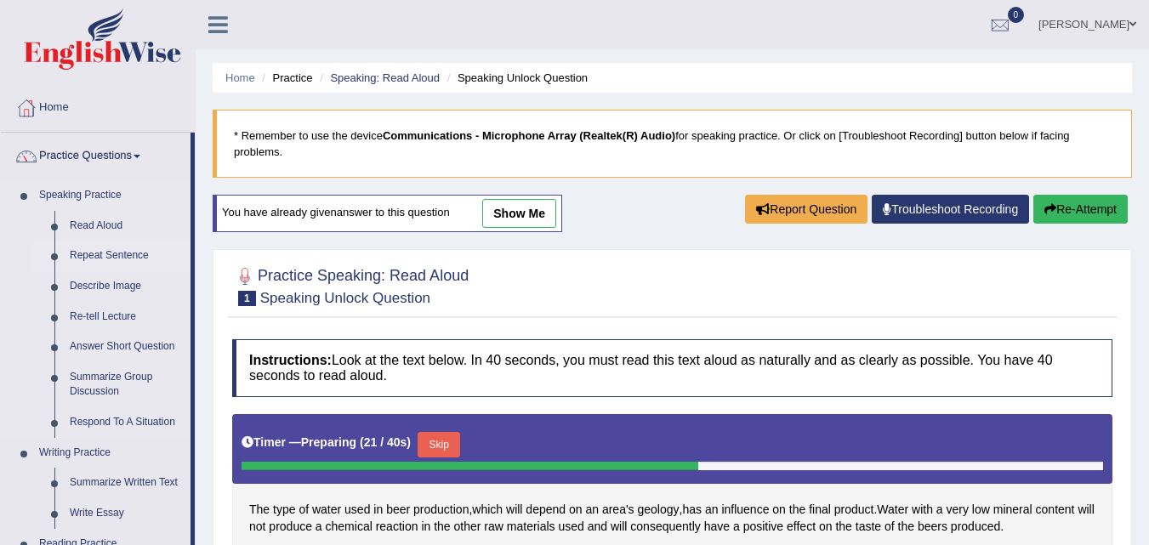
click at [113, 253] on link "Repeat Sentence" at bounding box center [126, 256] width 128 height 31
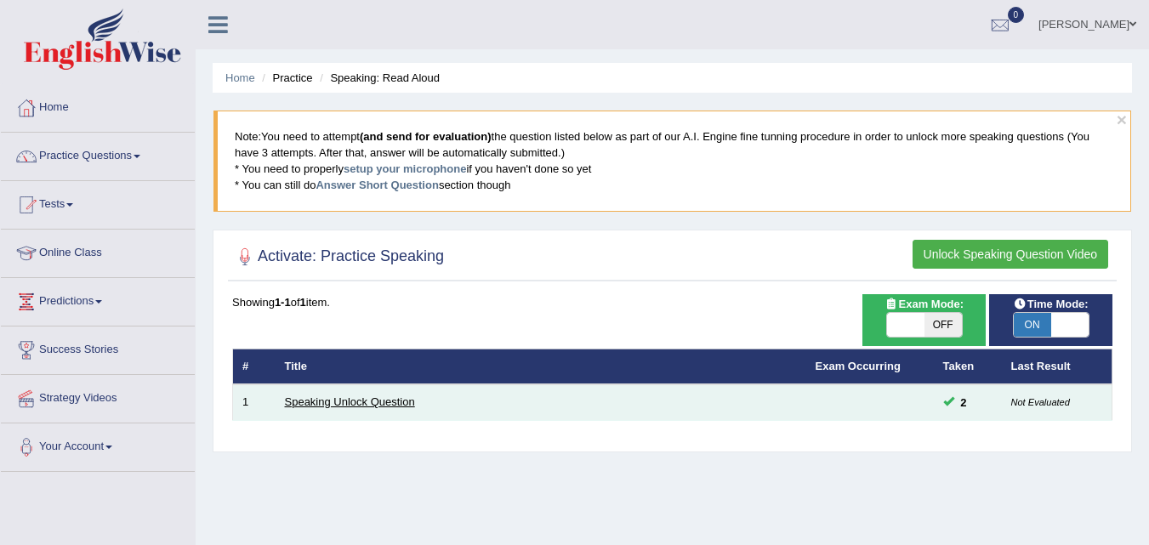
click at [349, 396] on link "Speaking Unlock Question" at bounding box center [350, 401] width 130 height 13
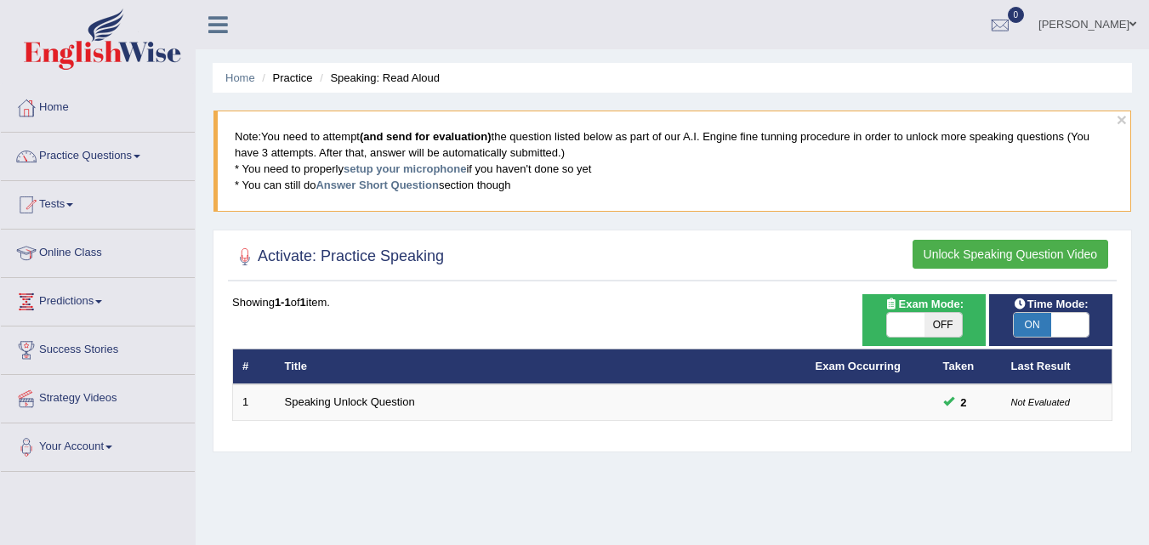
click at [979, 258] on button "Unlock Speaking Question Video" at bounding box center [1010, 254] width 196 height 29
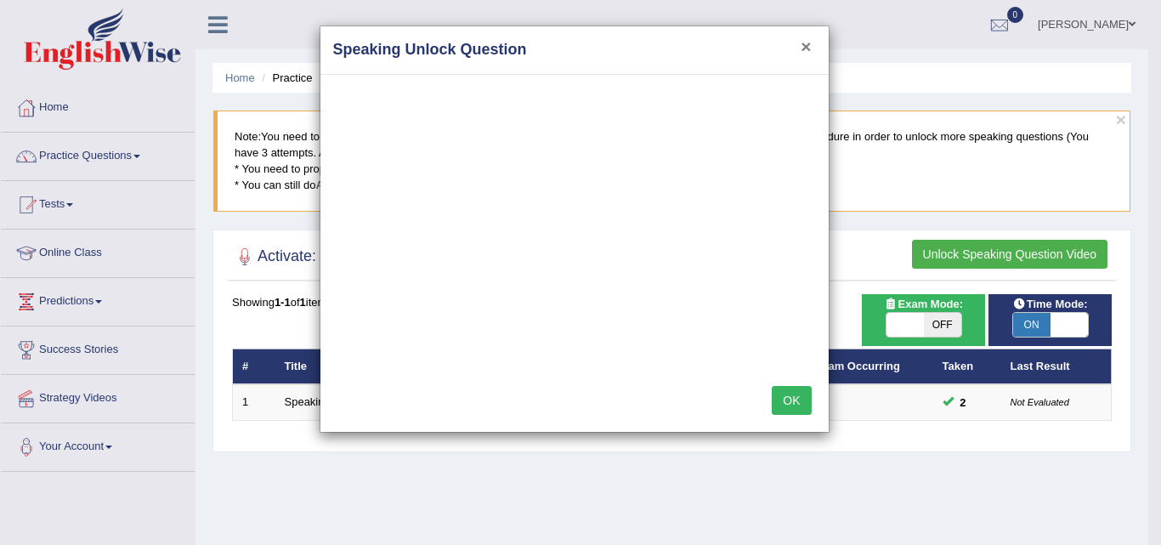
click at [804, 45] on button "×" at bounding box center [806, 46] width 10 height 18
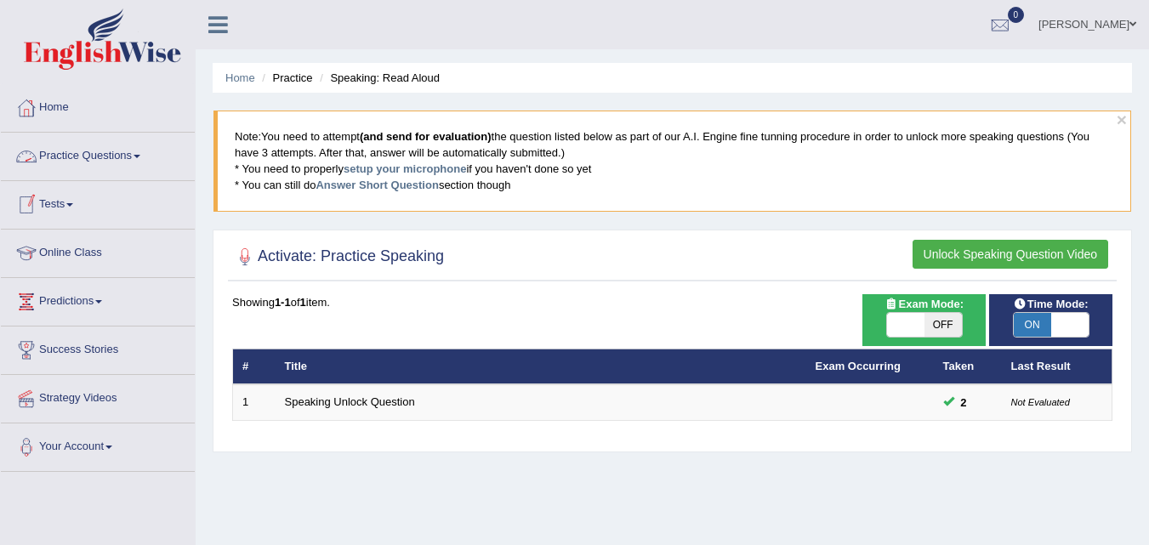
click at [130, 144] on link "Practice Questions" at bounding box center [98, 154] width 194 height 43
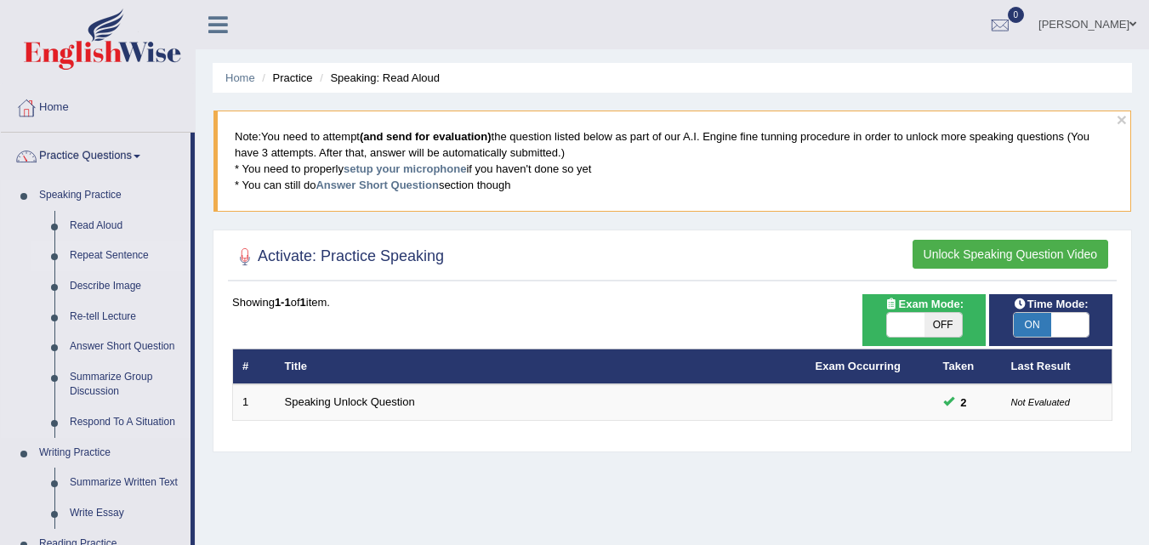
click at [126, 253] on link "Repeat Sentence" at bounding box center [126, 256] width 128 height 31
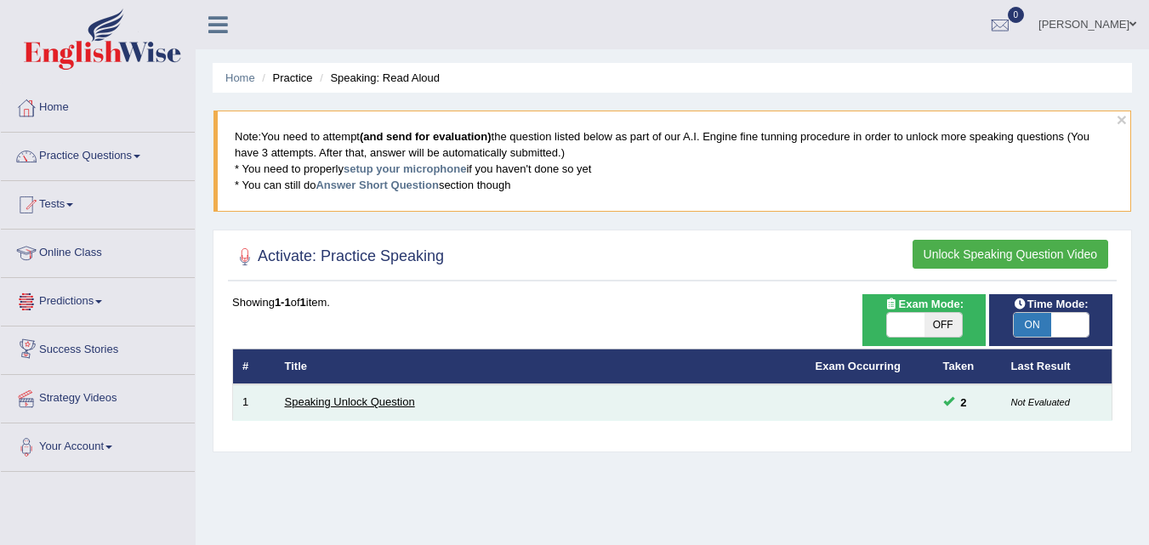
click at [327, 396] on link "Speaking Unlock Question" at bounding box center [350, 401] width 130 height 13
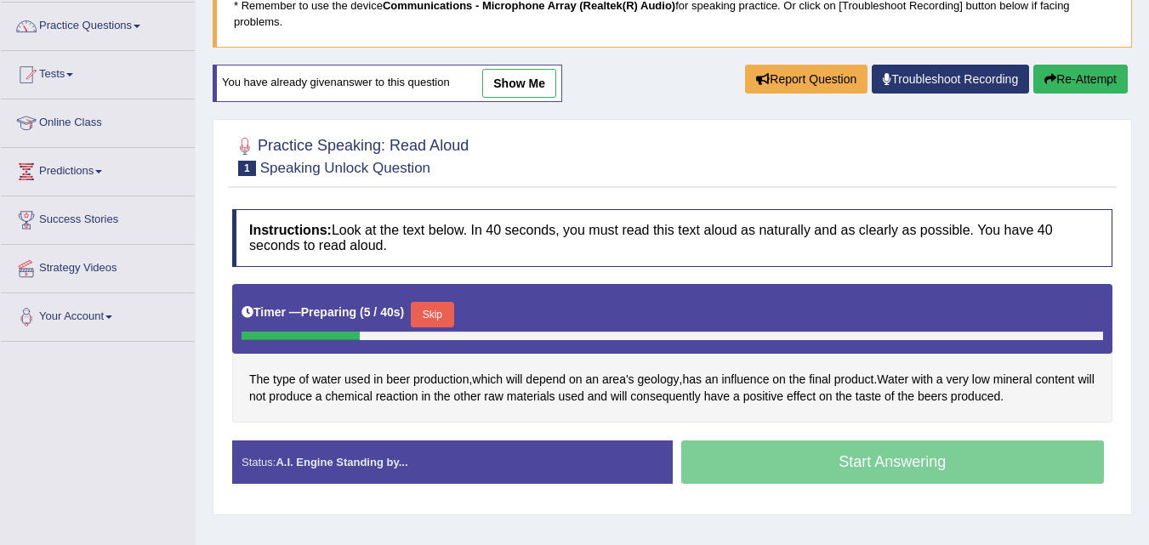
scroll to position [131, 0]
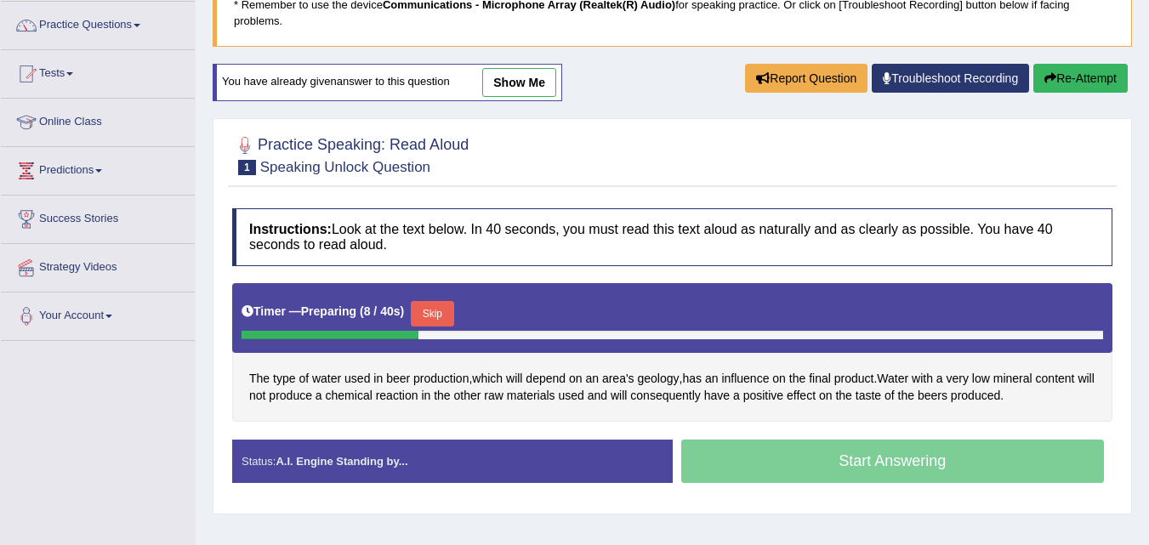
click at [445, 304] on button "Skip" at bounding box center [432, 314] width 43 height 26
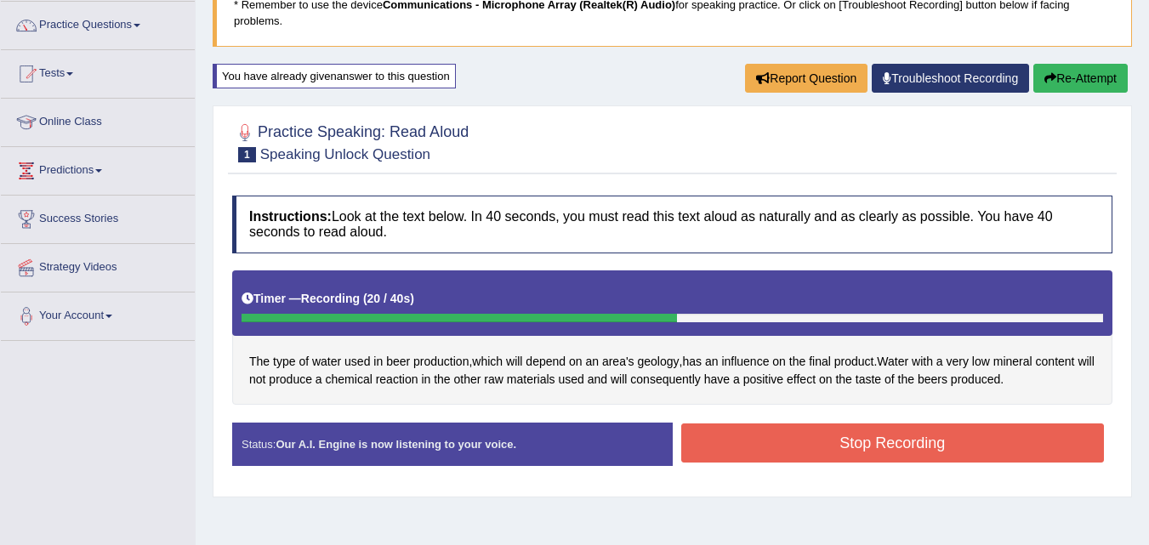
click at [814, 450] on button "Stop Recording" at bounding box center [892, 442] width 423 height 39
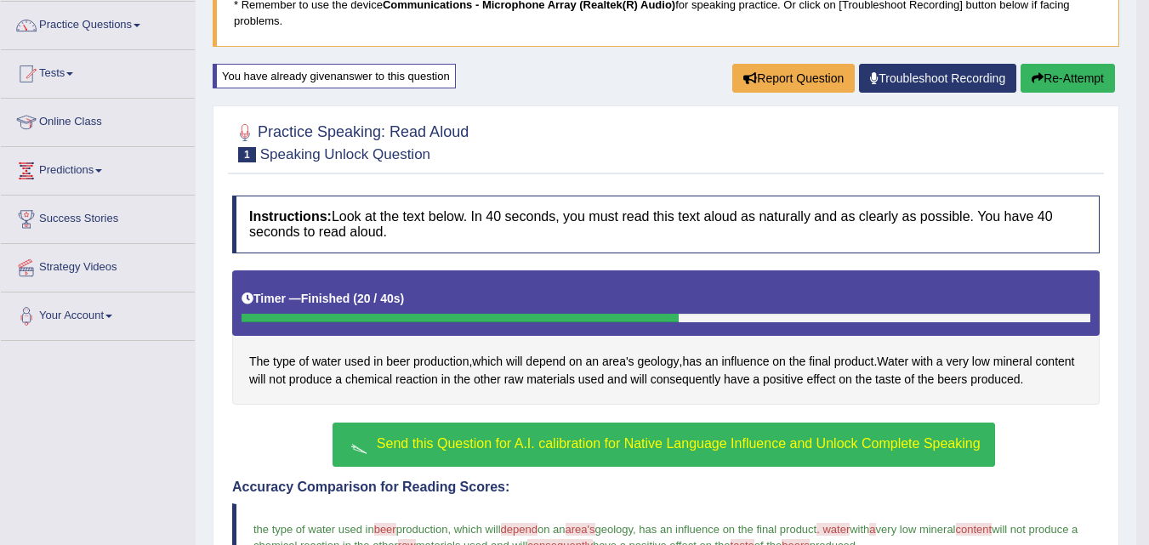
click at [814, 450] on span "Send this Question for A.I. calibration for Native Language Influence and Unloc…" at bounding box center [679, 443] width 604 height 14
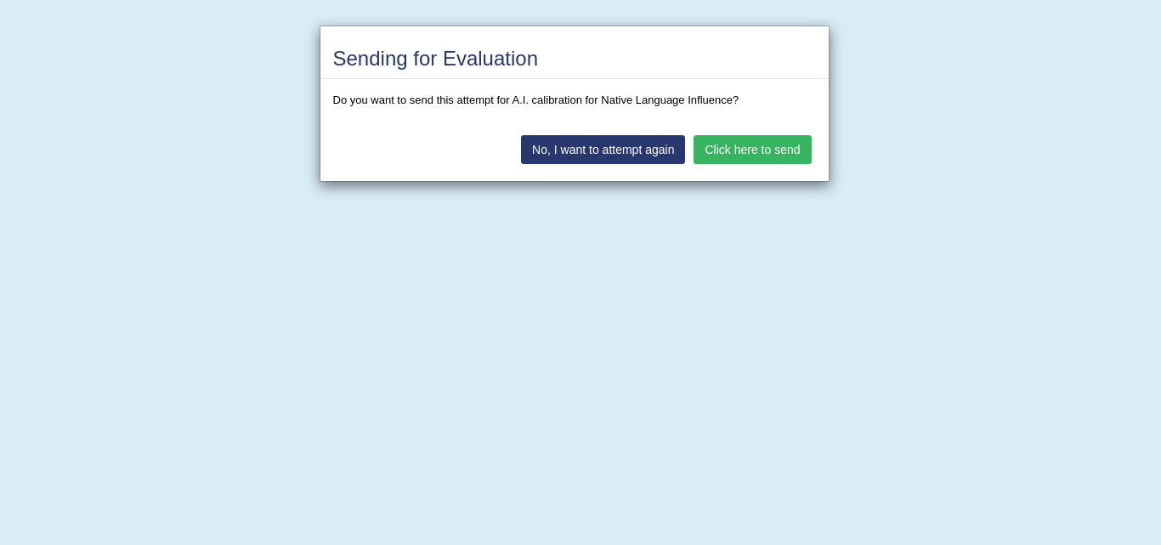
click at [766, 155] on button "Click here to send" at bounding box center [752, 149] width 117 height 29
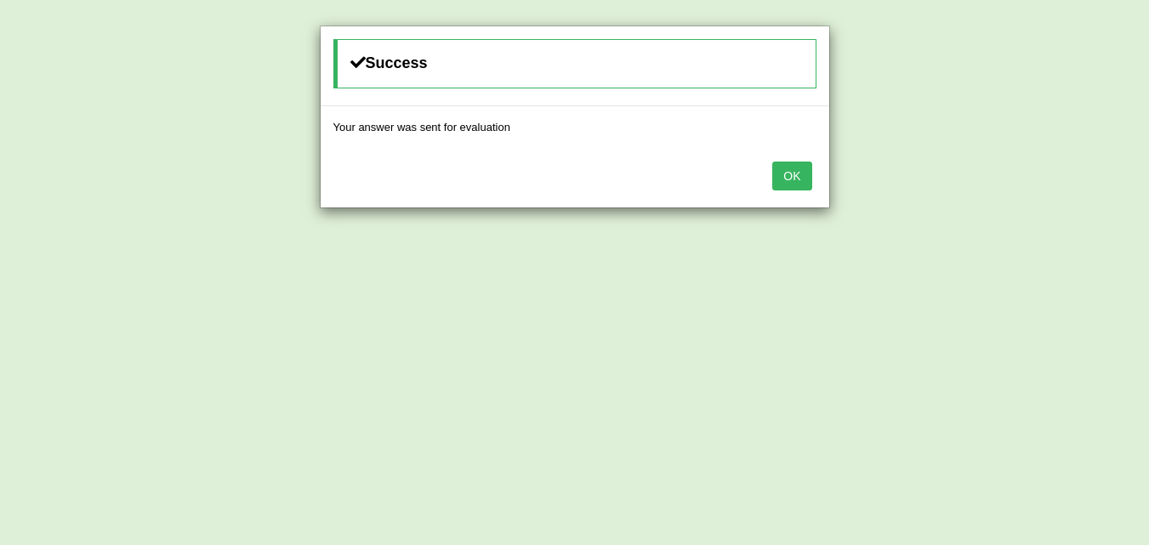
click at [798, 173] on button "OK" at bounding box center [791, 176] width 39 height 29
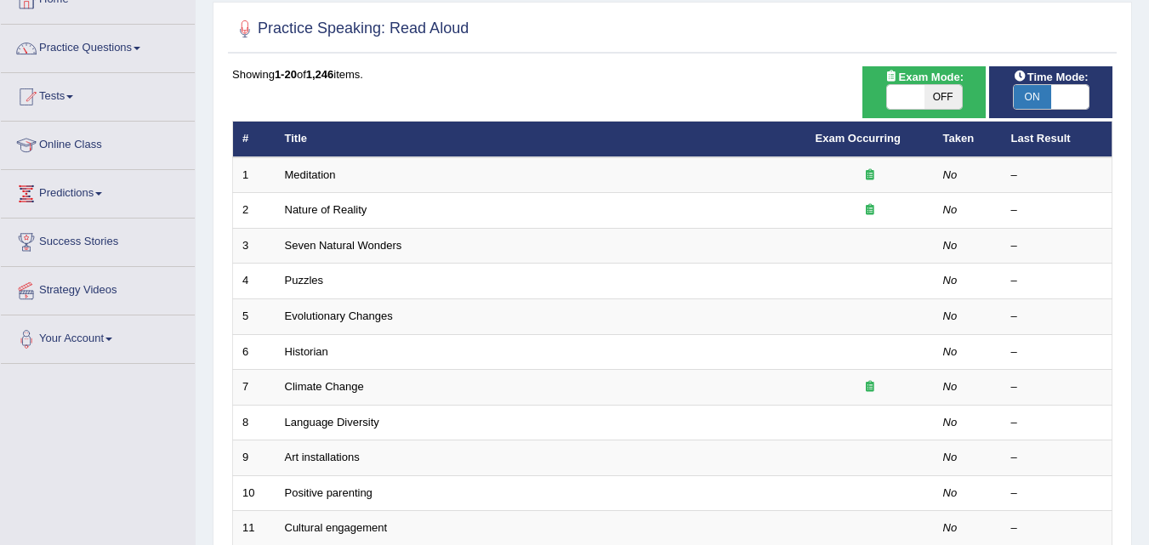
scroll to position [106, 0]
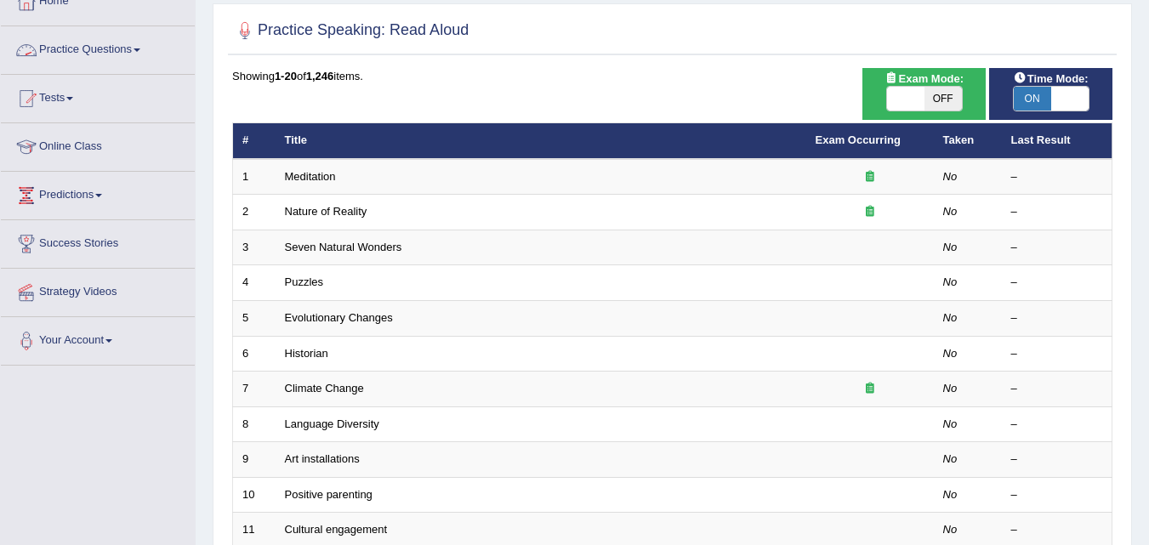
click at [136, 55] on link "Practice Questions" at bounding box center [98, 47] width 194 height 43
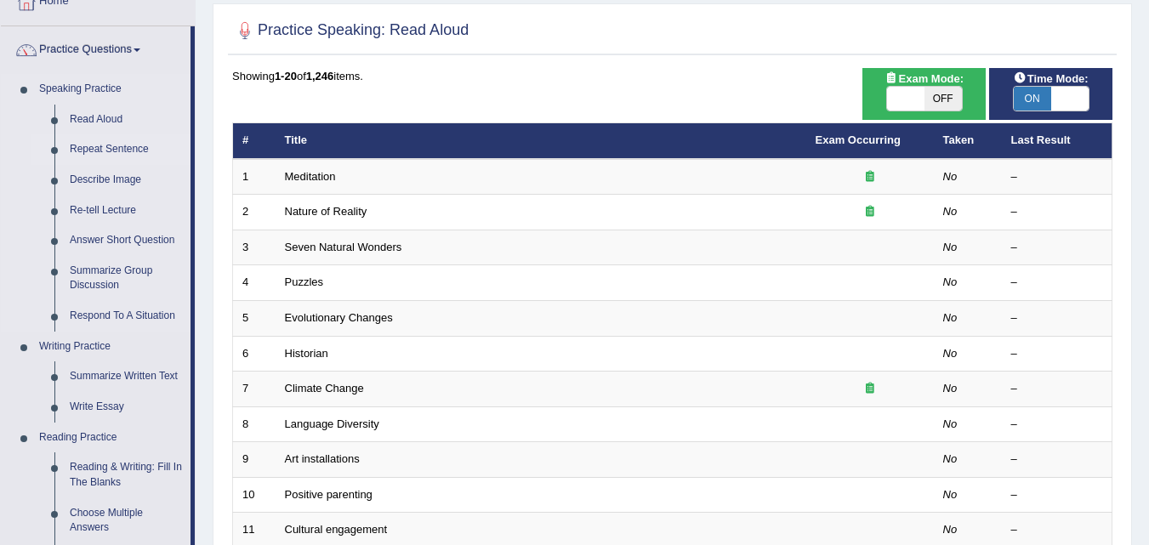
click at [119, 150] on link "Repeat Sentence" at bounding box center [126, 149] width 128 height 31
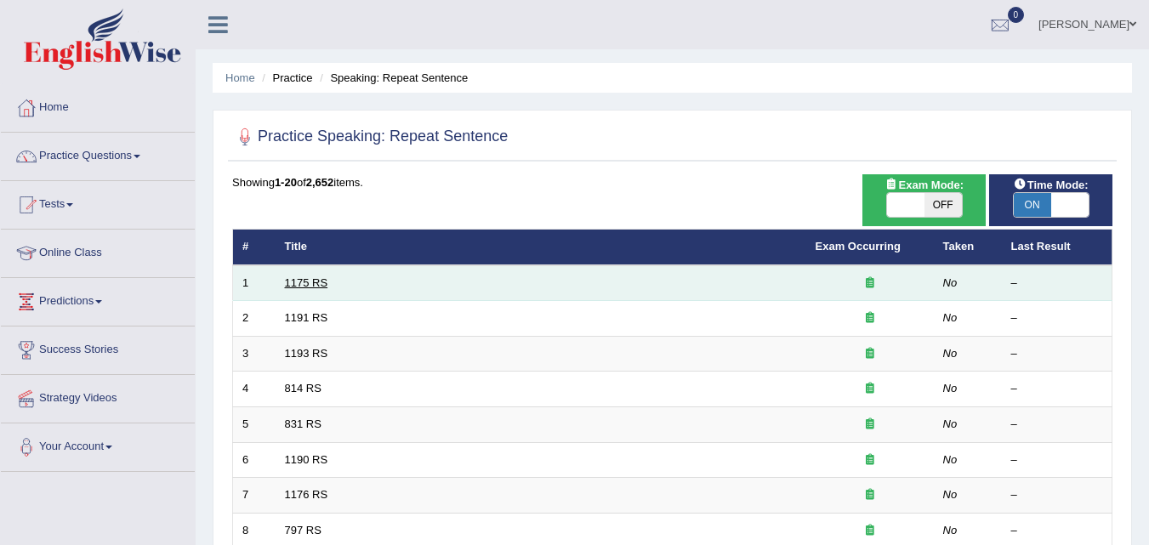
click at [320, 287] on link "1175 RS" at bounding box center [306, 282] width 43 height 13
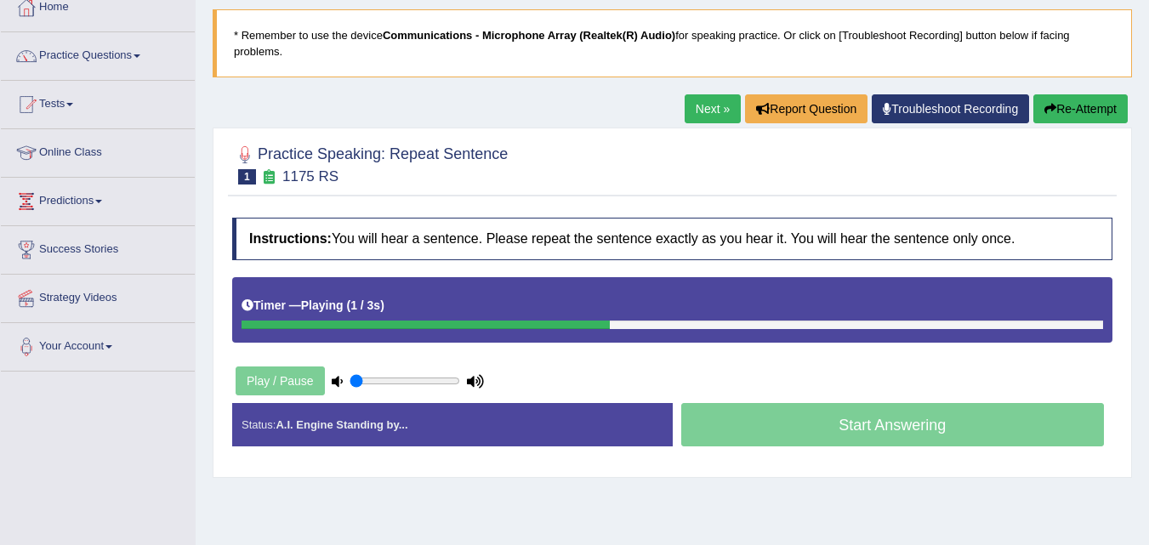
scroll to position [155, 0]
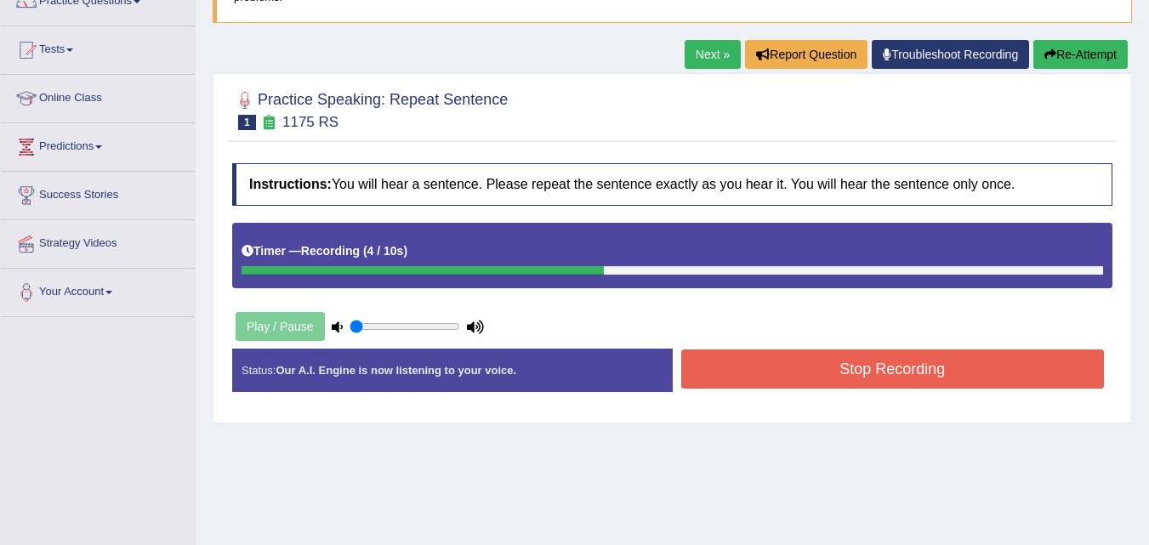
click at [1064, 375] on button "Stop Recording" at bounding box center [892, 368] width 423 height 39
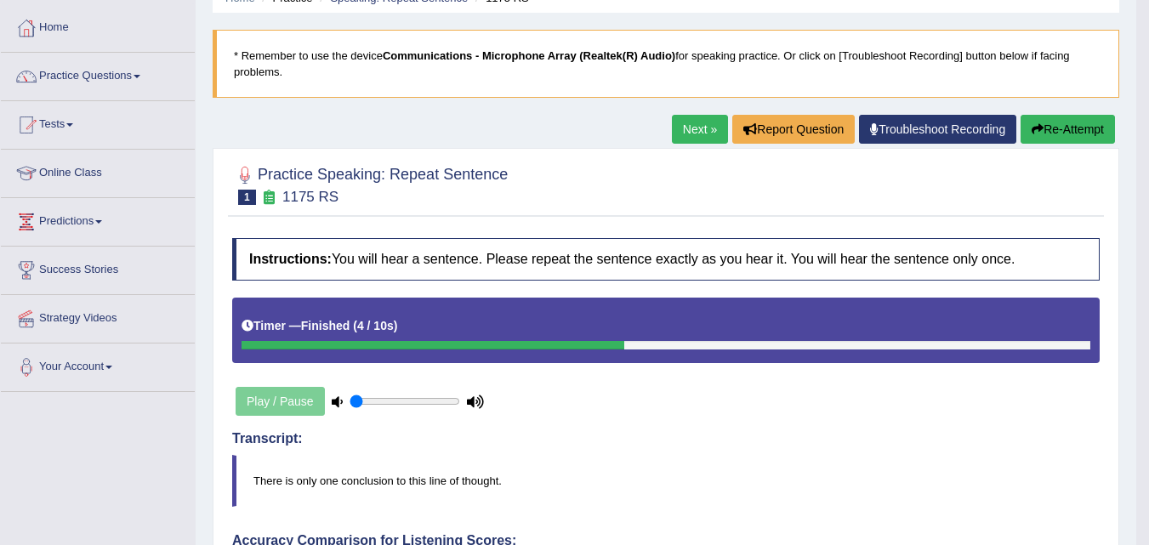
scroll to position [82, 0]
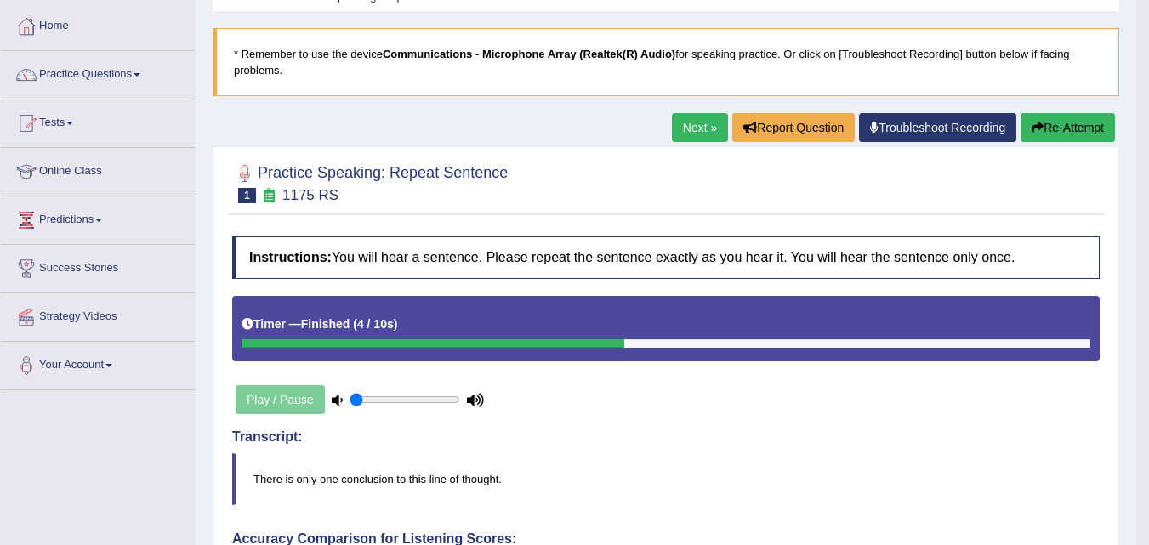
click at [686, 127] on link "Next »" at bounding box center [700, 127] width 56 height 29
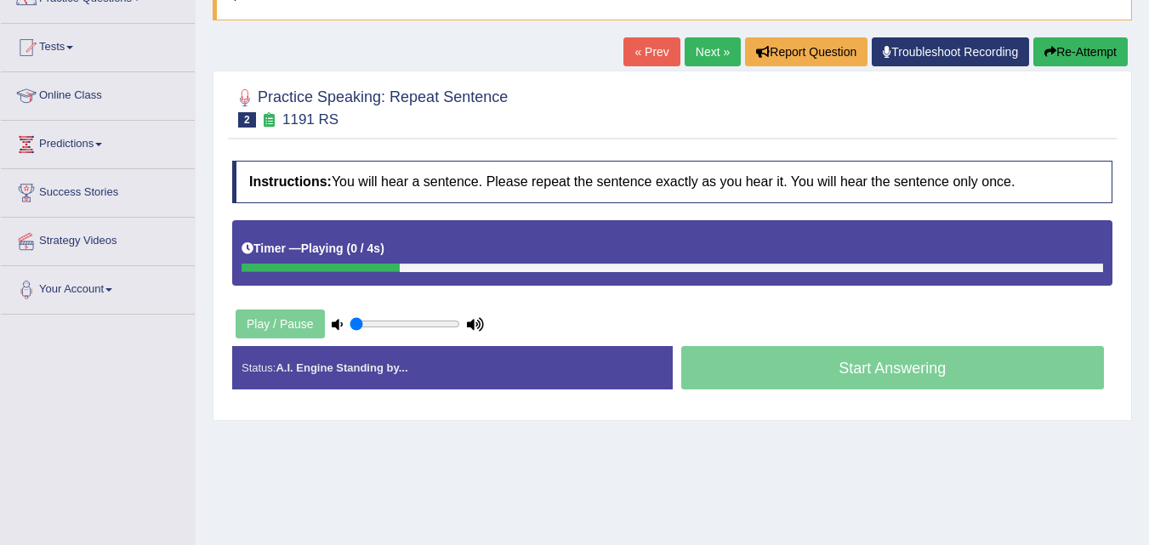
scroll to position [162, 0]
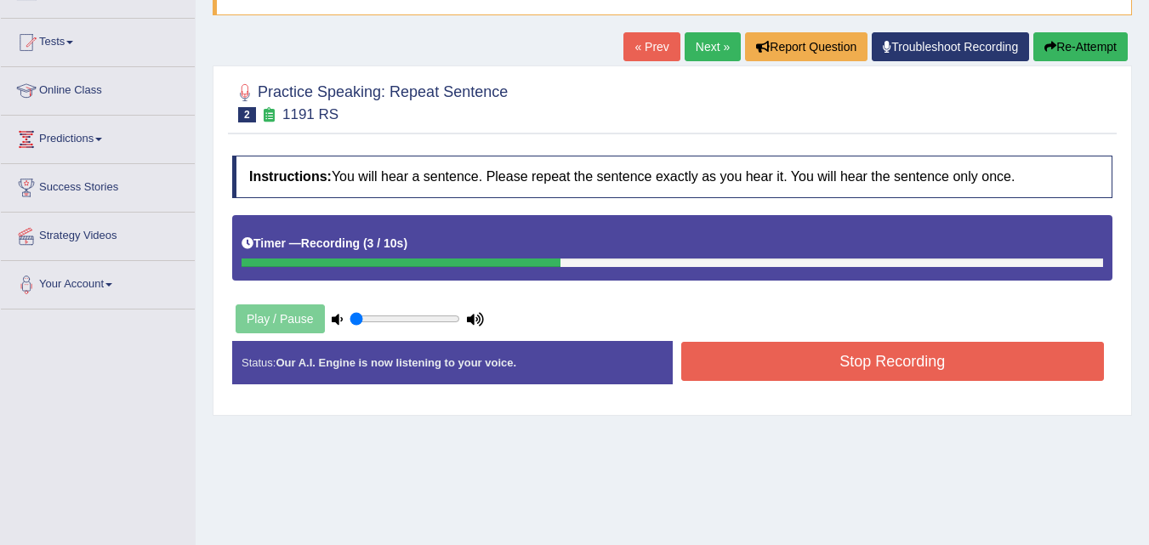
click at [729, 364] on button "Stop Recording" at bounding box center [892, 361] width 423 height 39
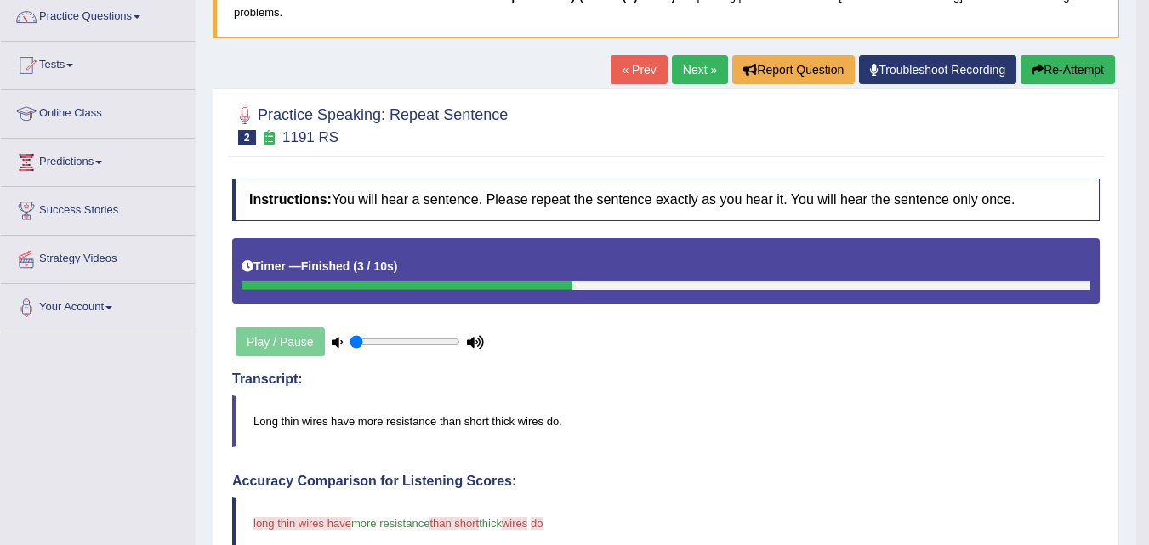
scroll to position [111, 0]
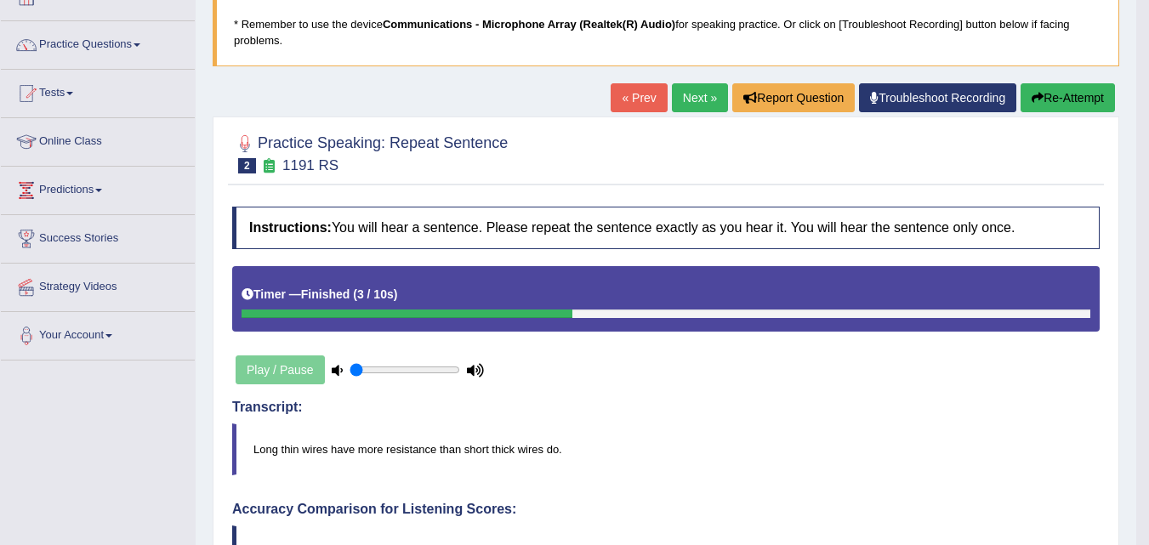
click at [683, 98] on link "Next »" at bounding box center [700, 97] width 56 height 29
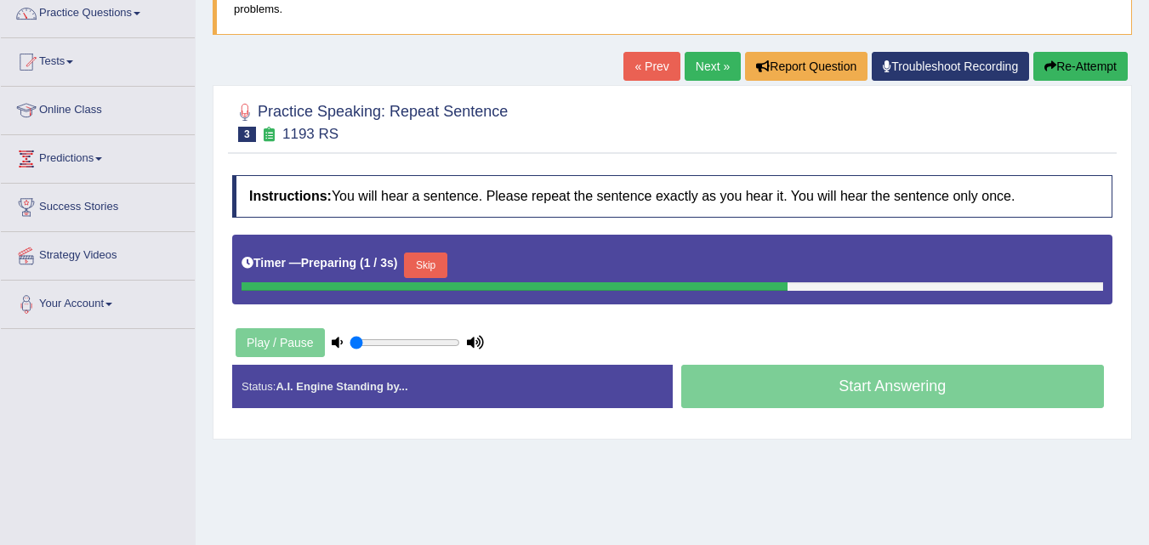
scroll to position [177, 0]
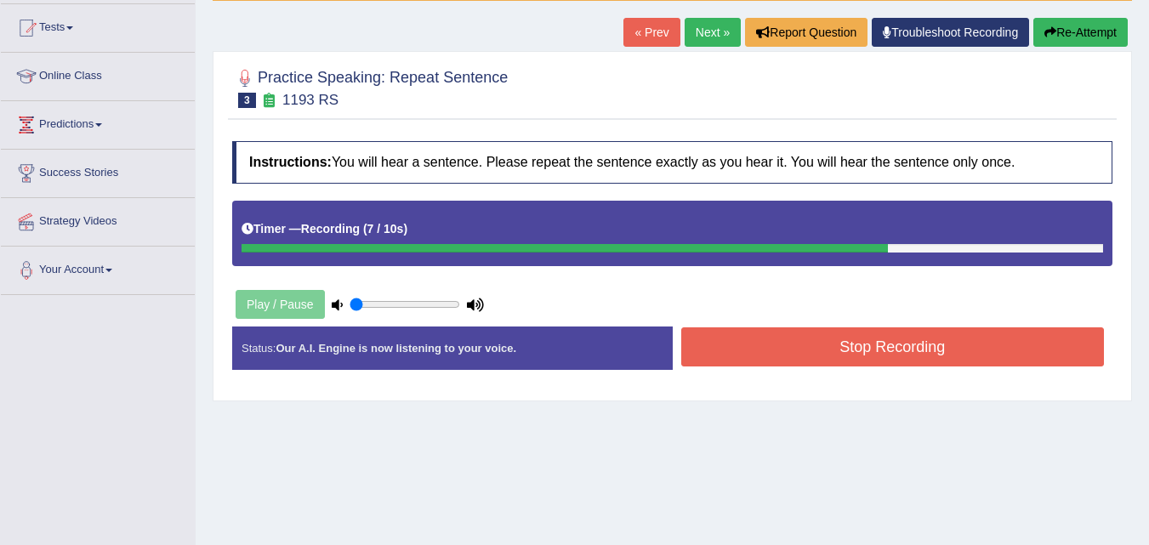
click at [914, 347] on button "Stop Recording" at bounding box center [892, 346] width 423 height 39
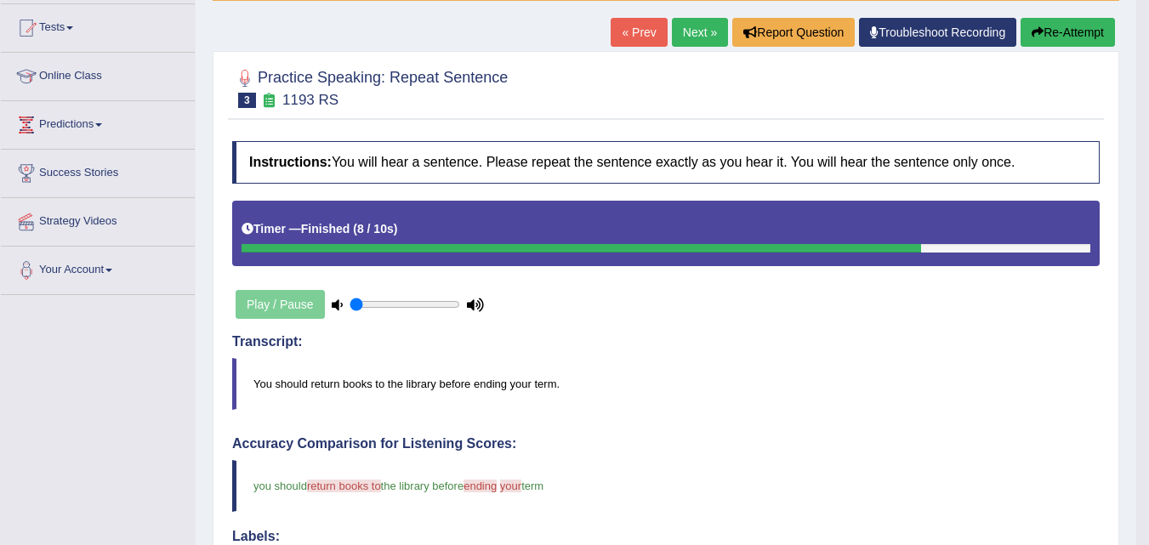
click at [914, 347] on h4 "Transcript:" at bounding box center [665, 341] width 867 height 15
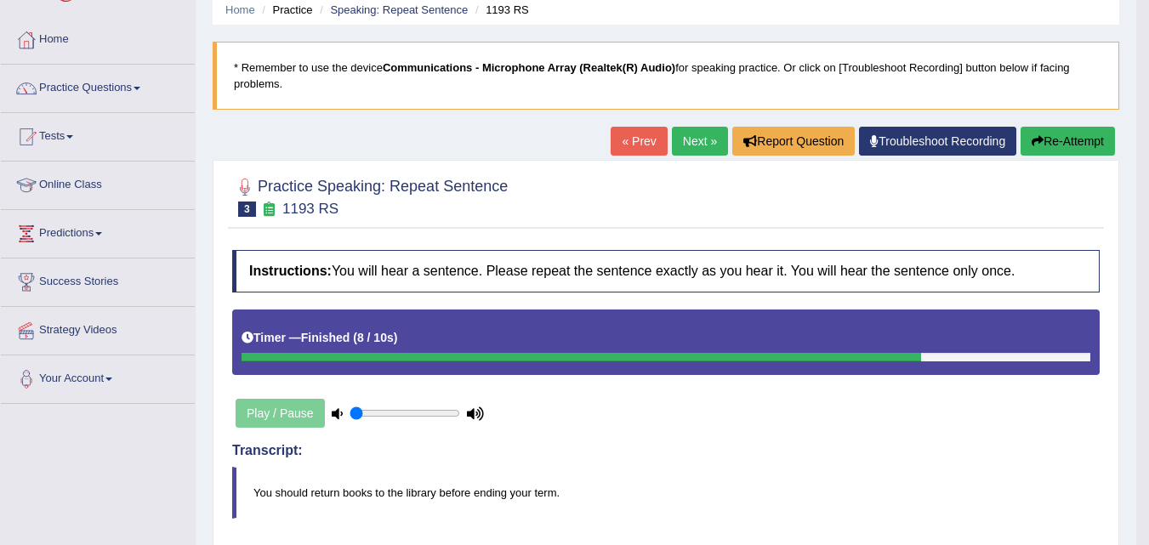
scroll to position [48, 0]
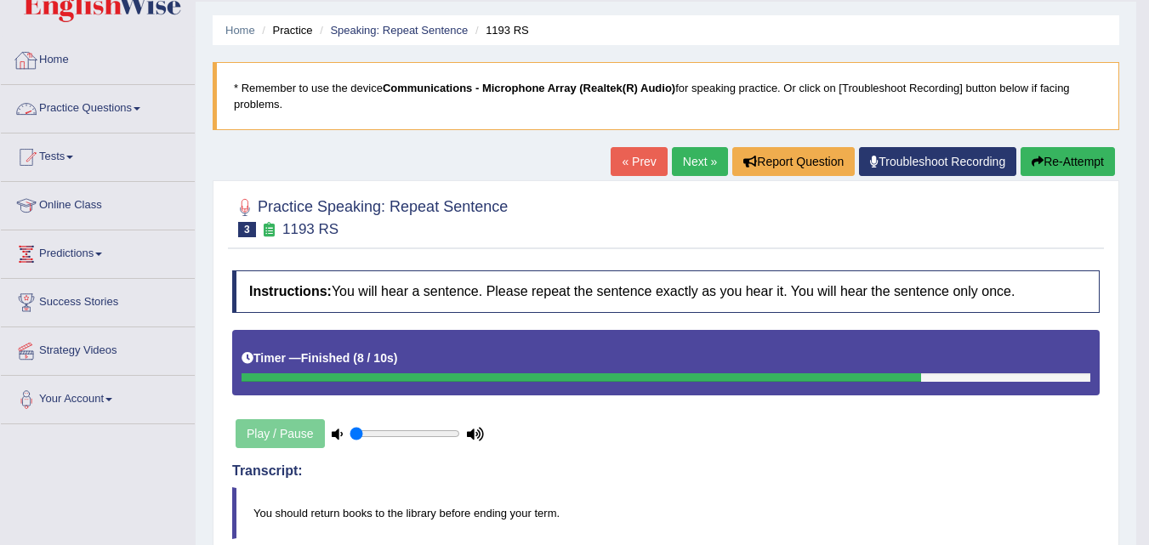
click at [129, 112] on link "Practice Questions" at bounding box center [98, 106] width 194 height 43
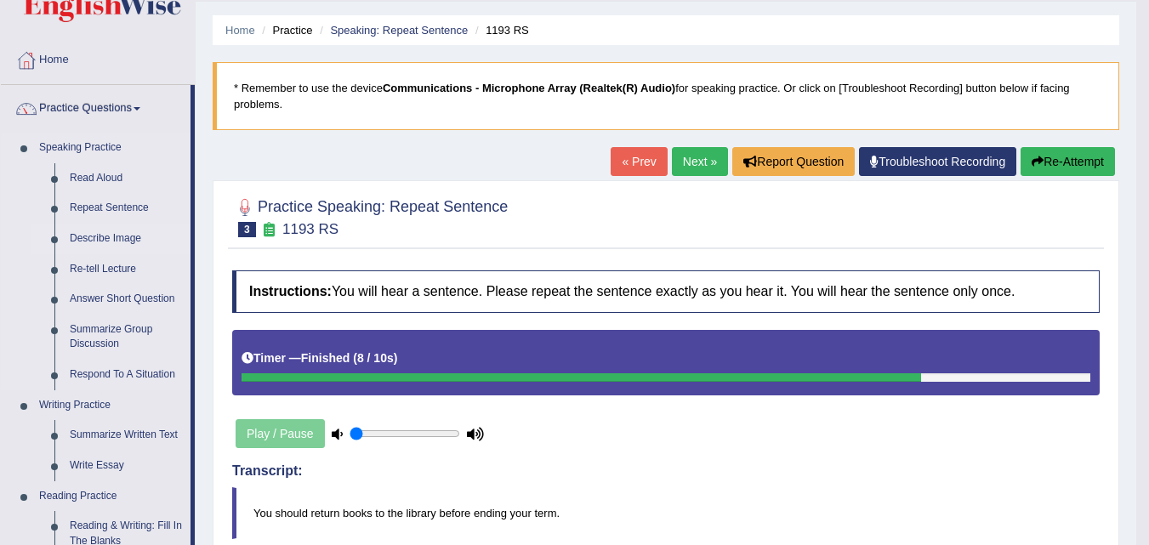
click at [105, 240] on link "Describe Image" at bounding box center [126, 239] width 128 height 31
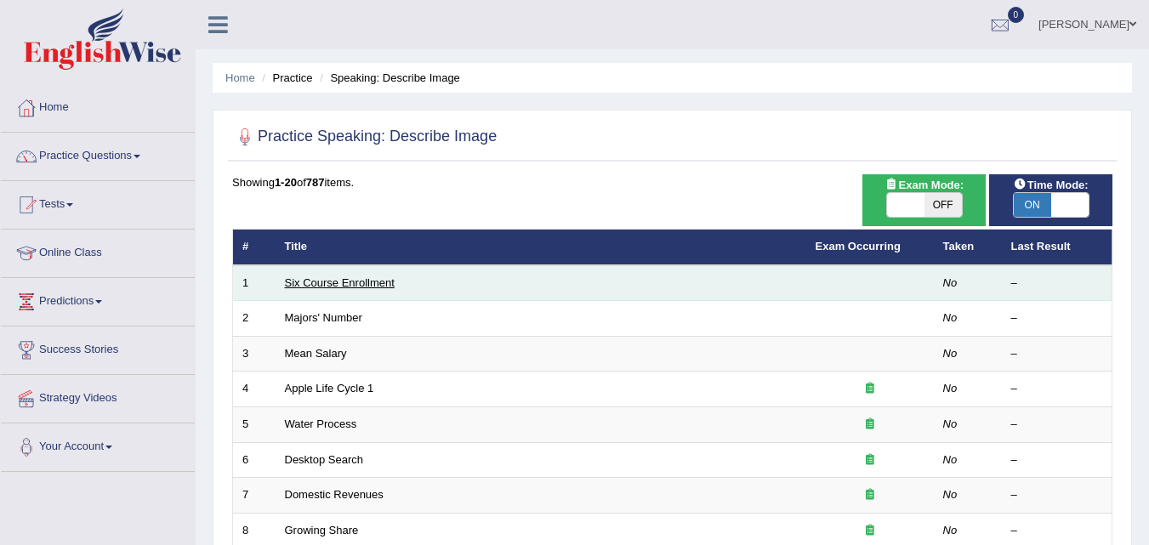
click at [357, 281] on link "Six Course Enrollment" at bounding box center [340, 282] width 110 height 13
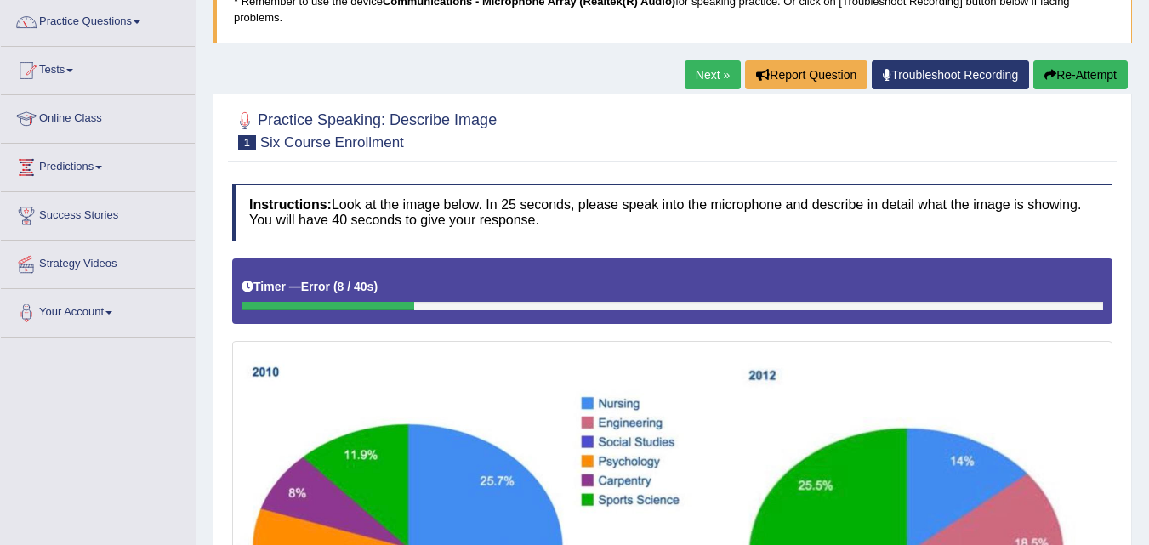
scroll to position [133, 0]
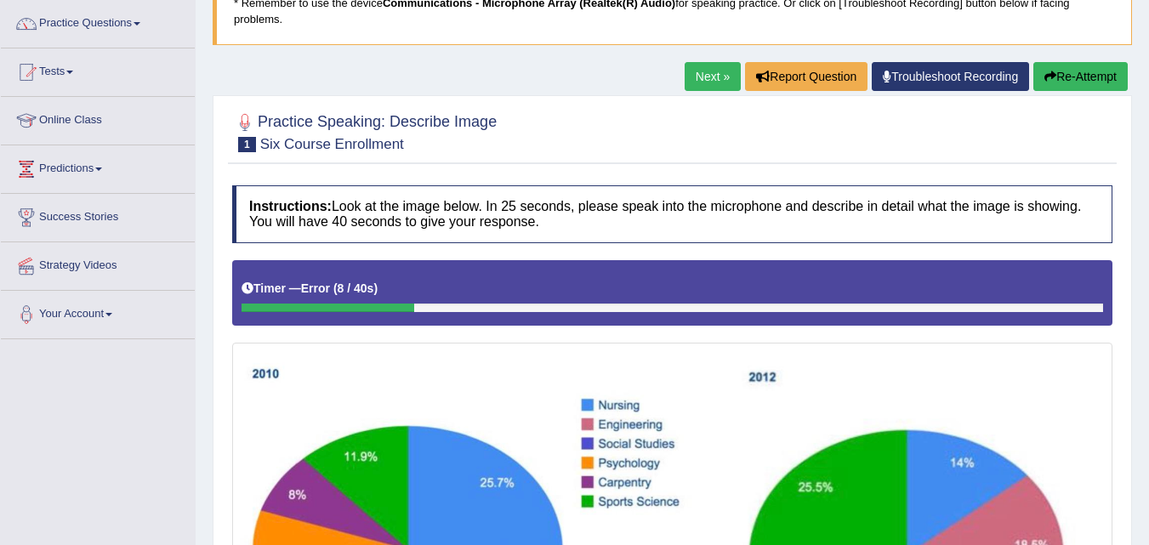
click at [1081, 68] on button "Re-Attempt" at bounding box center [1080, 76] width 94 height 29
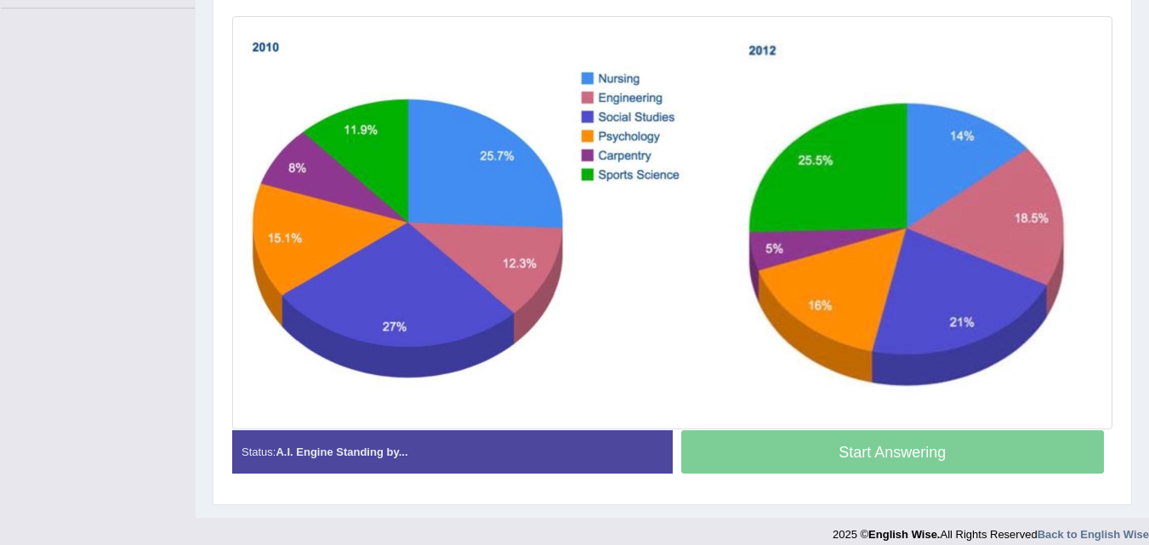
scroll to position [465, 0]
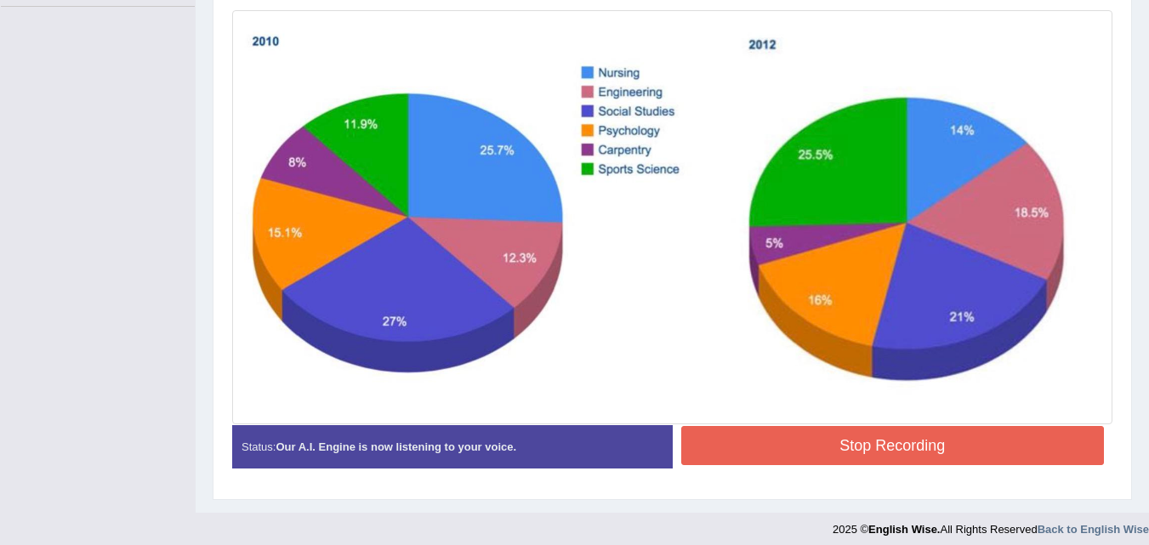
click at [930, 458] on button "Stop Recording" at bounding box center [892, 445] width 423 height 39
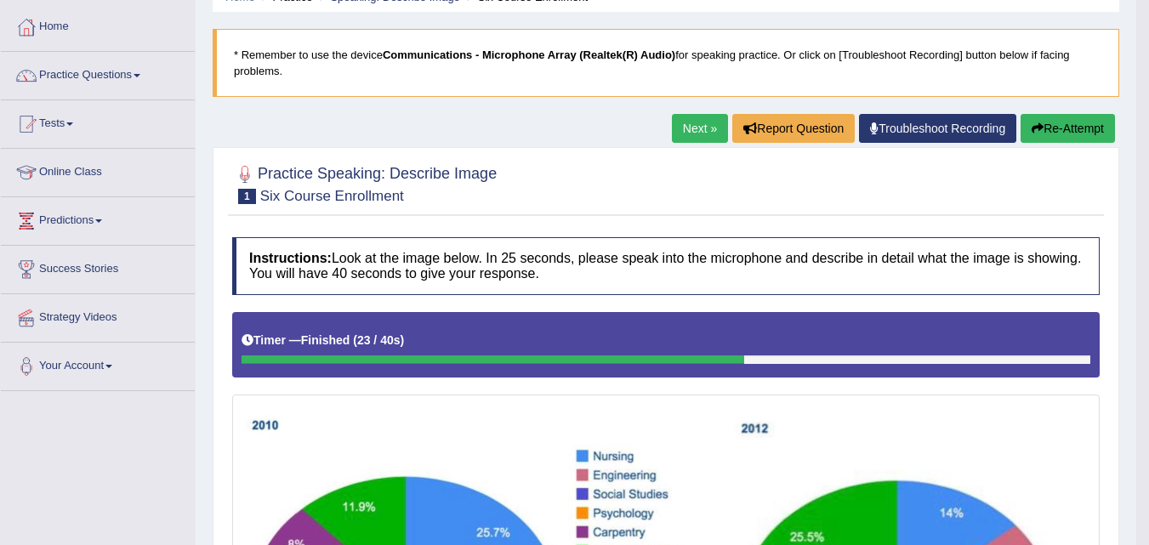
scroll to position [90, 0]
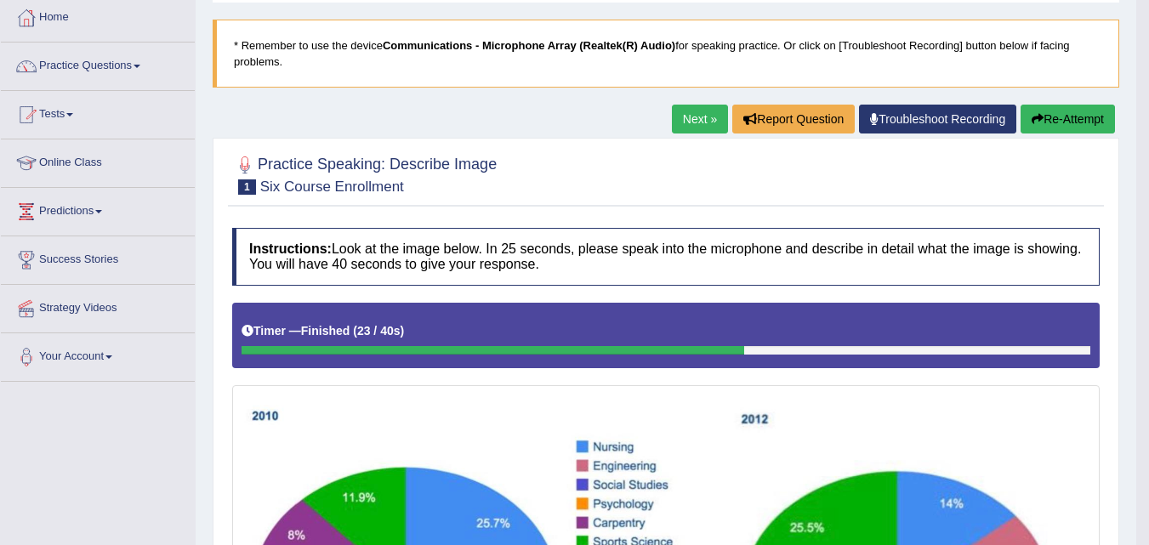
click at [1055, 122] on button "Re-Attempt" at bounding box center [1067, 119] width 94 height 29
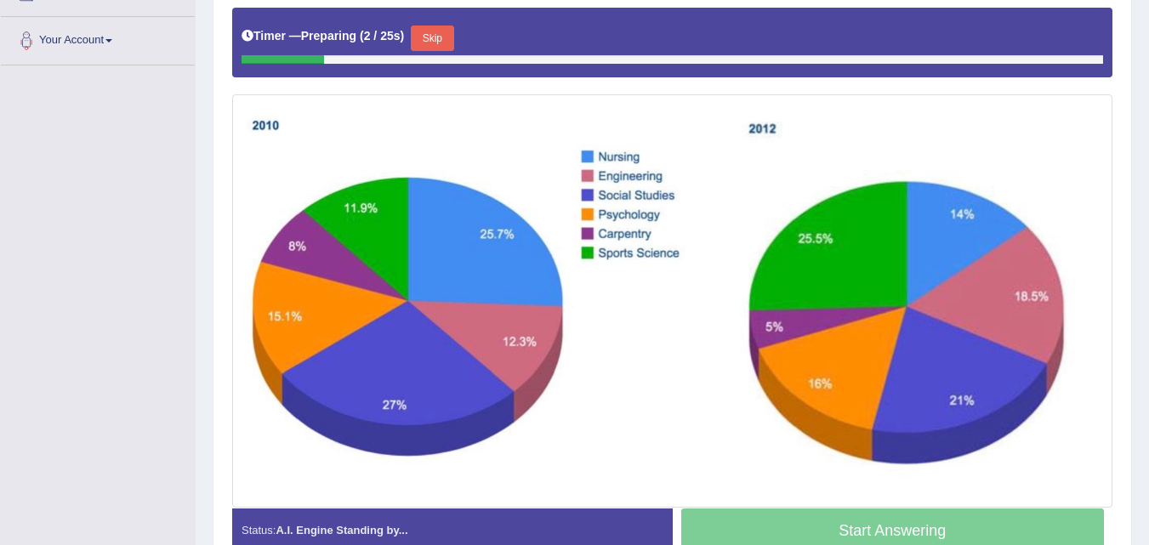
scroll to position [417, 0]
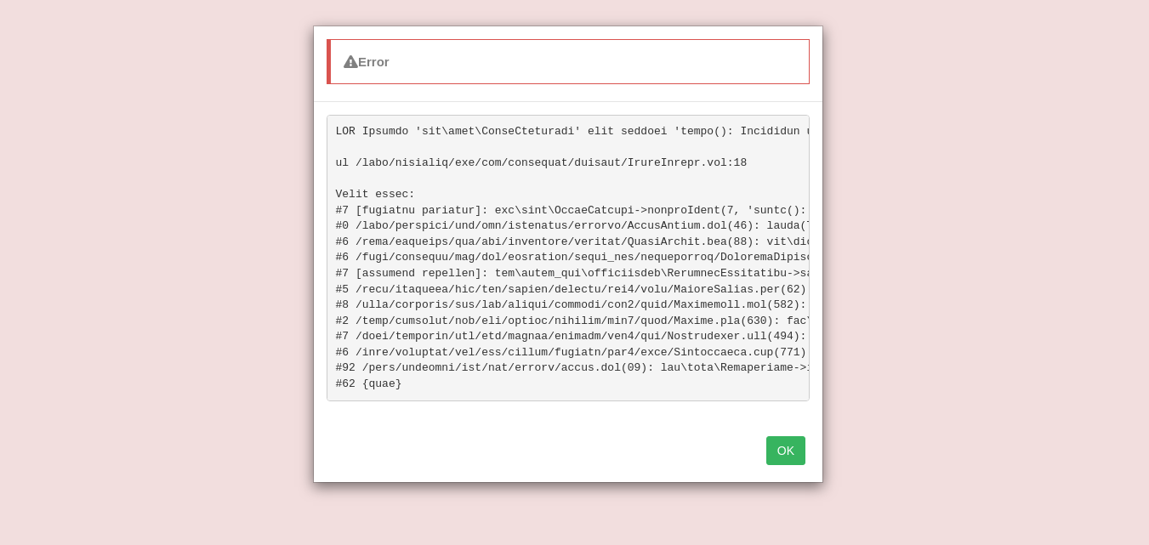
click at [800, 459] on button "OK" at bounding box center [785, 450] width 39 height 29
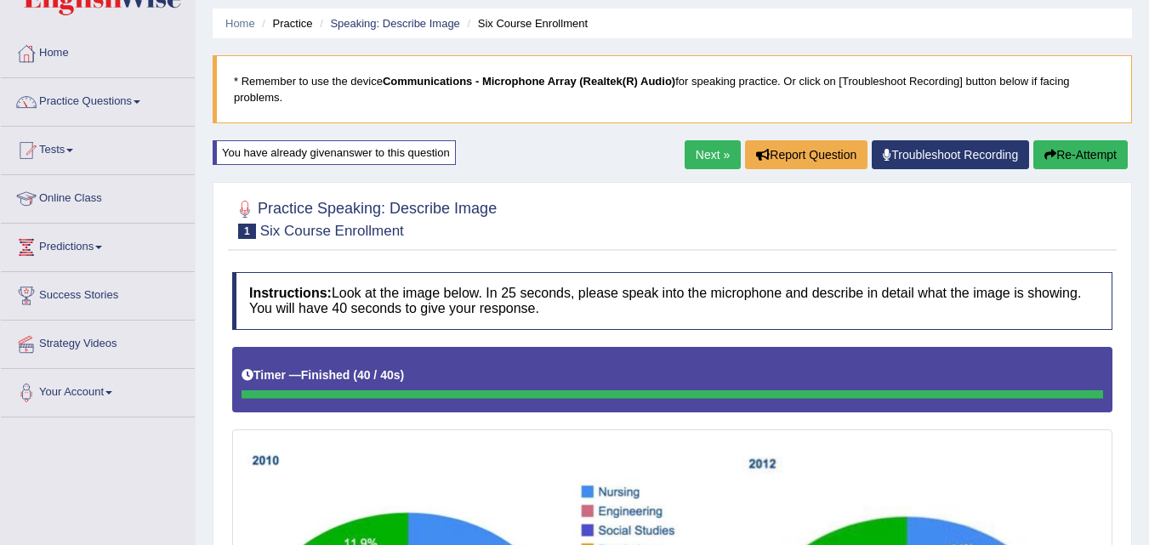
scroll to position [47, 0]
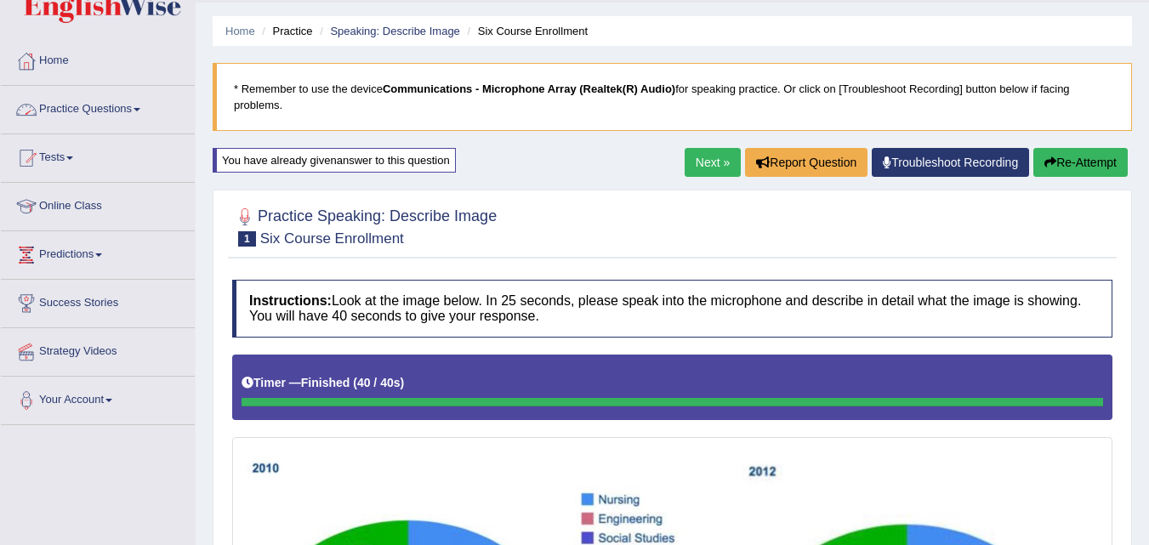
click at [131, 109] on link "Practice Questions" at bounding box center [98, 107] width 194 height 43
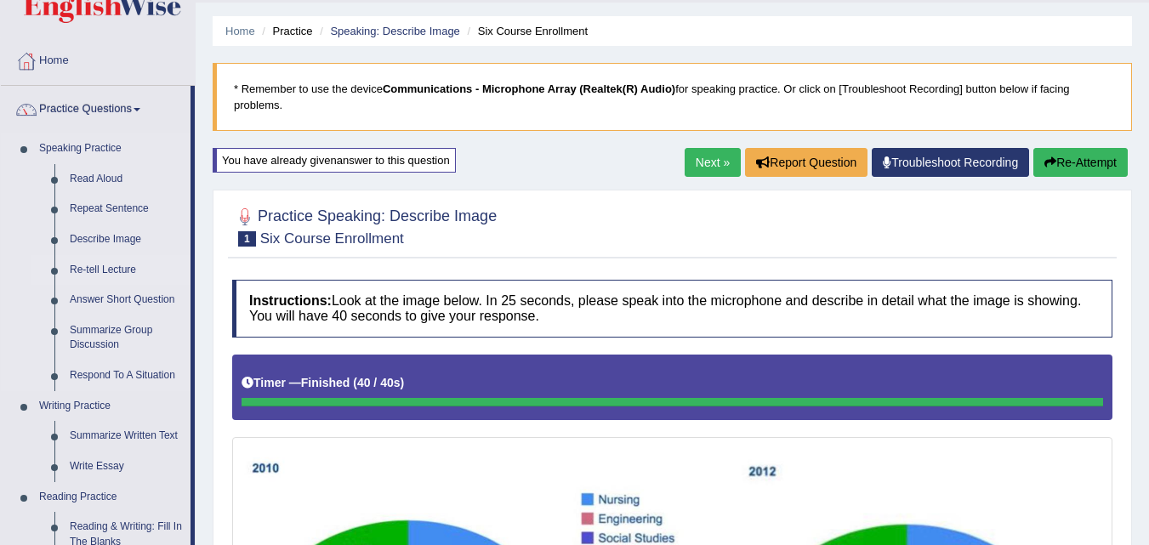
click at [113, 273] on link "Re-tell Lecture" at bounding box center [126, 270] width 128 height 31
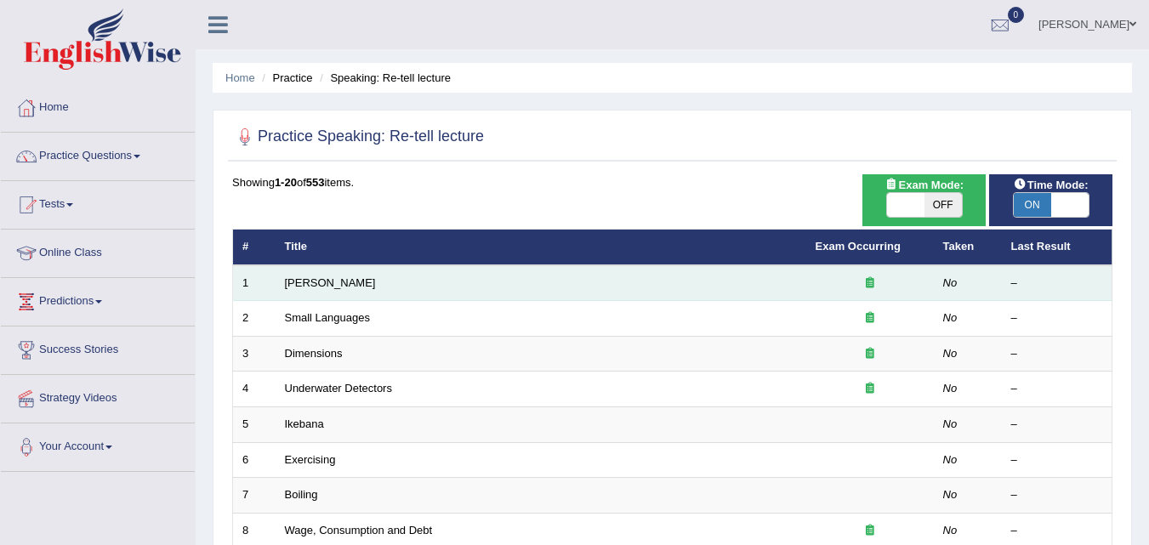
click at [356, 281] on td "[PERSON_NAME]" at bounding box center [540, 283] width 531 height 36
click at [336, 280] on link "[PERSON_NAME]" at bounding box center [330, 282] width 91 height 13
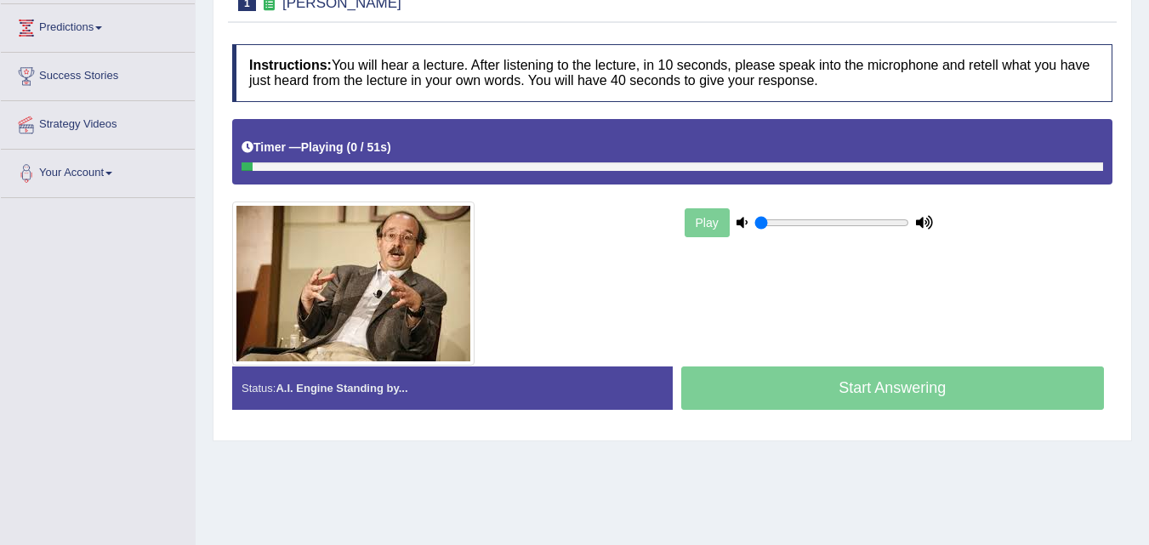
scroll to position [275, 0]
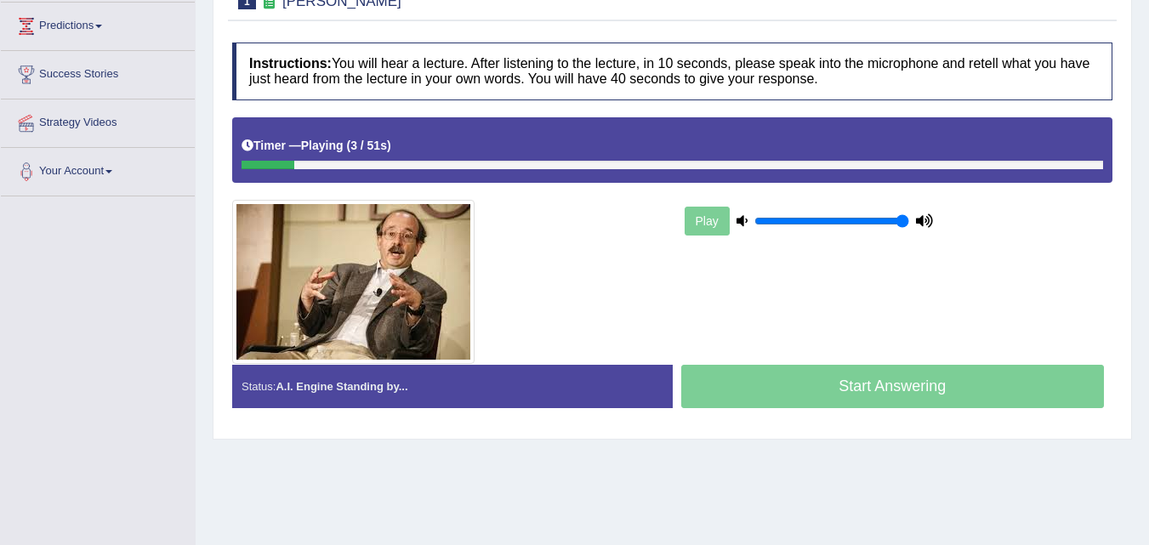
drag, startPoint x: 902, startPoint y: 236, endPoint x: 990, endPoint y: 245, distance: 88.1
click at [909, 228] on input "range" at bounding box center [831, 221] width 155 height 14
click at [705, 219] on div "Play" at bounding box center [808, 221] width 255 height 43
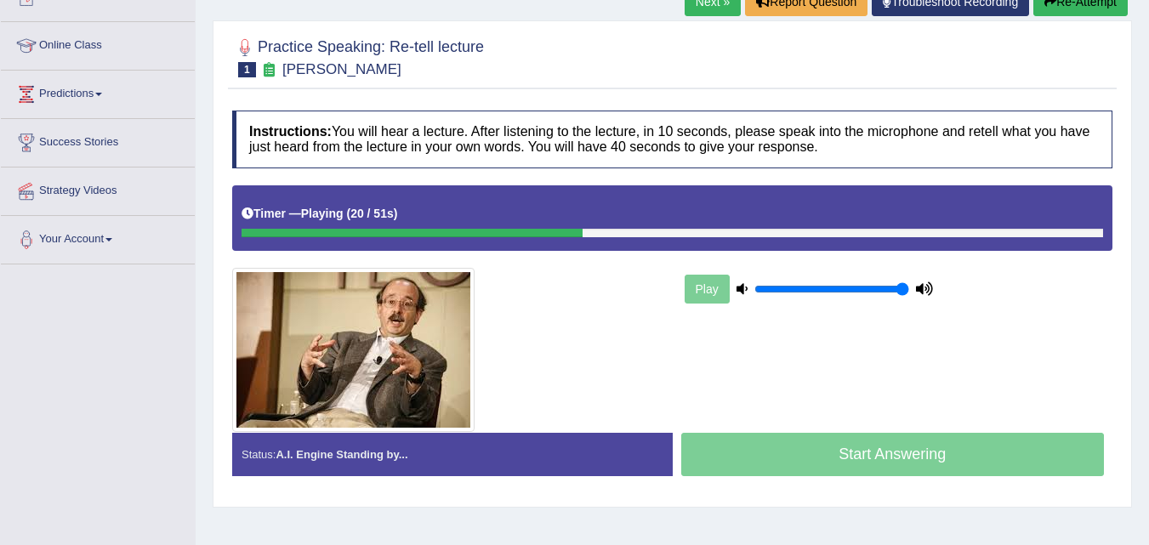
scroll to position [191, 0]
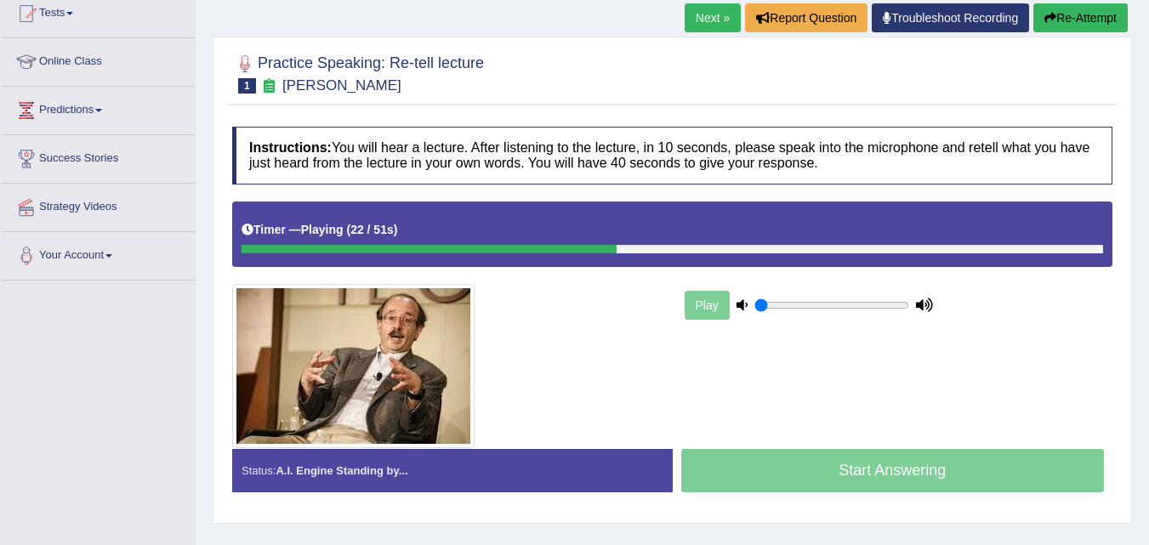
drag, startPoint x: 874, startPoint y: 303, endPoint x: 673, endPoint y: 314, distance: 201.8
type input "0.05"
click at [754, 312] on input "range" at bounding box center [831, 305] width 155 height 14
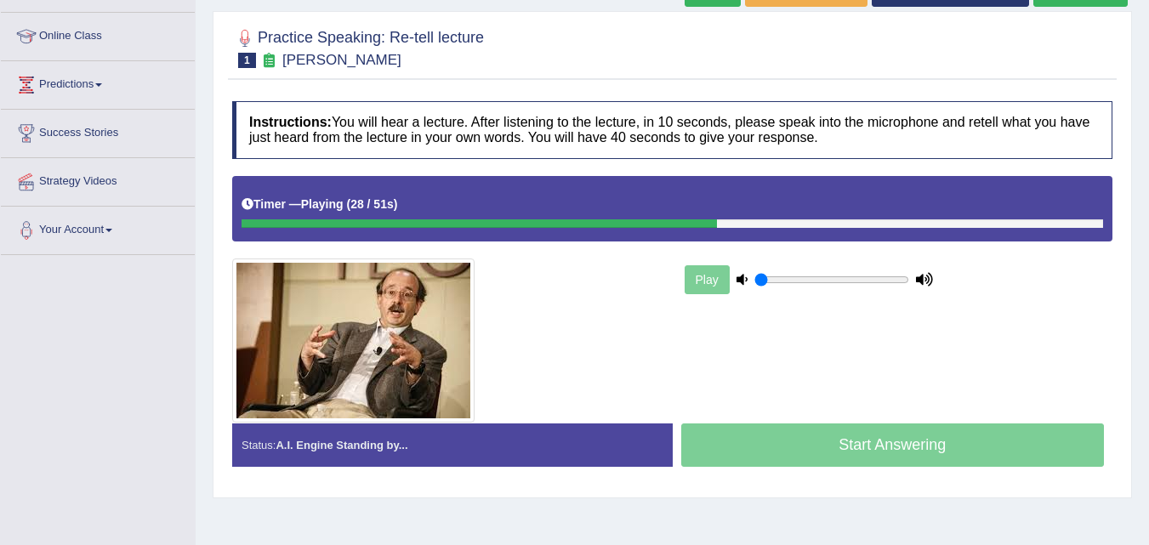
scroll to position [156, 0]
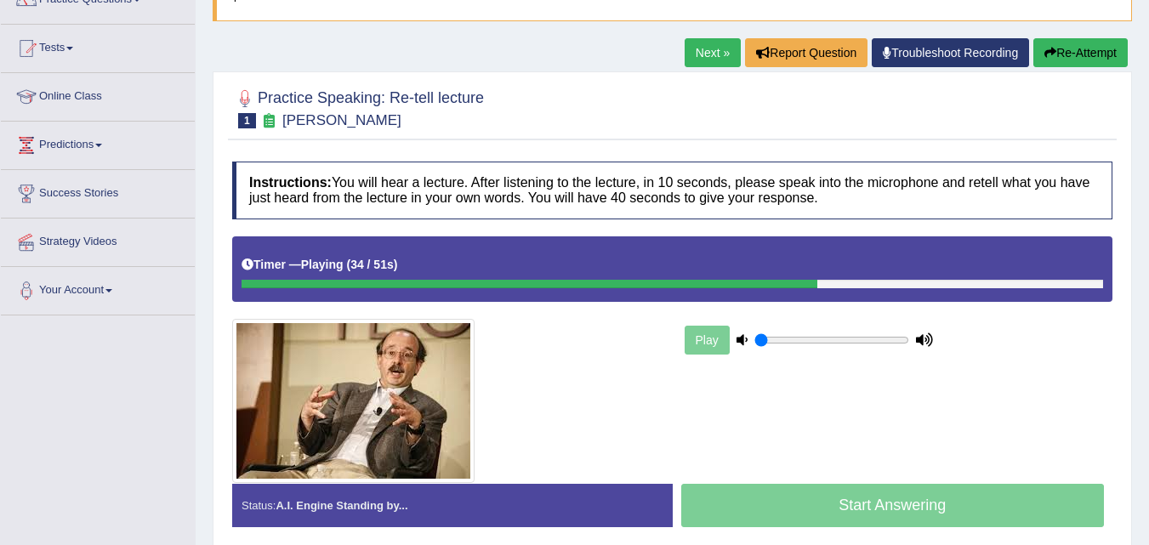
click at [1085, 57] on button "Re-Attempt" at bounding box center [1080, 52] width 94 height 29
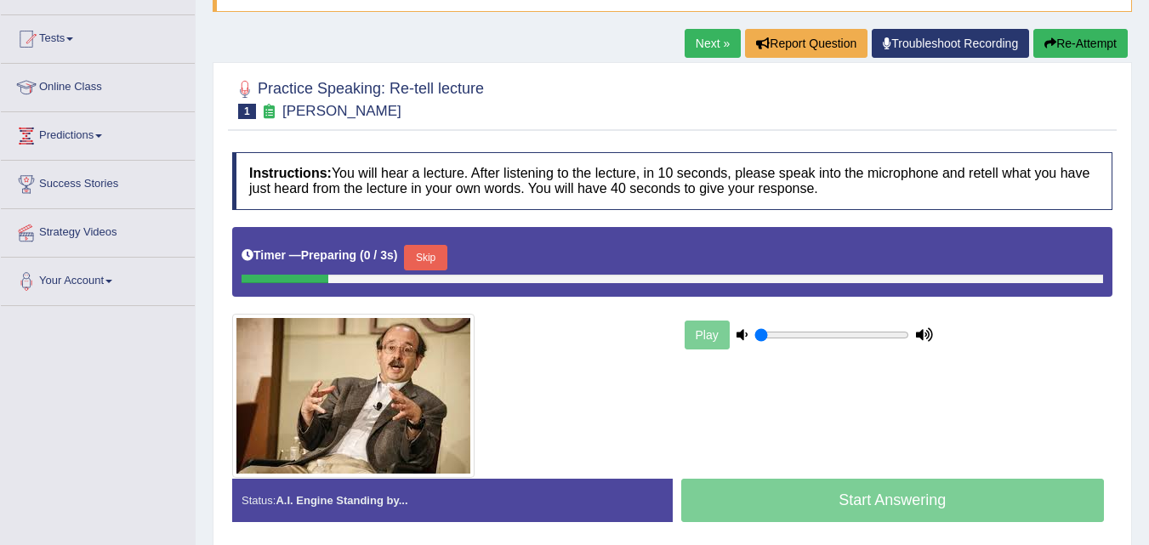
scroll to position [156, 0]
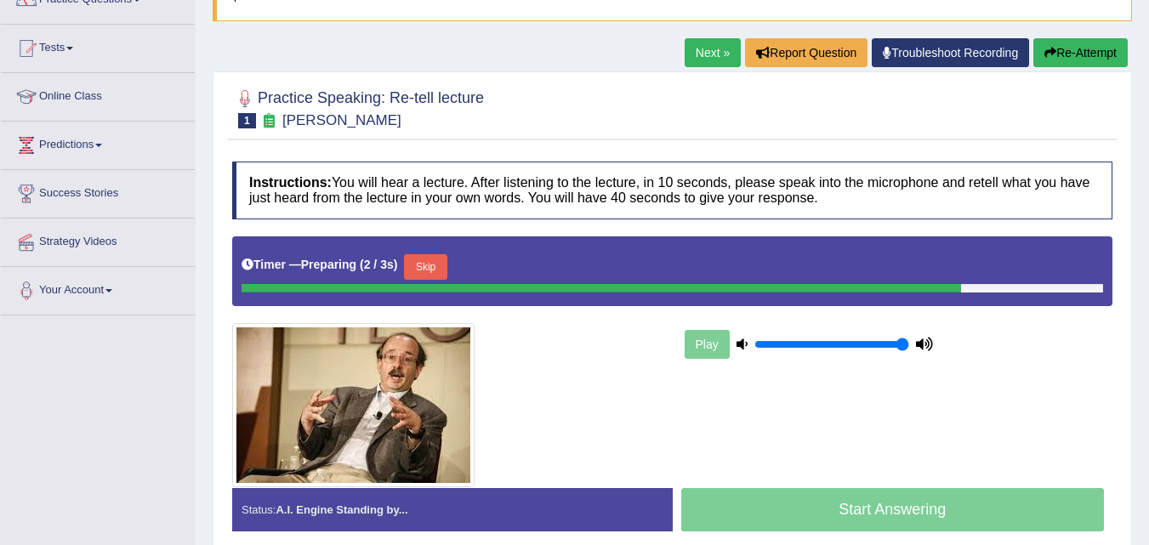
drag, startPoint x: 927, startPoint y: 343, endPoint x: 1025, endPoint y: 356, distance: 99.4
type input "1"
click at [909, 351] on input "range" at bounding box center [831, 345] width 155 height 14
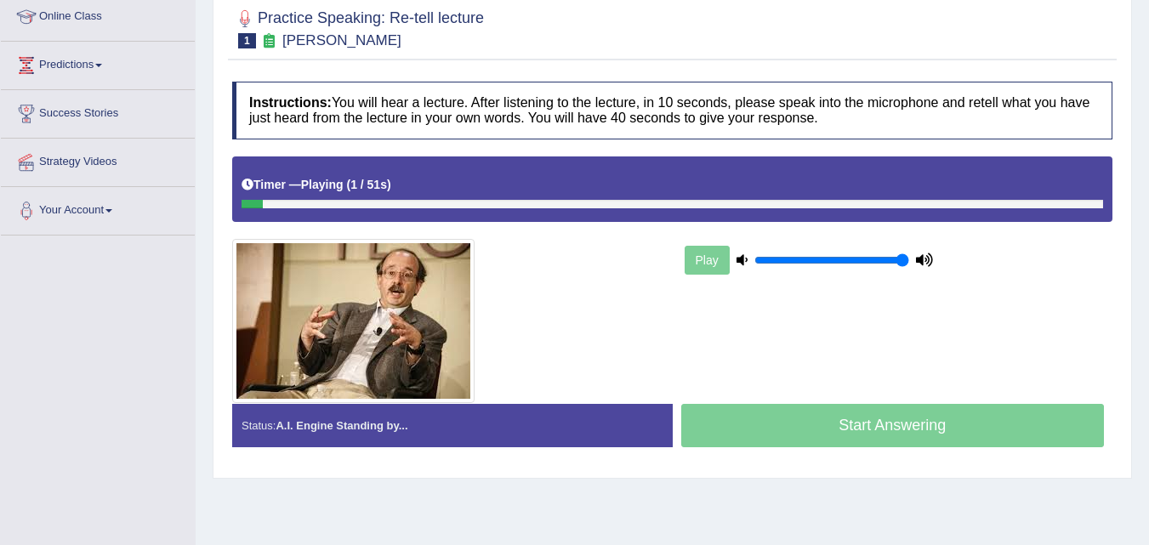
scroll to position [239, 0]
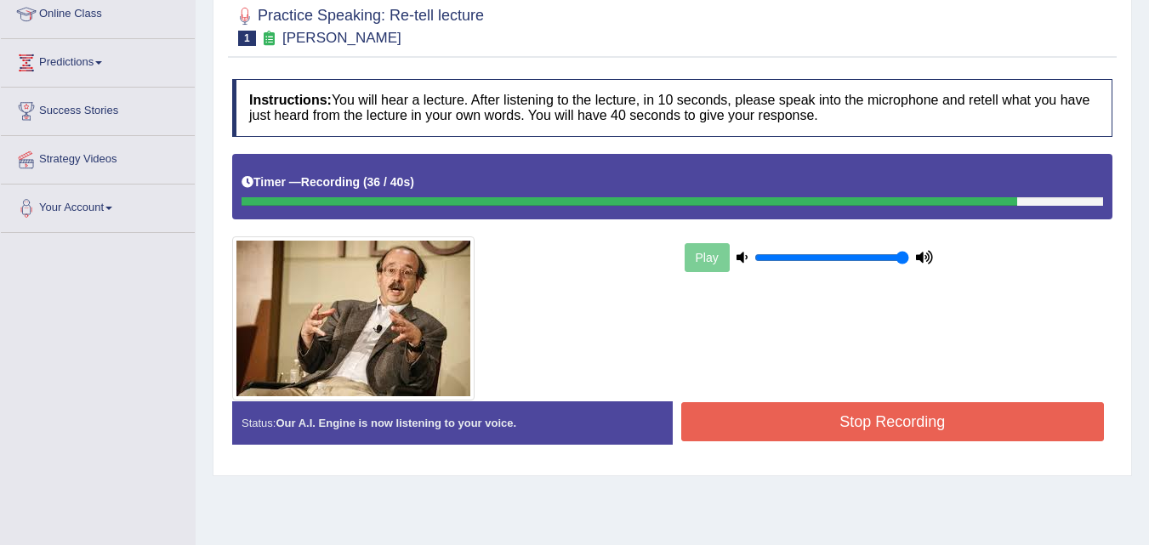
click at [984, 402] on button "Stop Recording" at bounding box center [892, 421] width 423 height 39
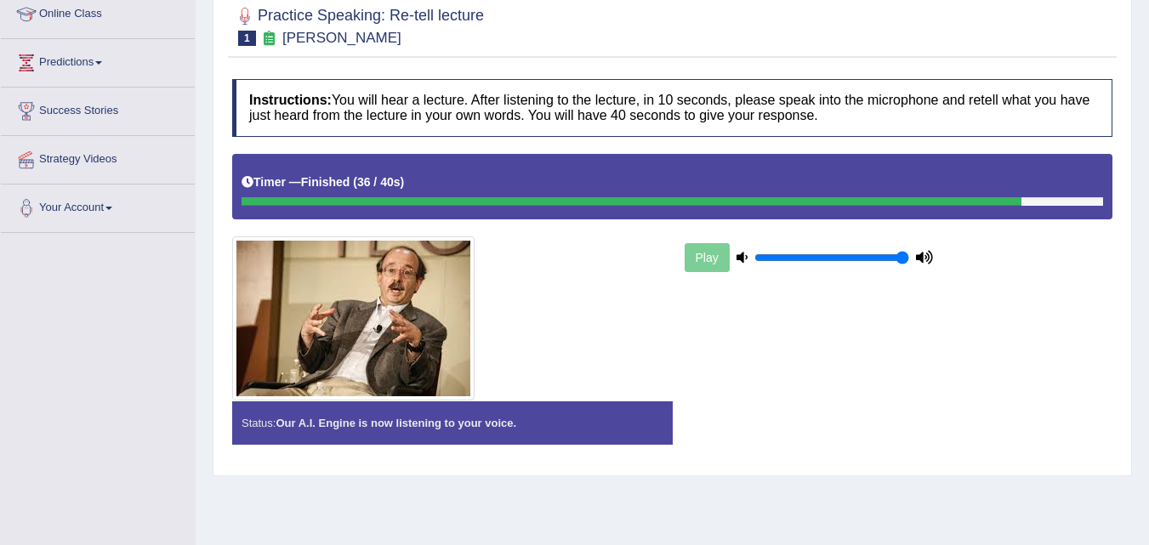
click at [984, 402] on div "Instructions: You will hear a lecture. After listening to the lecture, in 10 se…" at bounding box center [672, 269] width 888 height 396
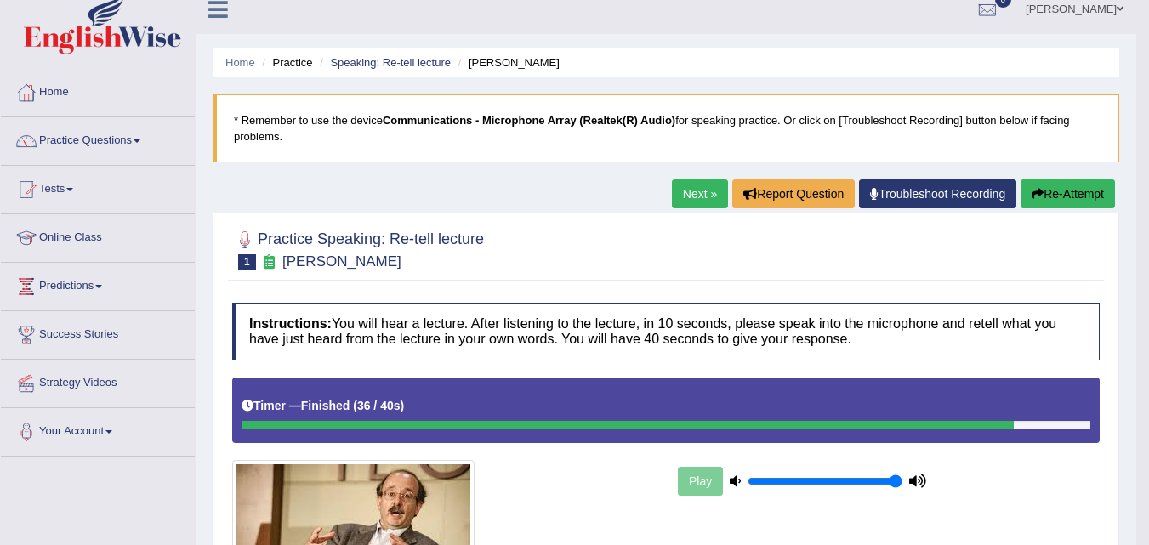
scroll to position [0, 0]
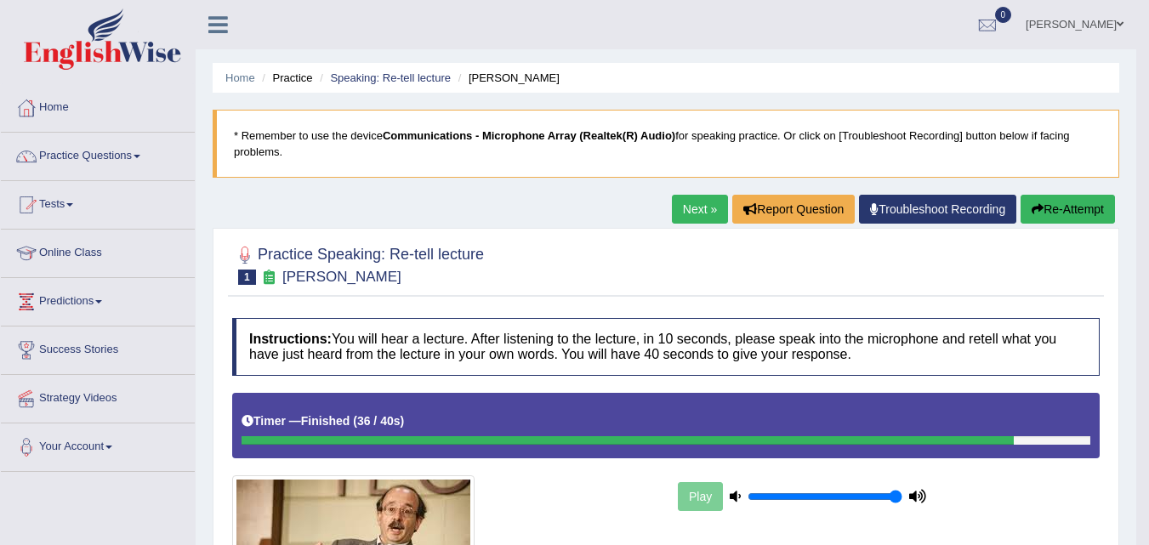
click at [1067, 204] on button "Re-Attempt" at bounding box center [1067, 209] width 94 height 29
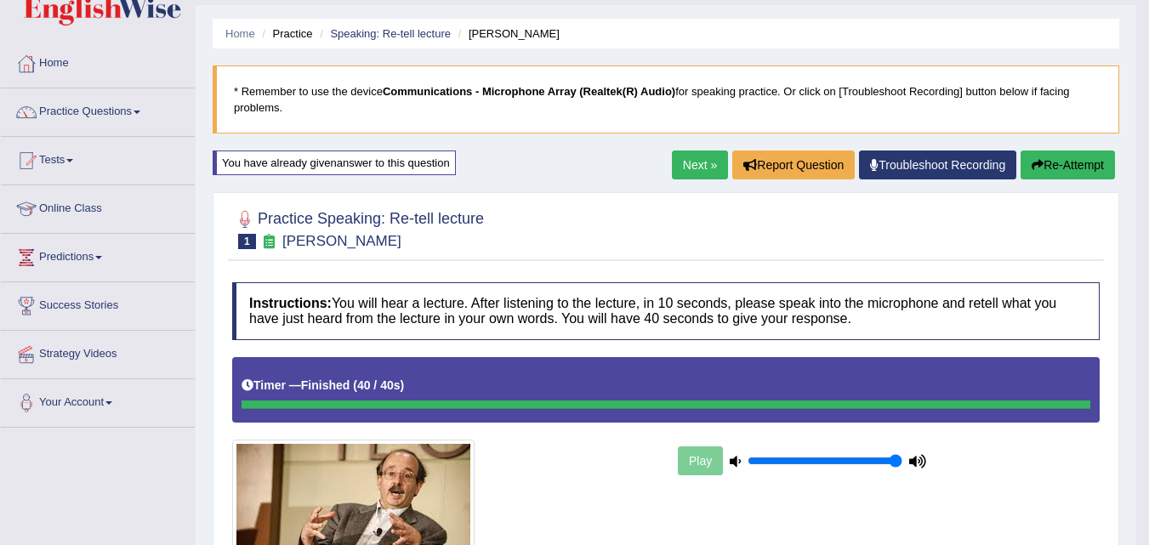
scroll to position [42, 0]
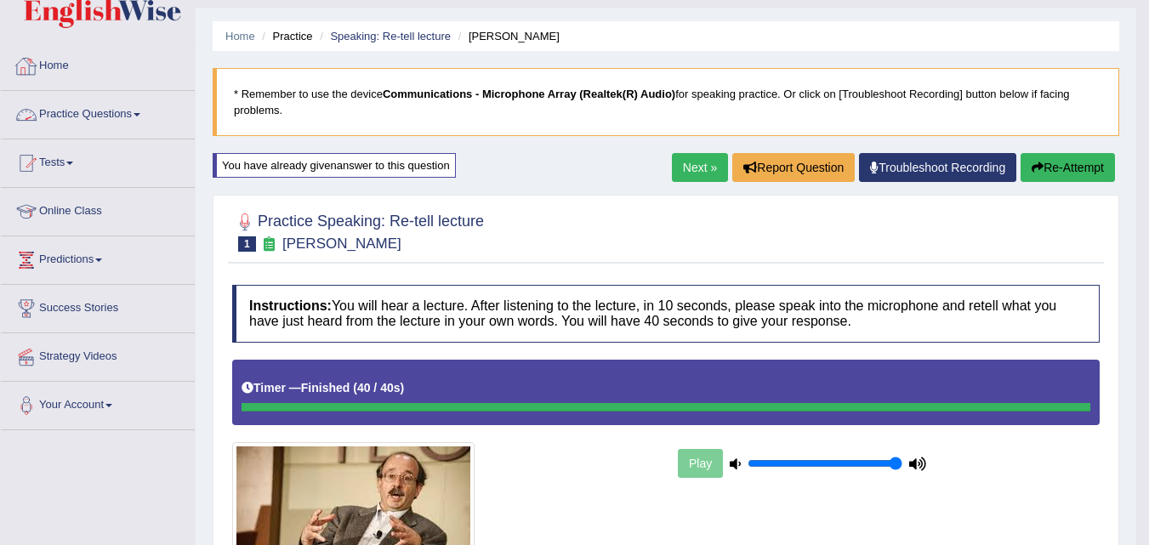
click at [136, 122] on link "Practice Questions" at bounding box center [98, 112] width 194 height 43
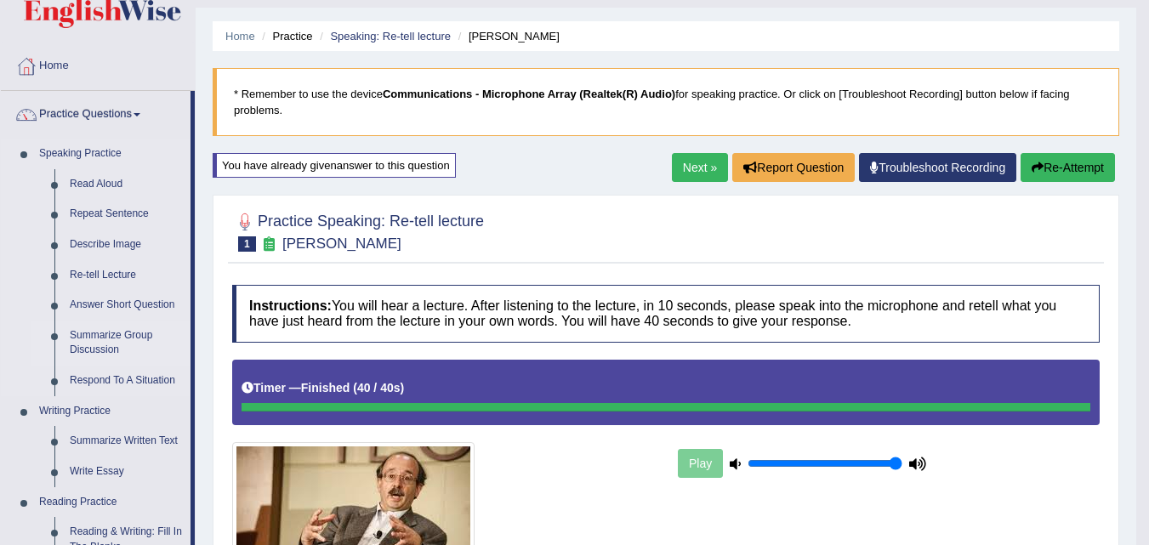
click at [114, 340] on link "Summarize Group Discussion" at bounding box center [126, 343] width 128 height 45
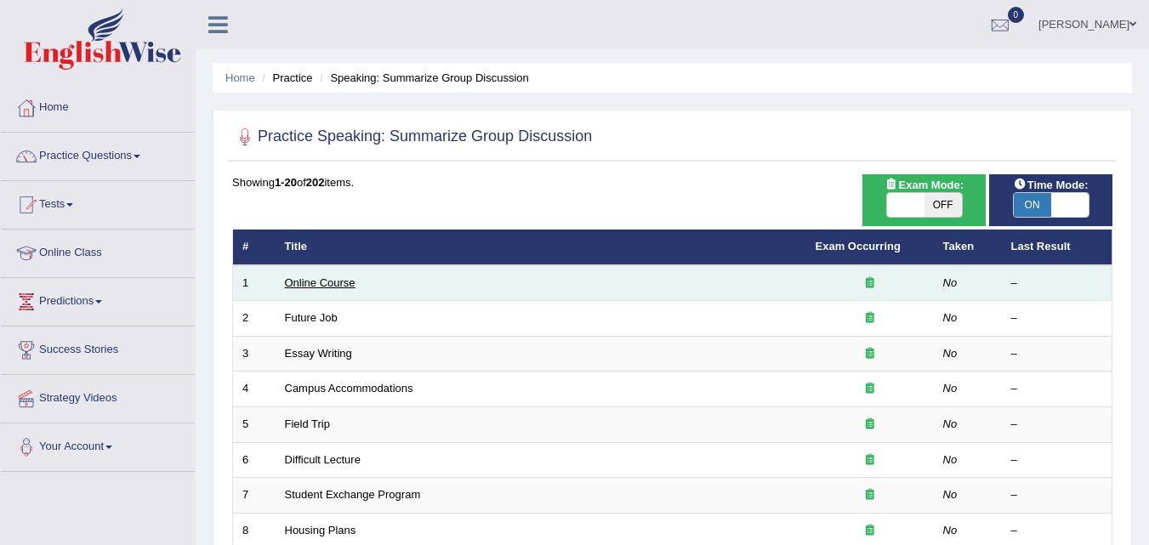
click at [309, 282] on link "Online Course" at bounding box center [320, 282] width 71 height 13
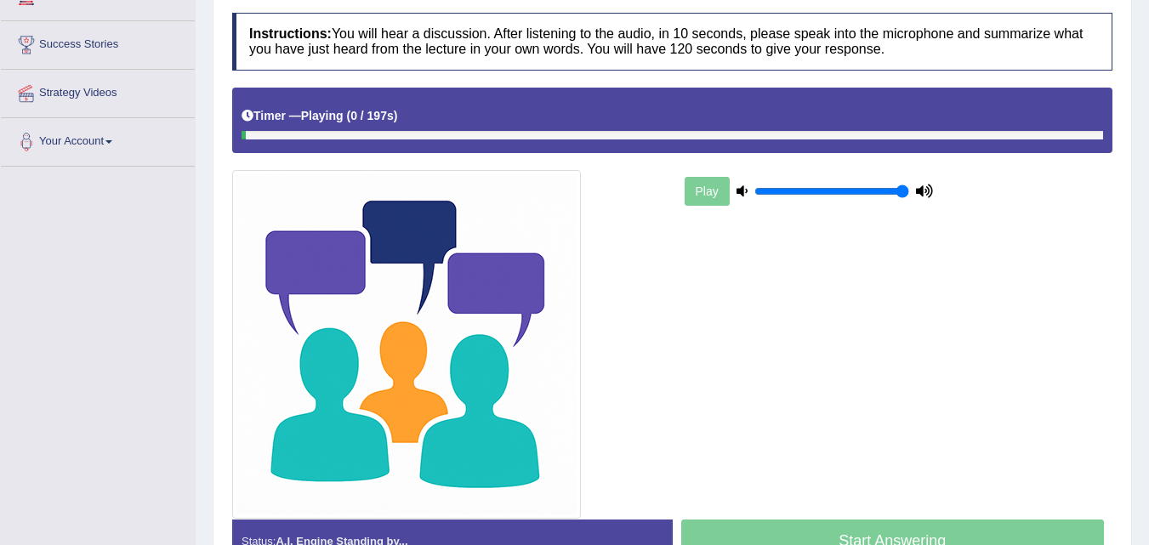
scroll to position [341, 0]
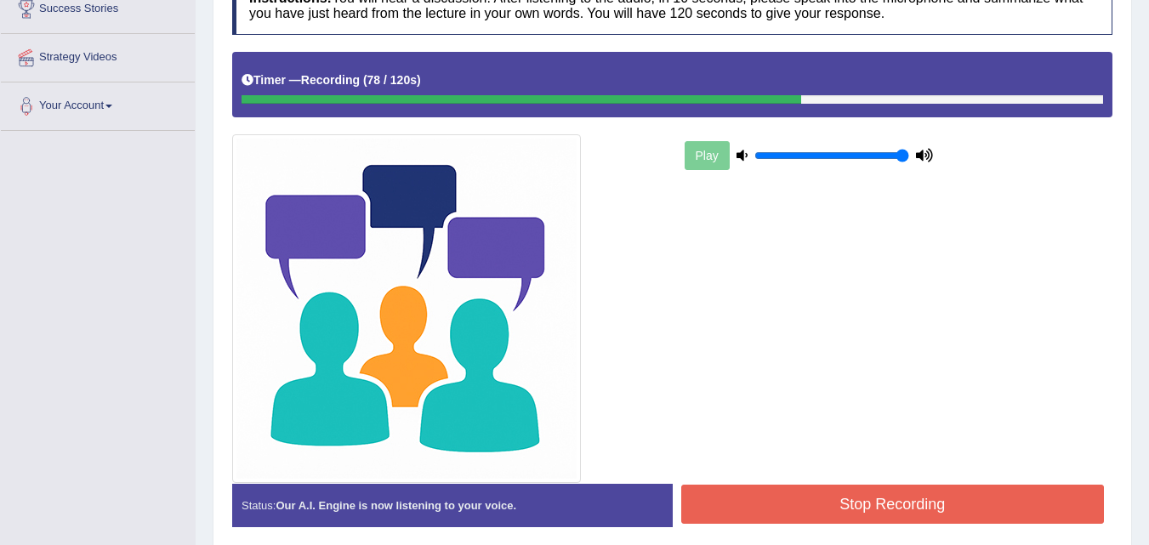
click at [910, 513] on button "Stop Recording" at bounding box center [892, 504] width 423 height 39
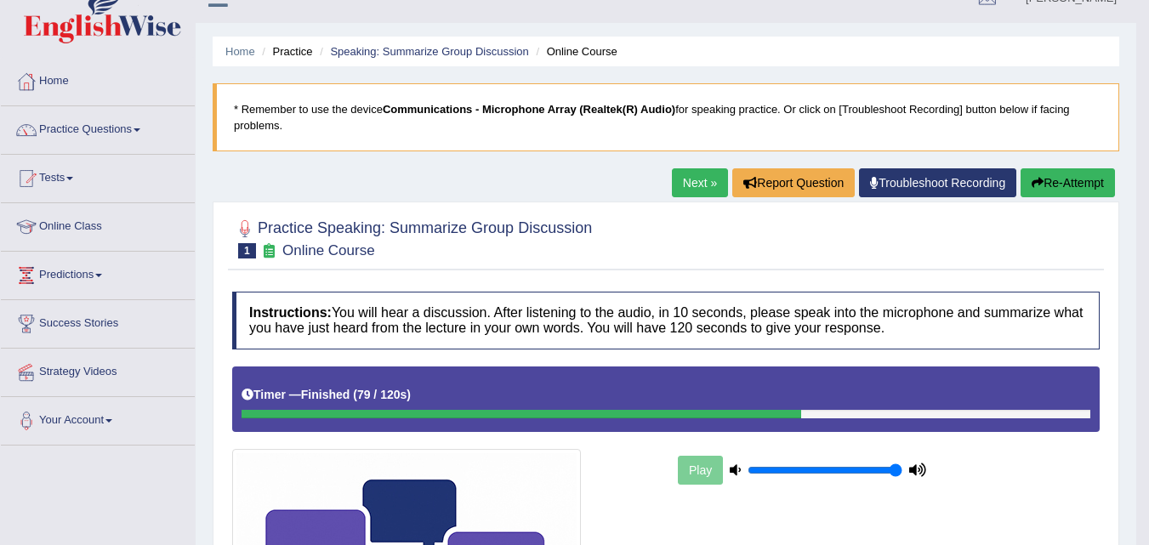
scroll to position [0, 0]
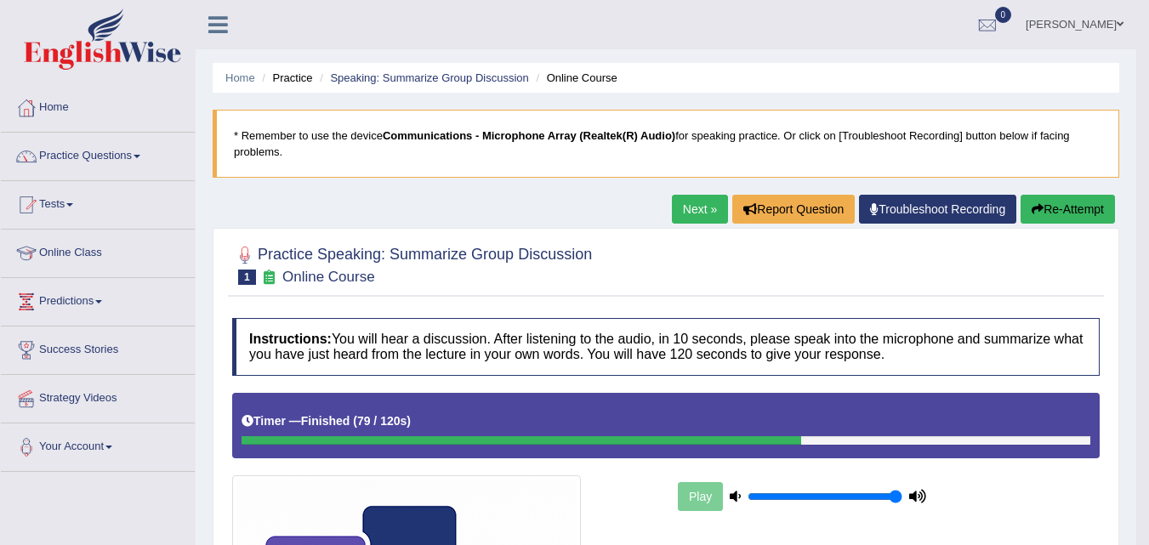
click at [1039, 203] on icon "button" at bounding box center [1037, 209] width 12 height 12
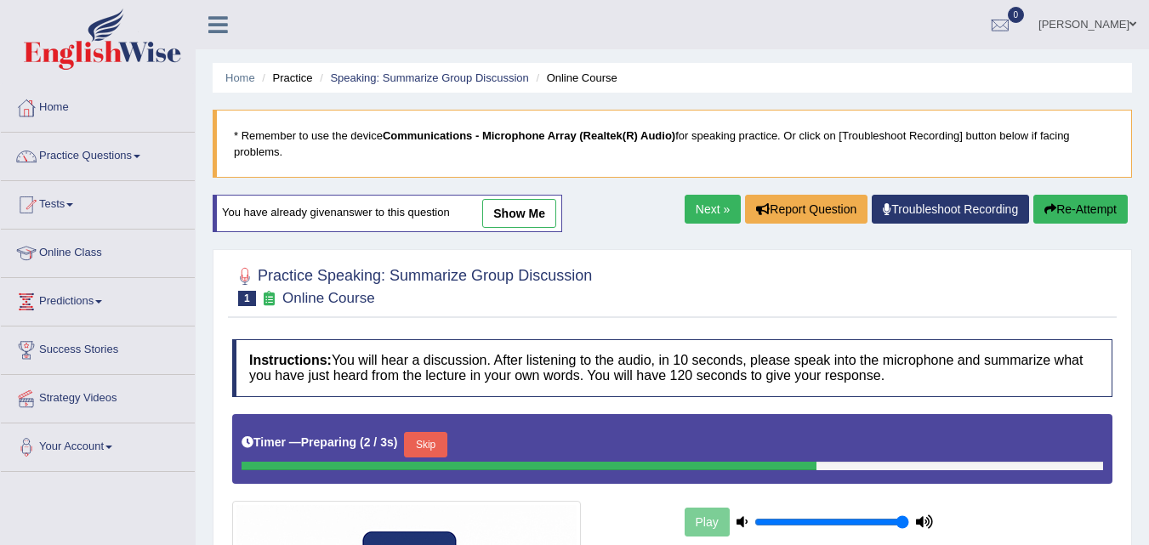
click at [444, 434] on button "Skip" at bounding box center [425, 445] width 43 height 26
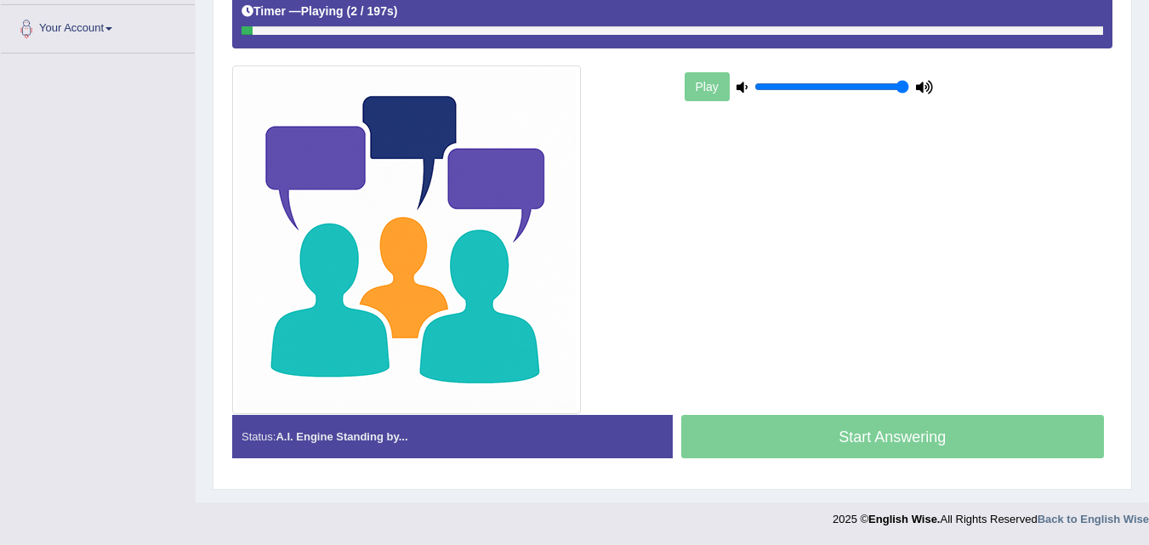
scroll to position [415, 0]
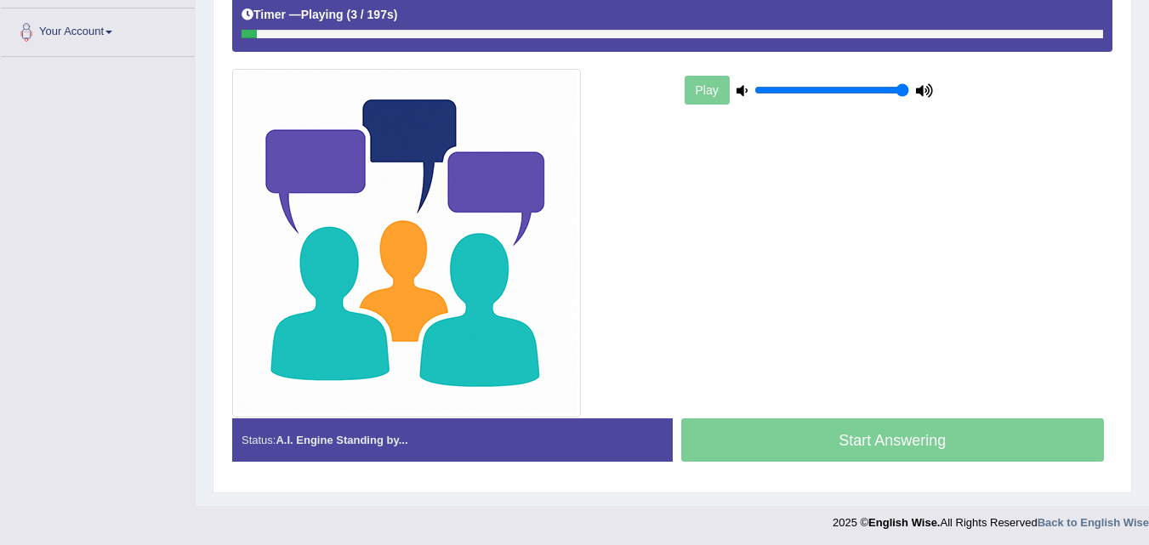
click at [812, 438] on div "Start Answering" at bounding box center [893, 442] width 440 height 48
click at [710, 94] on div "Play" at bounding box center [808, 90] width 255 height 43
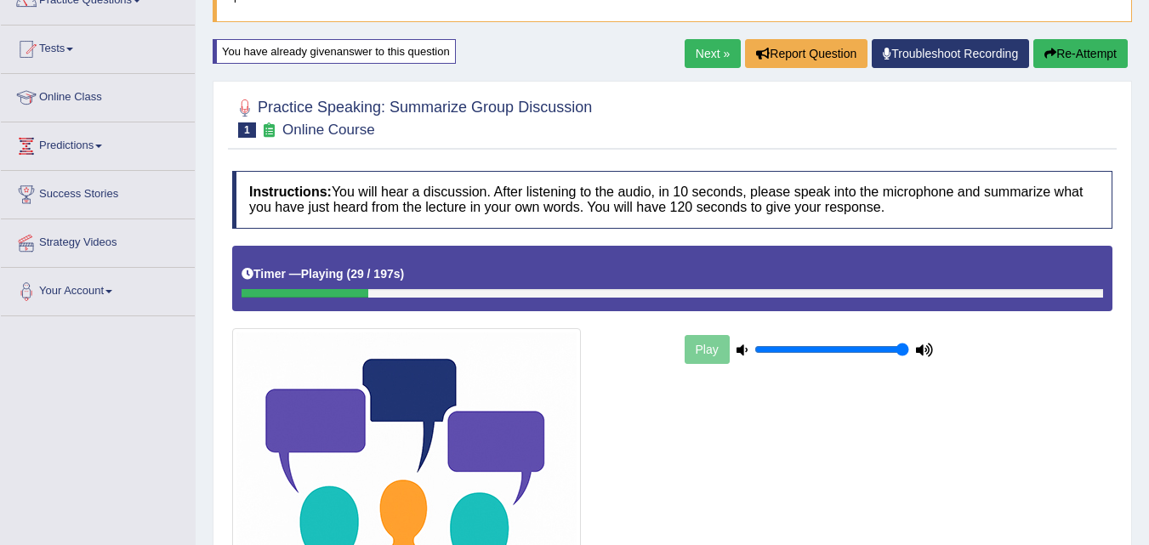
scroll to position [153, 0]
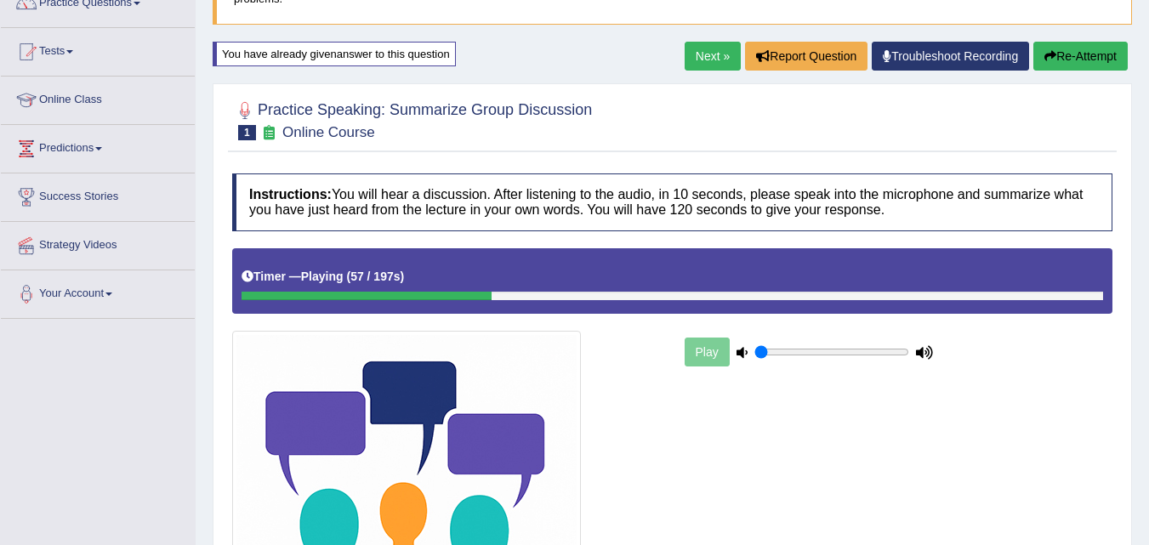
drag, startPoint x: 897, startPoint y: 352, endPoint x: 658, endPoint y: 360, distance: 239.0
click at [754, 359] on input "range" at bounding box center [831, 352] width 155 height 14
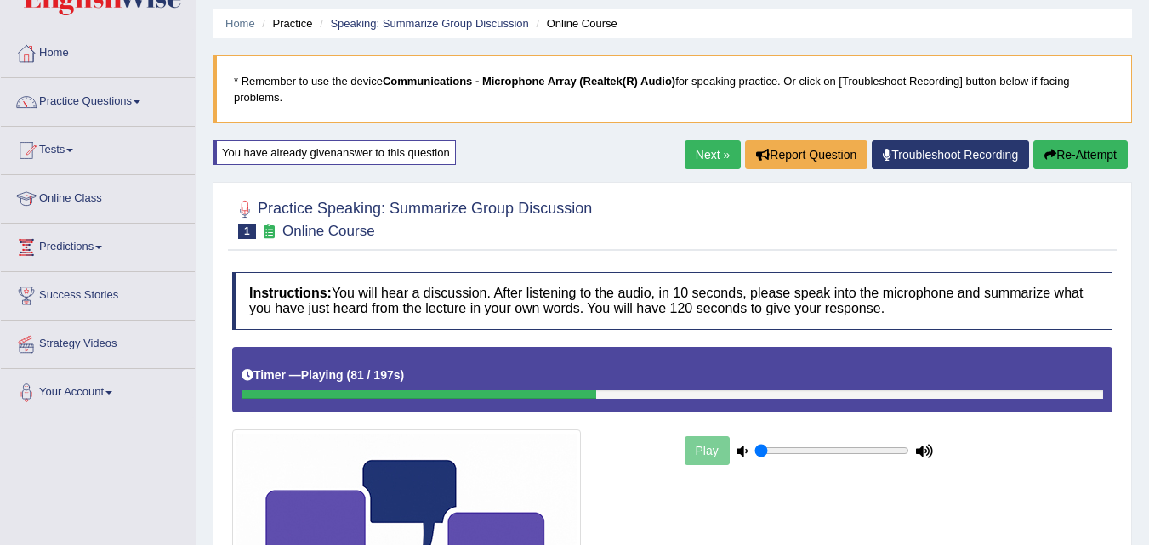
scroll to position [0, 0]
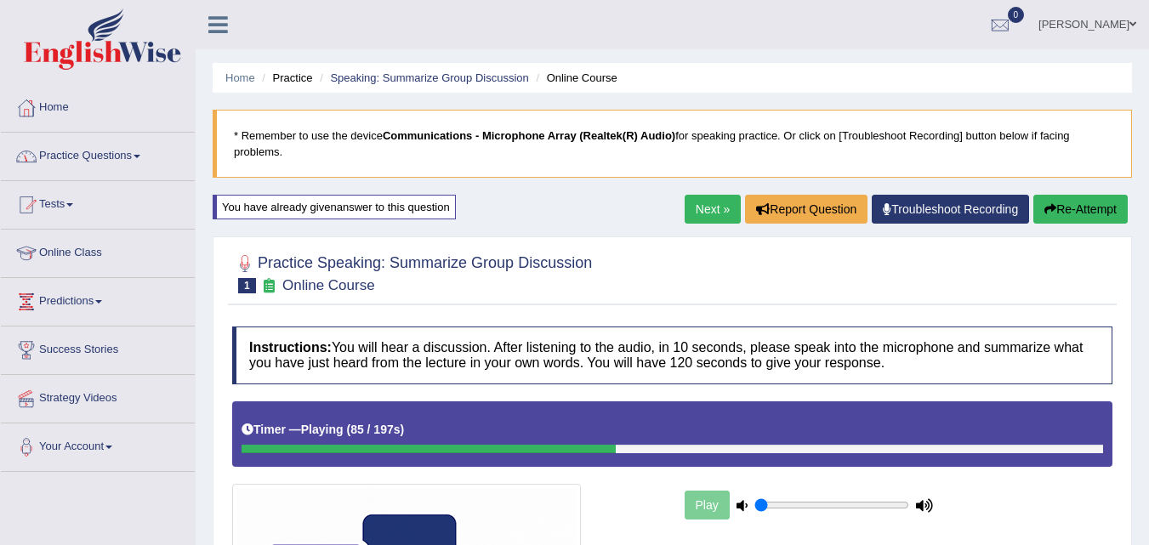
click at [106, 154] on link "Practice Questions" at bounding box center [98, 154] width 194 height 43
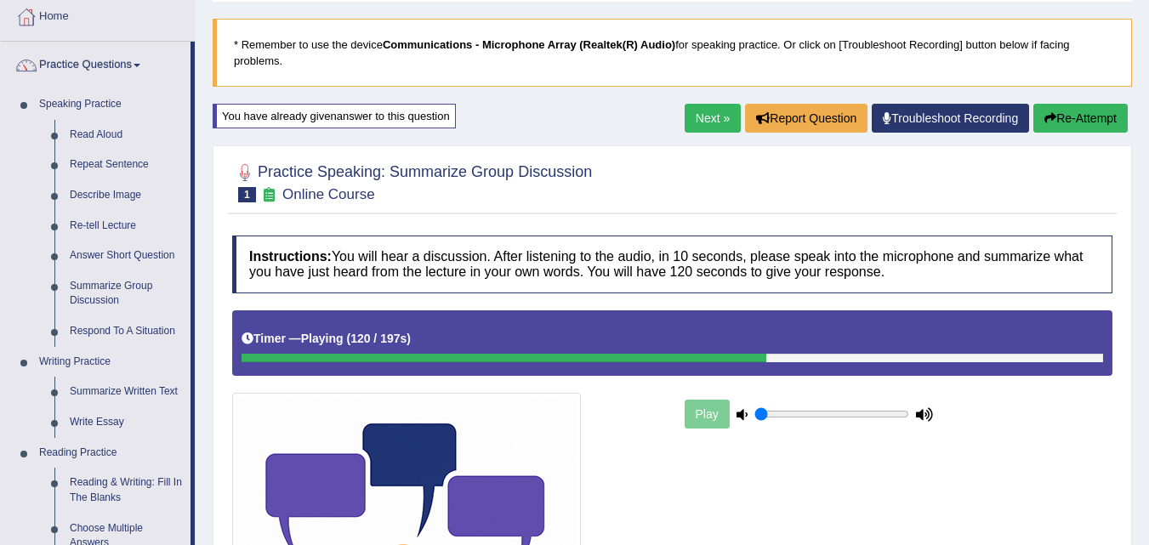
scroll to position [73, 0]
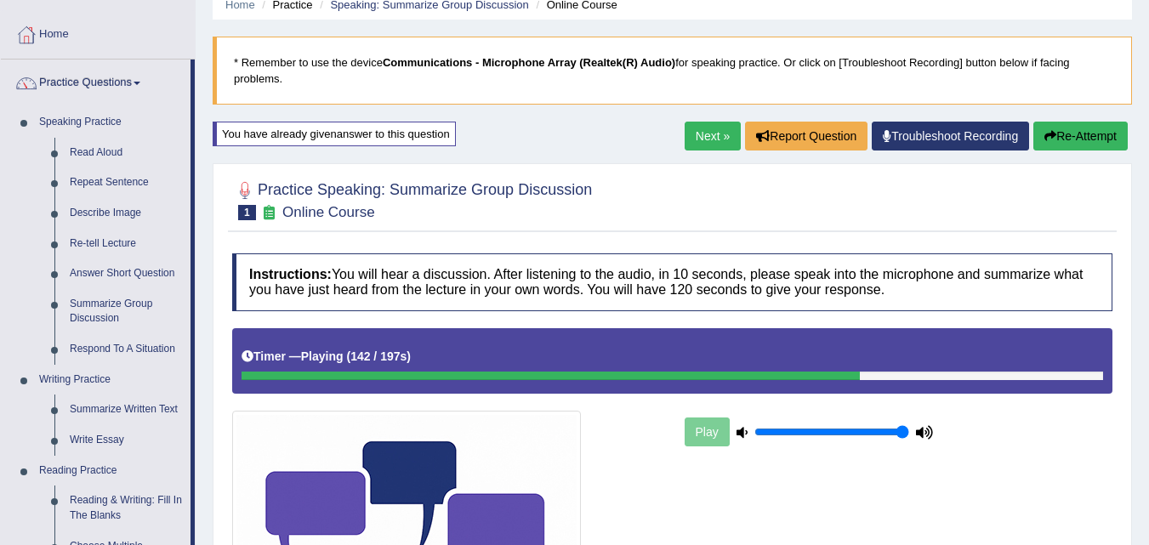
drag, startPoint x: 760, startPoint y: 427, endPoint x: 924, endPoint y: 436, distance: 164.4
type input "1"
click at [909, 436] on input "range" at bounding box center [831, 432] width 155 height 14
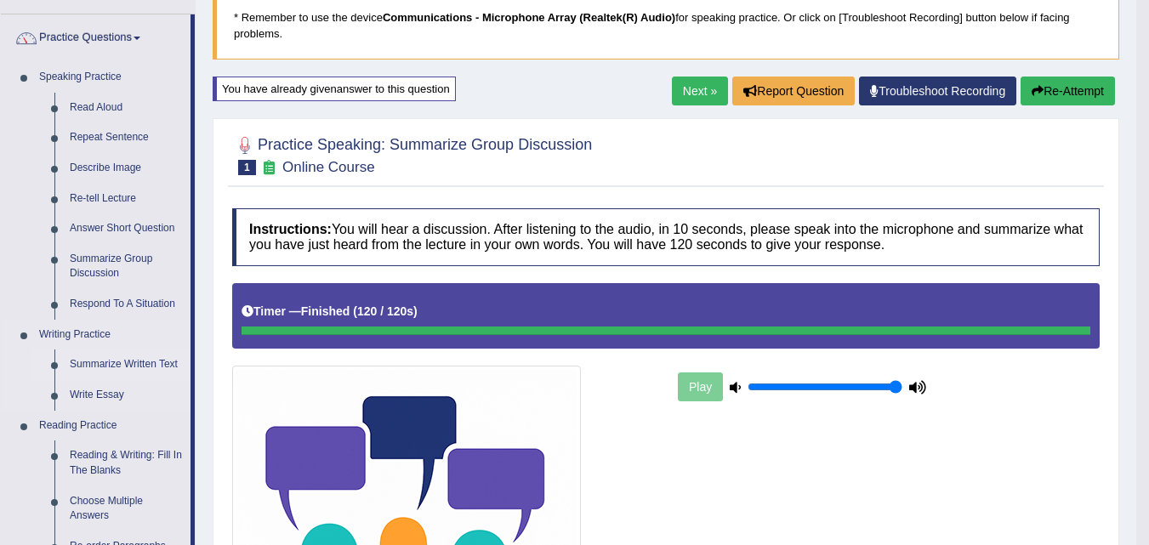
scroll to position [142, 0]
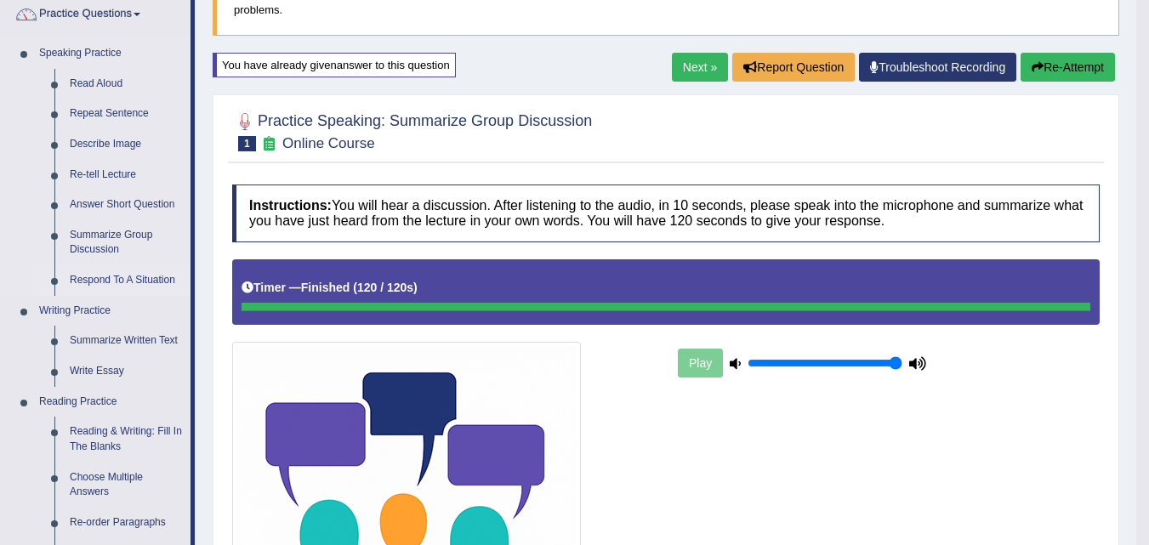
click at [139, 282] on link "Respond To A Situation" at bounding box center [126, 280] width 128 height 31
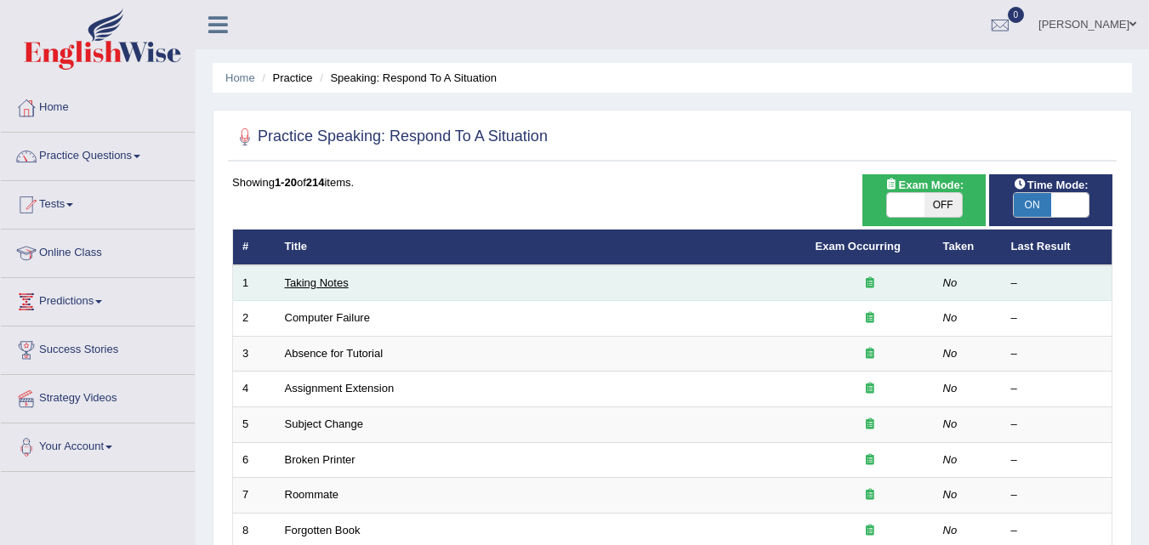
click at [317, 278] on link "Taking Notes" at bounding box center [317, 282] width 64 height 13
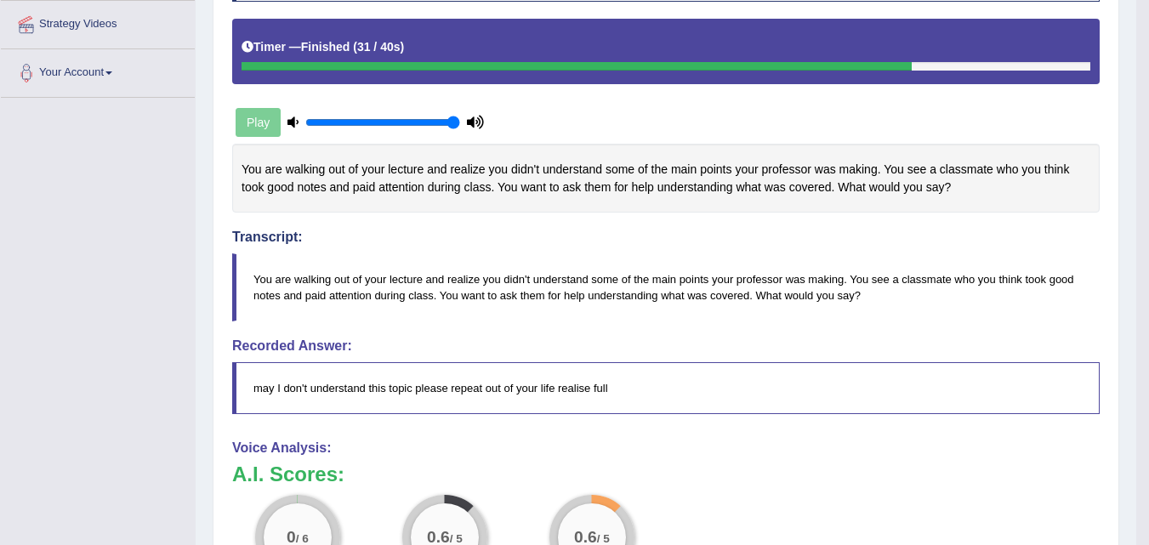
scroll to position [378, 0]
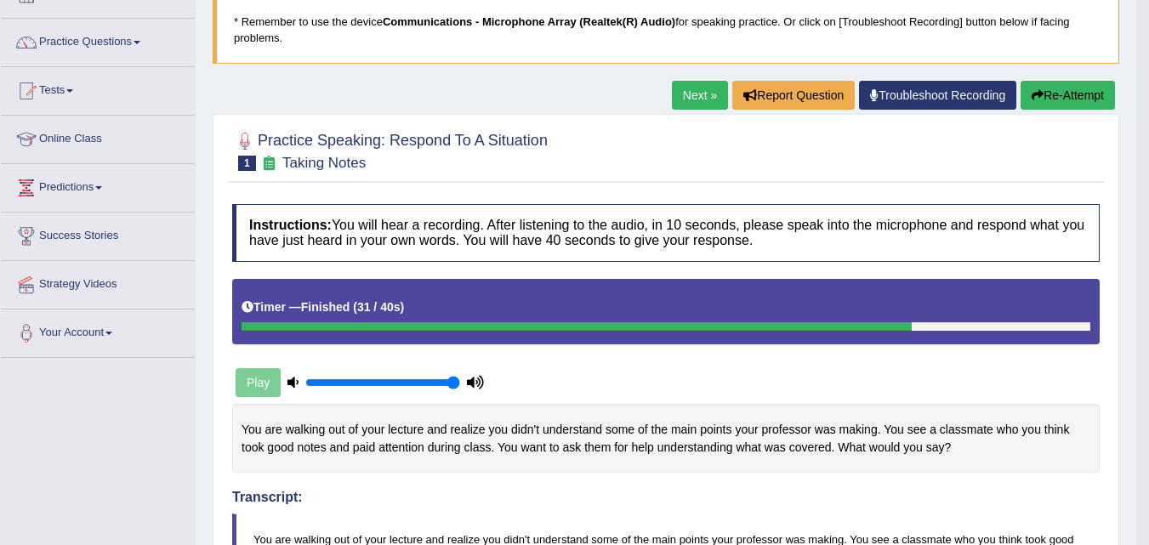
scroll to position [110, 0]
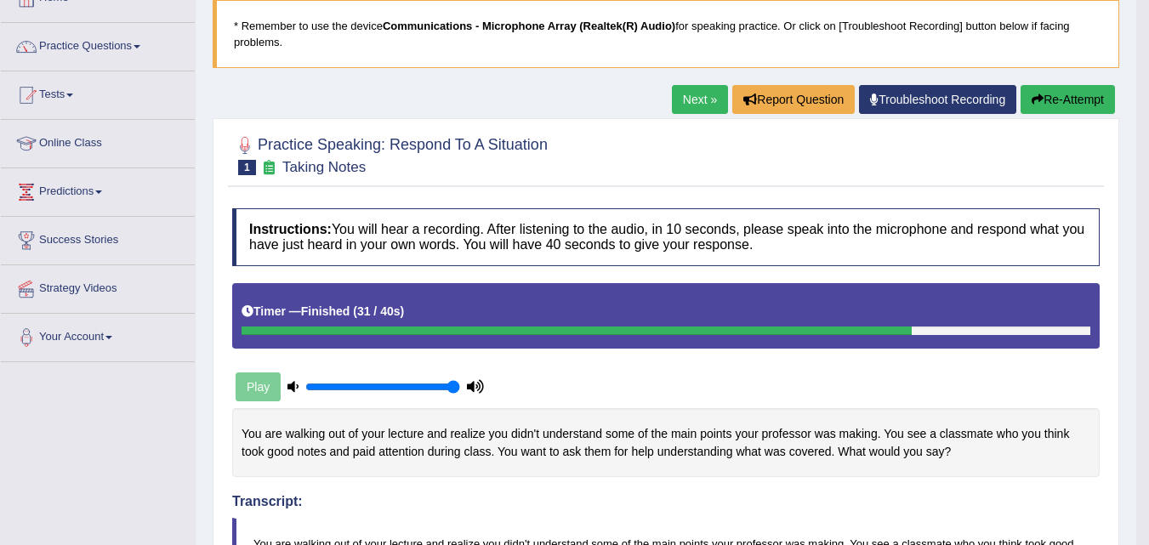
click at [1080, 100] on button "Re-Attempt" at bounding box center [1067, 99] width 94 height 29
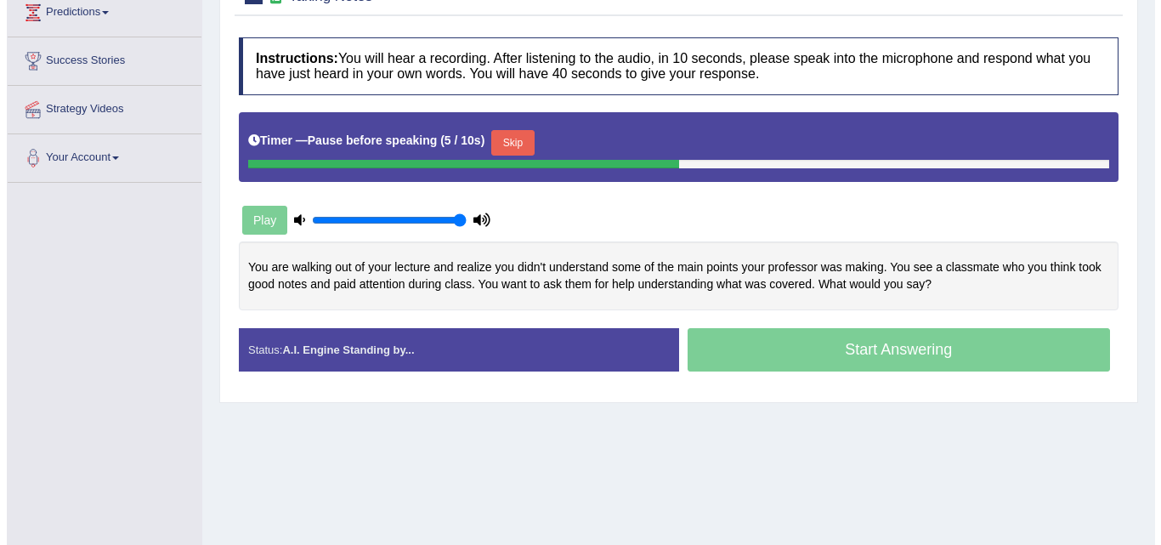
scroll to position [294, 0]
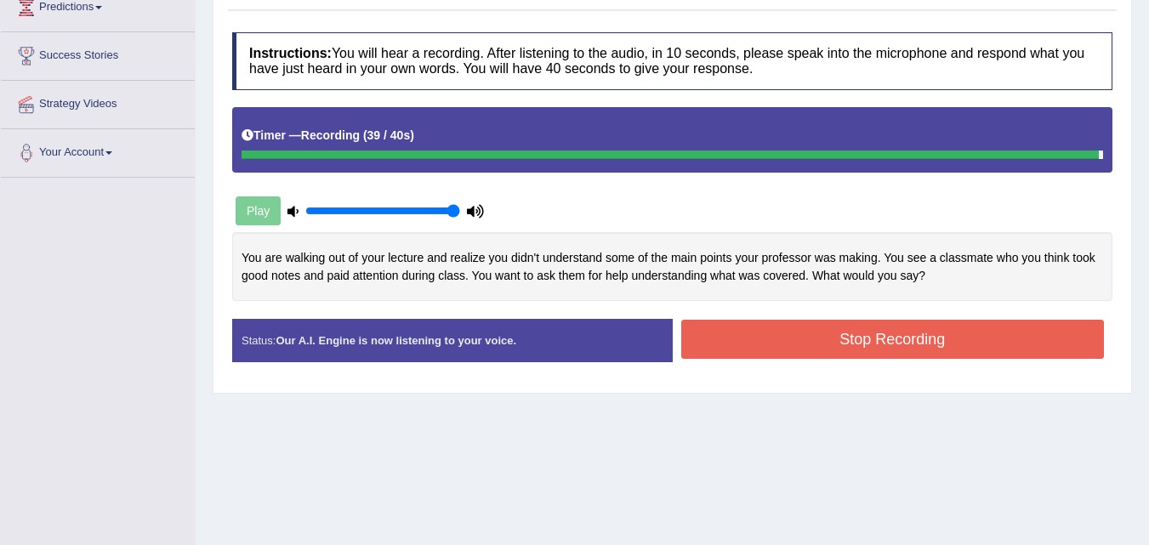
click at [958, 333] on button "Stop Recording" at bounding box center [892, 339] width 423 height 39
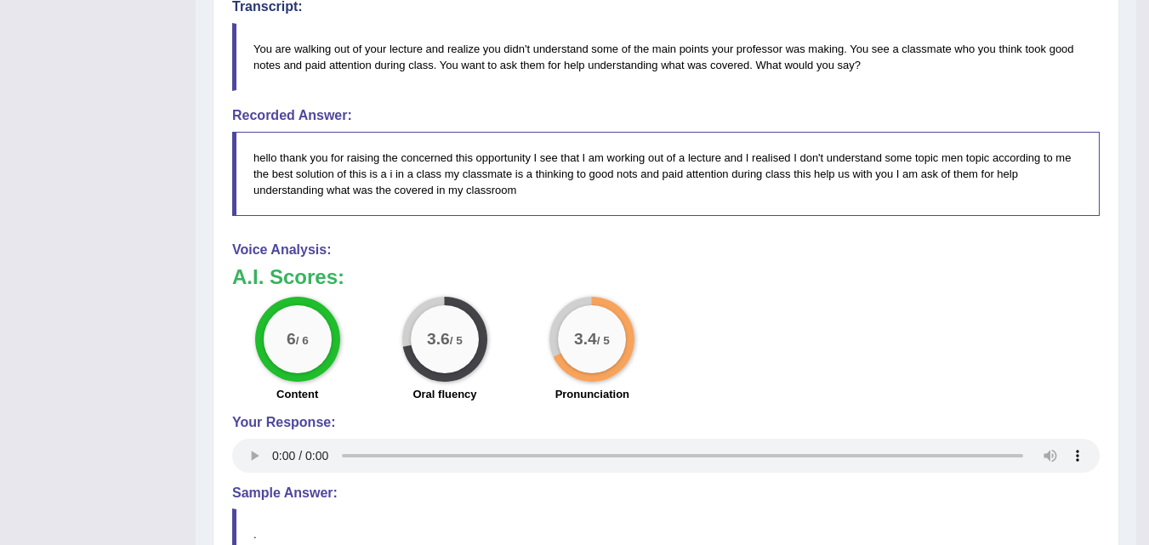
drag, startPoint x: 1159, startPoint y: 195, endPoint x: 1161, endPoint y: 415, distance: 220.2
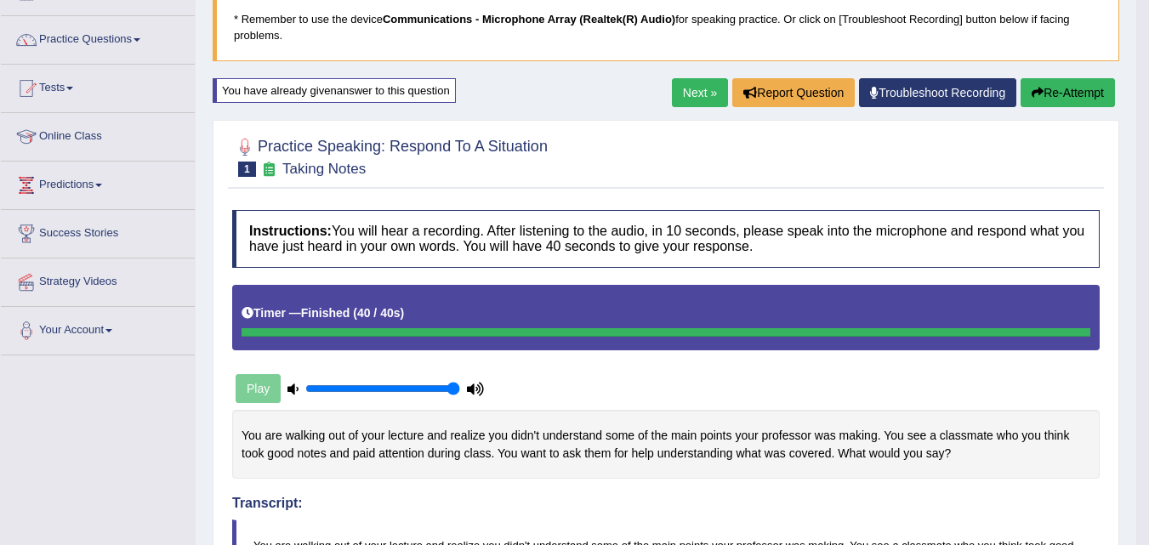
scroll to position [49, 0]
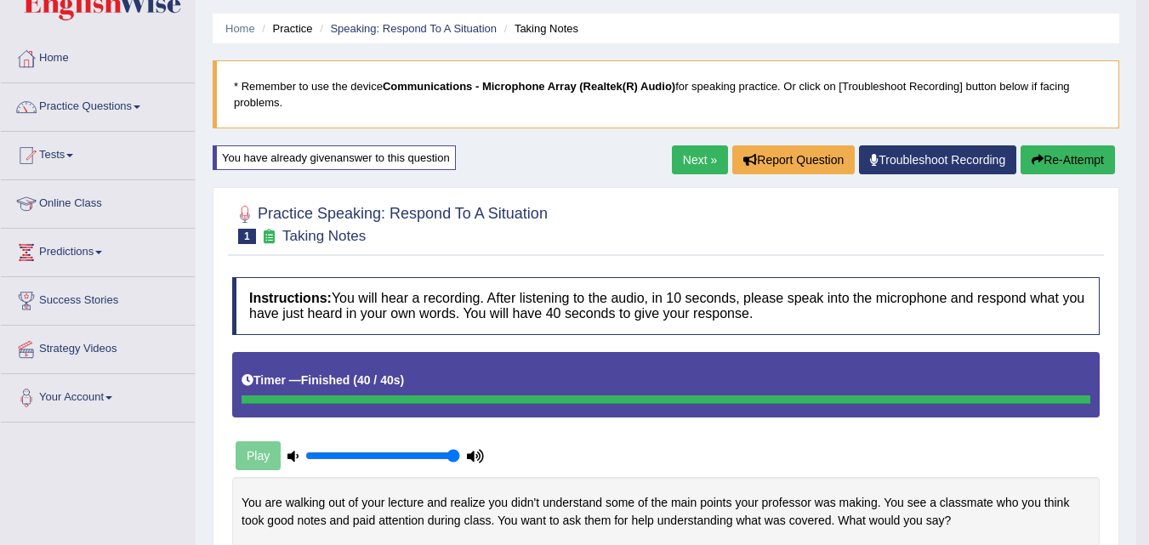
click at [1061, 152] on button "Re-Attempt" at bounding box center [1067, 159] width 94 height 29
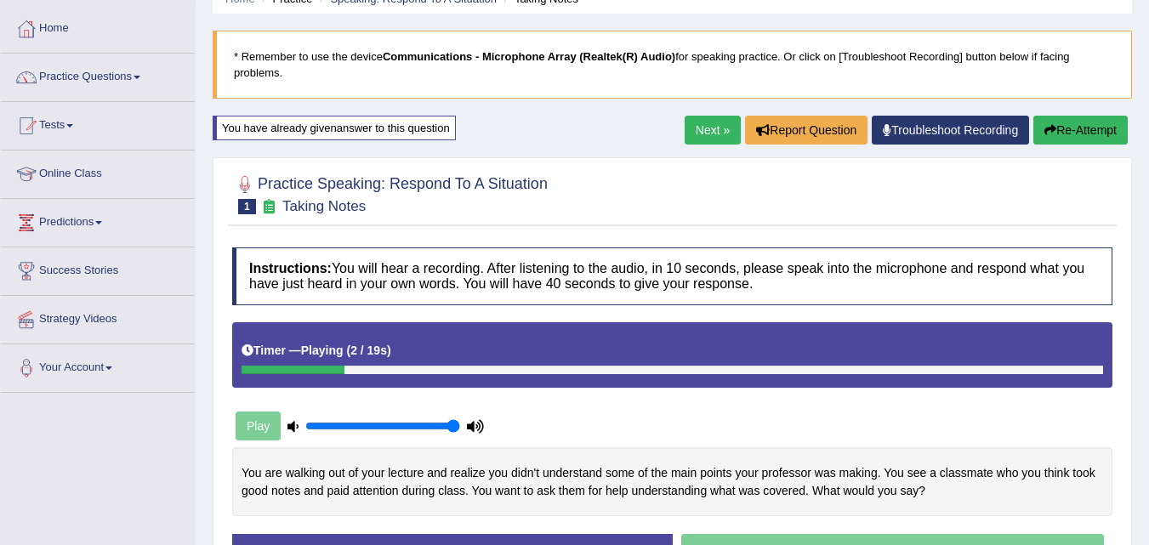
scroll to position [166, 0]
